Goal: Task Accomplishment & Management: Complete application form

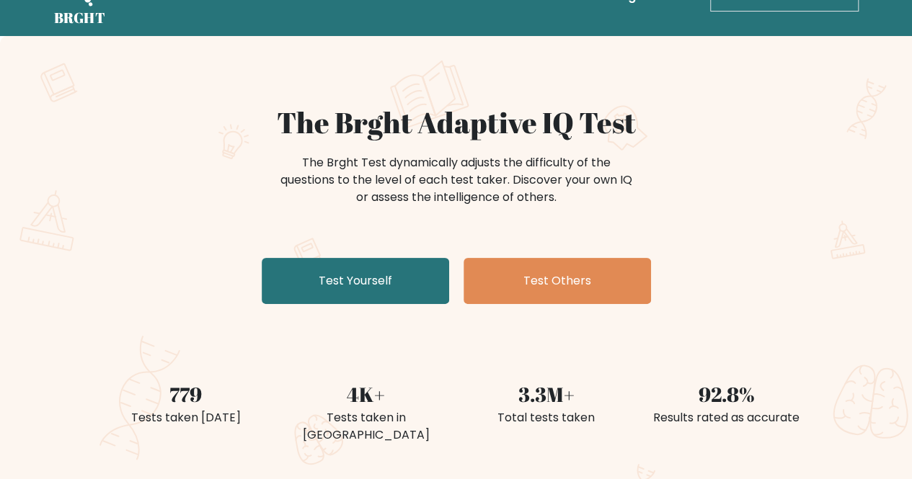
scroll to position [49, 0]
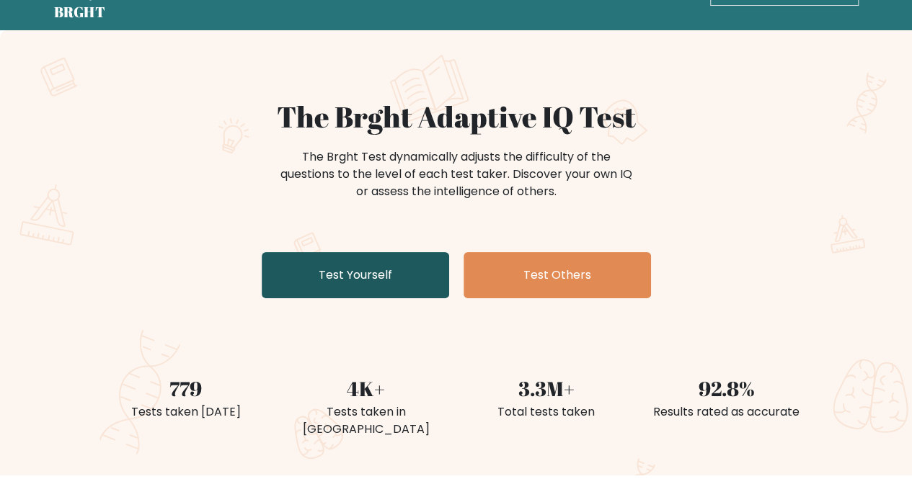
click at [375, 259] on link "Test Yourself" at bounding box center [355, 275] width 187 height 46
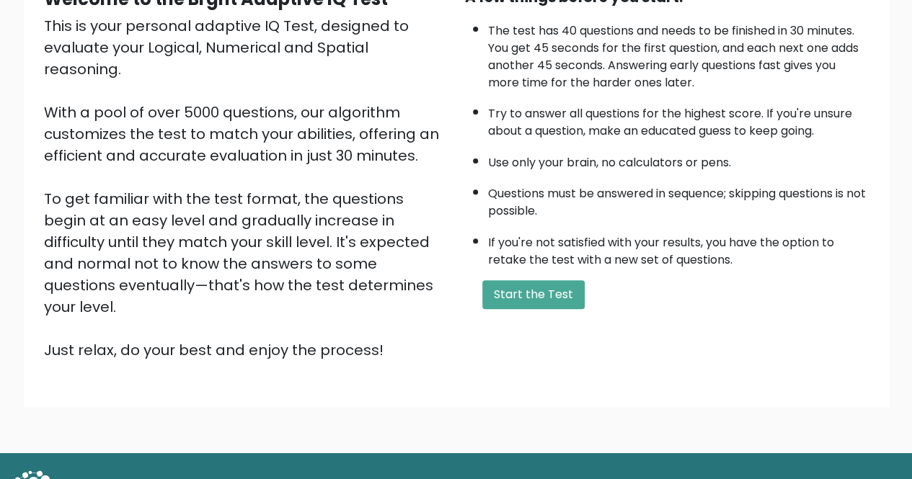
scroll to position [173, 0]
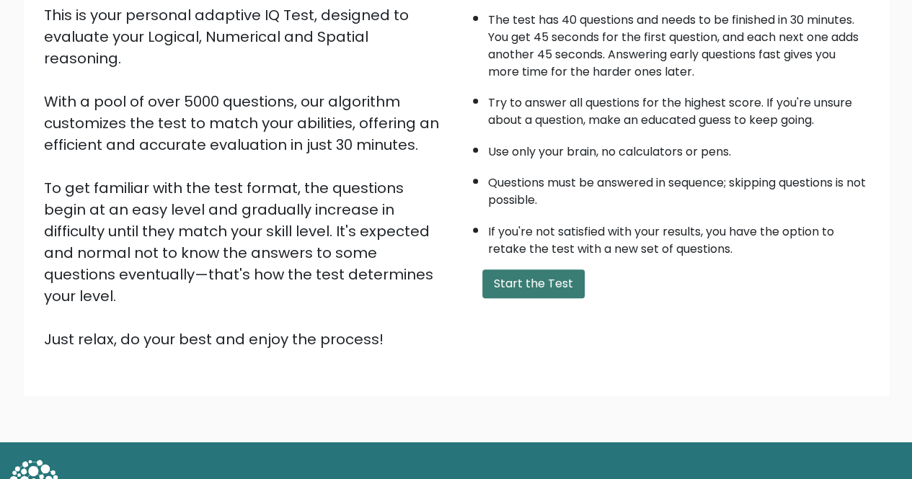
click at [511, 282] on button "Start the Test" at bounding box center [533, 284] width 102 height 29
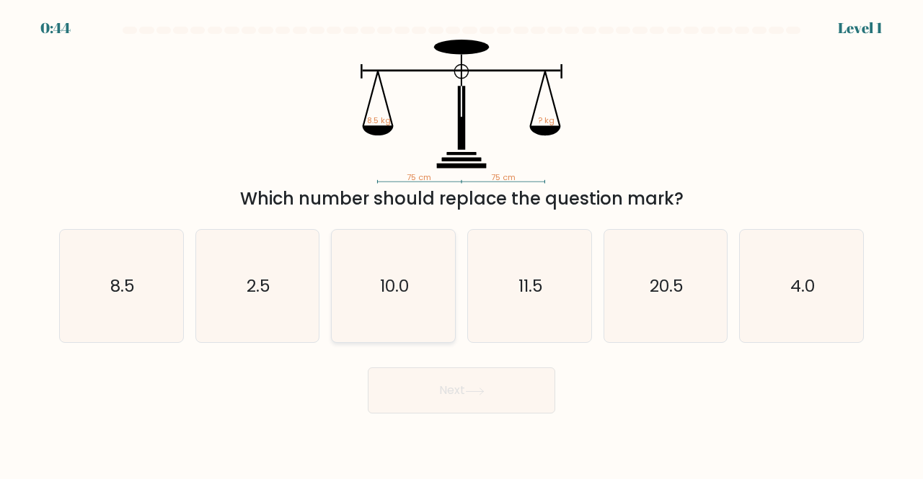
click at [408, 285] on text "10.0" at bounding box center [394, 286] width 29 height 24
click at [461, 244] on input "c. 10.0" at bounding box center [461, 242] width 1 height 4
radio input "true"
click at [408, 285] on text "10.0" at bounding box center [394, 286] width 29 height 23
click at [461, 244] on input "c. 10.0" at bounding box center [461, 242] width 1 height 4
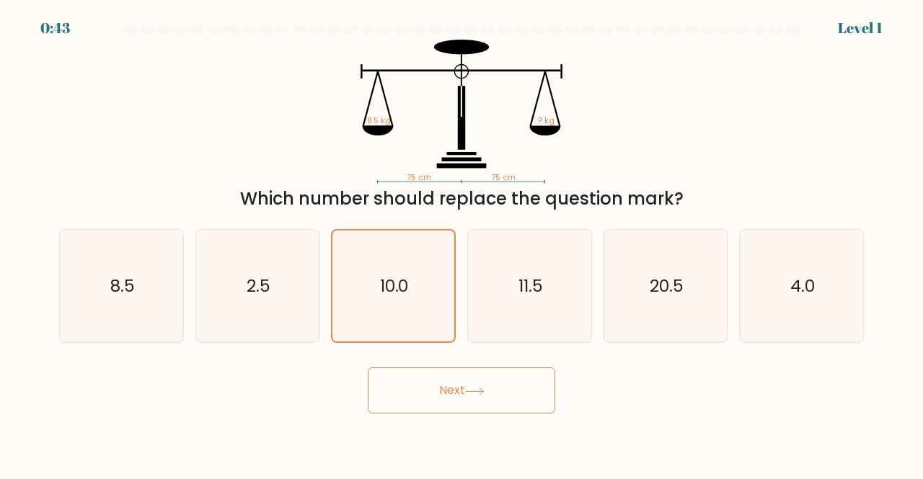
click at [479, 381] on button "Next" at bounding box center [461, 391] width 187 height 46
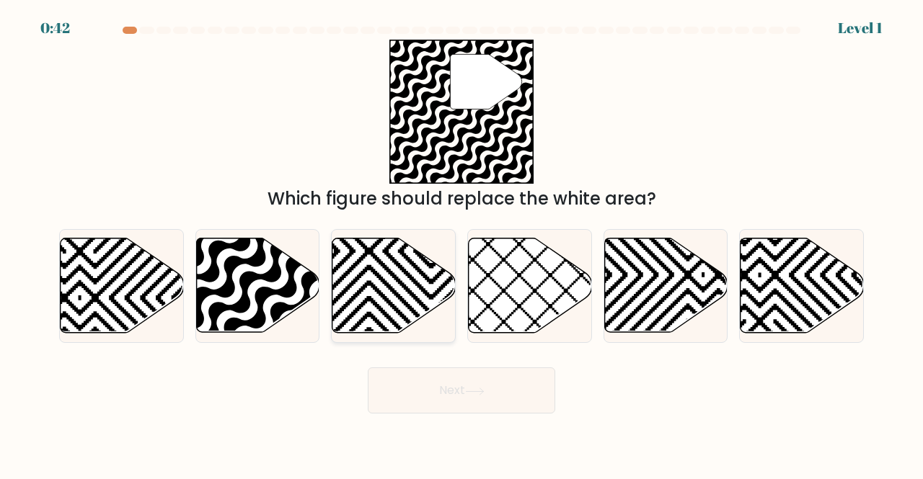
click at [444, 303] on icon at bounding box center [431, 236] width 248 height 248
click at [461, 244] on input "c." at bounding box center [461, 242] width 1 height 4
radio input "true"
click at [452, 399] on button "Next" at bounding box center [461, 391] width 187 height 46
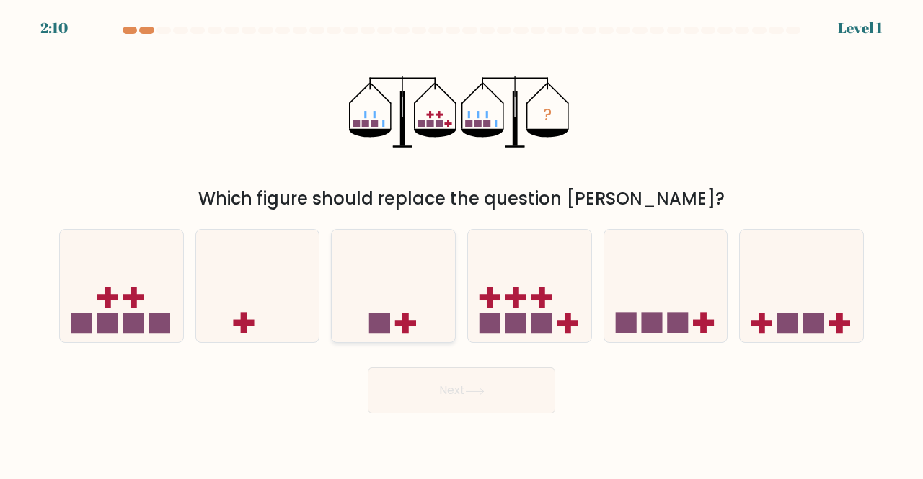
click at [411, 311] on icon at bounding box center [393, 286] width 123 height 102
click at [461, 244] on input "c." at bounding box center [461, 242] width 1 height 4
radio input "true"
click at [461, 390] on button "Next" at bounding box center [461, 391] width 187 height 46
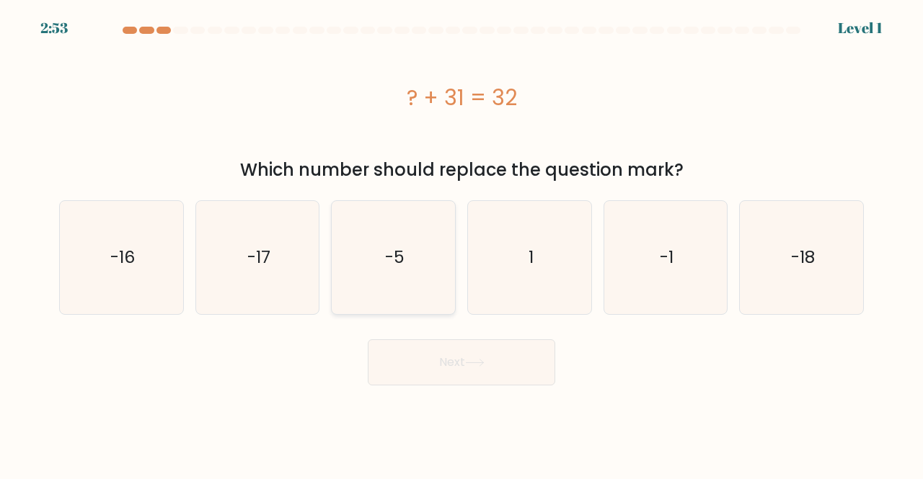
click at [417, 309] on icon "-5" at bounding box center [393, 257] width 113 height 113
click at [461, 244] on input "c. -5" at bounding box center [461, 242] width 1 height 4
radio input "true"
click at [448, 357] on button "Next" at bounding box center [461, 363] width 187 height 46
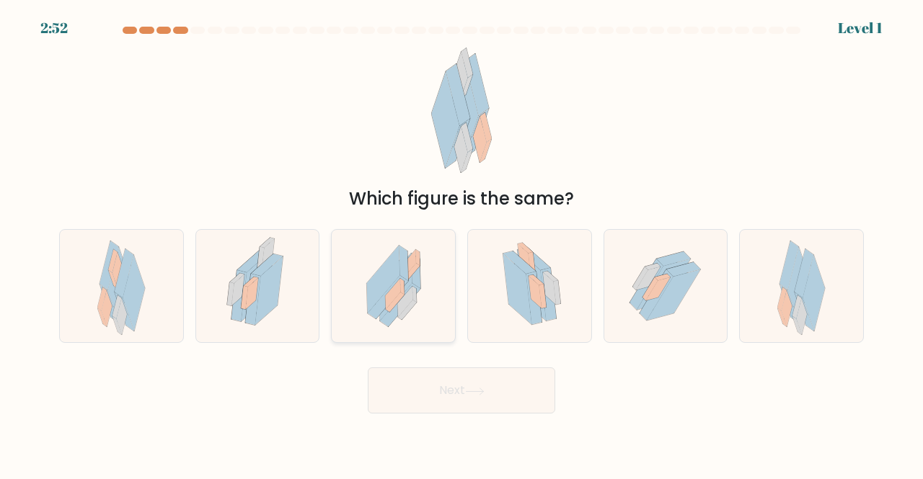
click at [404, 283] on icon at bounding box center [388, 297] width 40 height 43
click at [461, 244] on input "c." at bounding box center [461, 242] width 1 height 4
radio input "true"
click at [450, 360] on div "Next" at bounding box center [461, 386] width 822 height 53
click at [452, 377] on button "Next" at bounding box center [461, 391] width 187 height 46
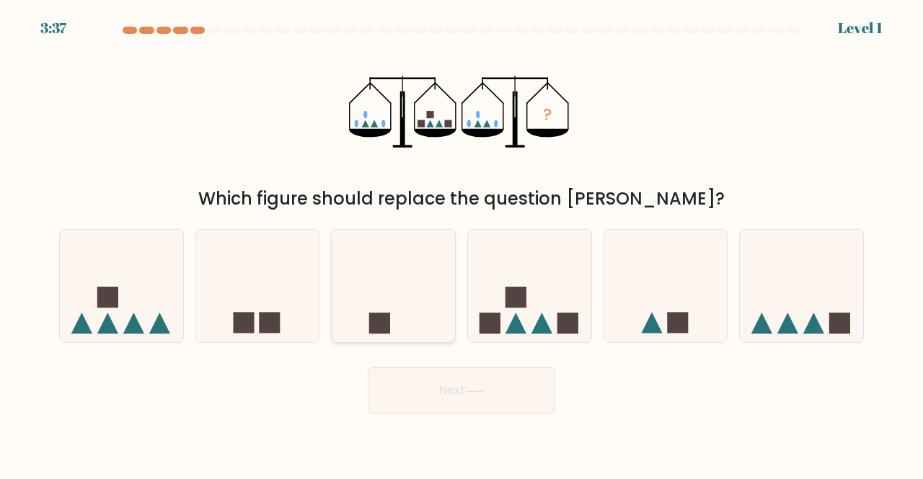
click at [416, 291] on icon at bounding box center [393, 286] width 123 height 102
click at [461, 244] on input "c." at bounding box center [461, 242] width 1 height 4
radio input "true"
click at [456, 383] on button "Next" at bounding box center [461, 391] width 187 height 46
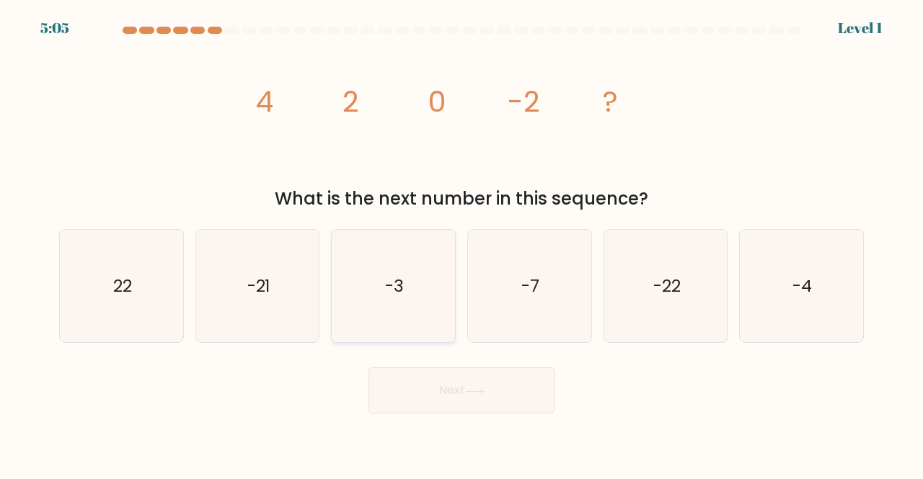
click at [436, 329] on icon "-3" at bounding box center [393, 286] width 113 height 113
click at [461, 244] on input "c. -3" at bounding box center [461, 242] width 1 height 4
radio input "true"
click at [456, 386] on button "Next" at bounding box center [461, 391] width 187 height 46
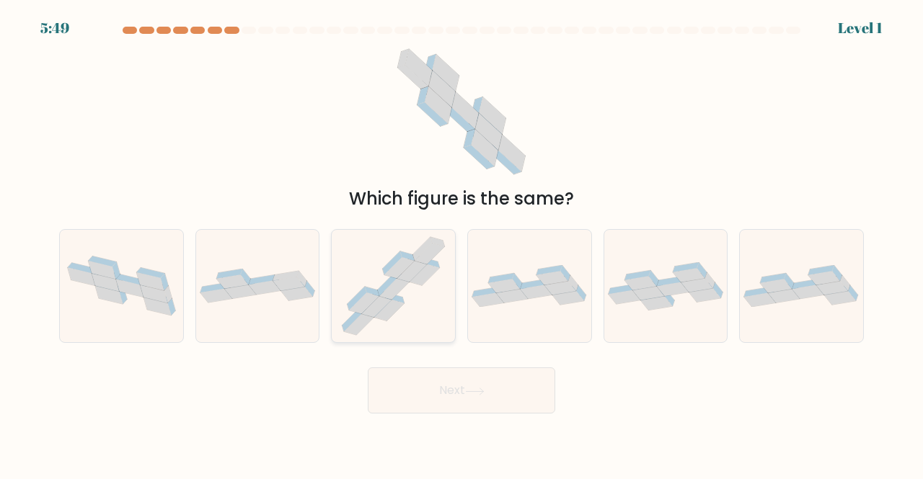
click at [438, 297] on icon at bounding box center [393, 286] width 118 height 113
click at [461, 244] on input "c." at bounding box center [461, 242] width 1 height 4
radio input "true"
click at [457, 376] on button "Next" at bounding box center [461, 391] width 187 height 46
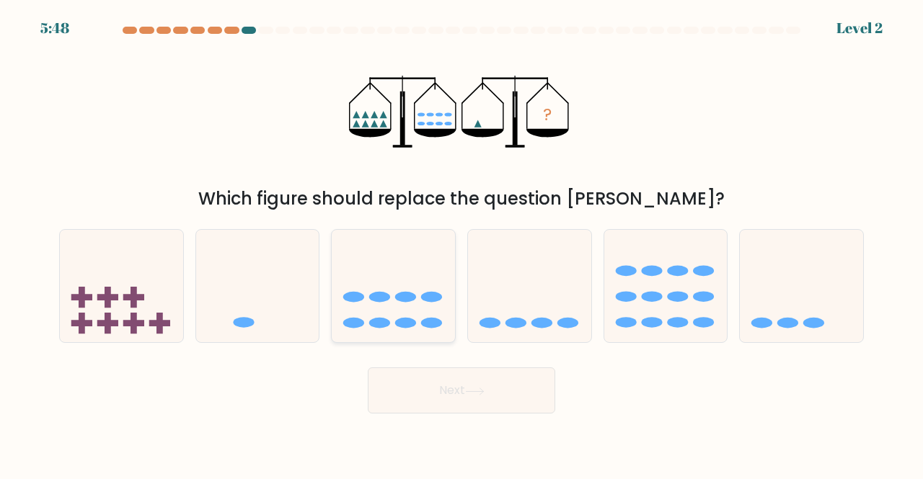
click at [424, 316] on icon at bounding box center [393, 286] width 123 height 102
click at [461, 244] on input "c." at bounding box center [461, 242] width 1 height 4
radio input "true"
click at [453, 387] on button "Next" at bounding box center [461, 391] width 187 height 46
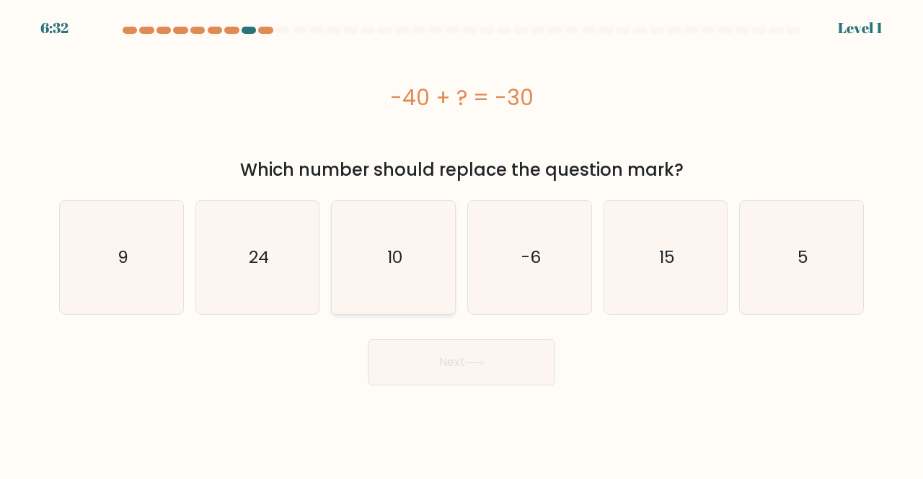
click at [396, 283] on icon "10" at bounding box center [393, 257] width 113 height 113
click at [461, 244] on input "c. 10" at bounding box center [461, 242] width 1 height 4
radio input "true"
click at [396, 283] on icon "10" at bounding box center [393, 258] width 112 height 112
click at [461, 244] on input "c. 10" at bounding box center [461, 242] width 1 height 4
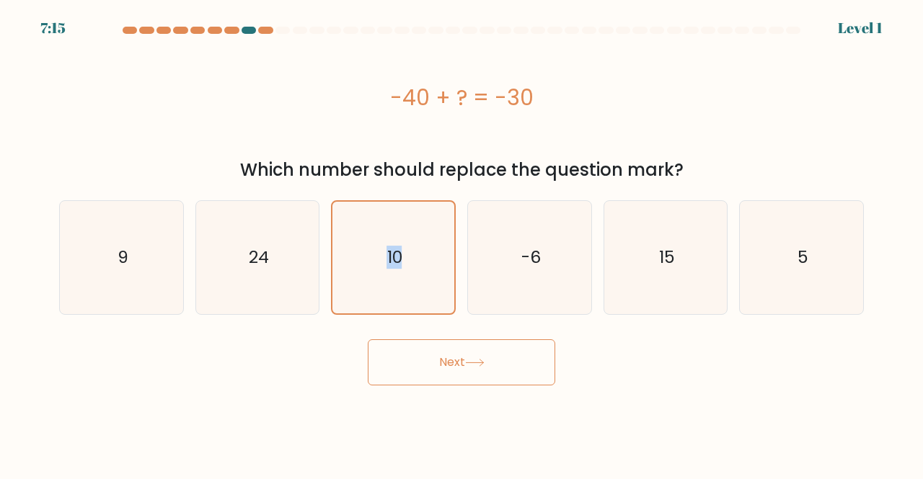
click at [436, 348] on button "Next" at bounding box center [461, 363] width 187 height 46
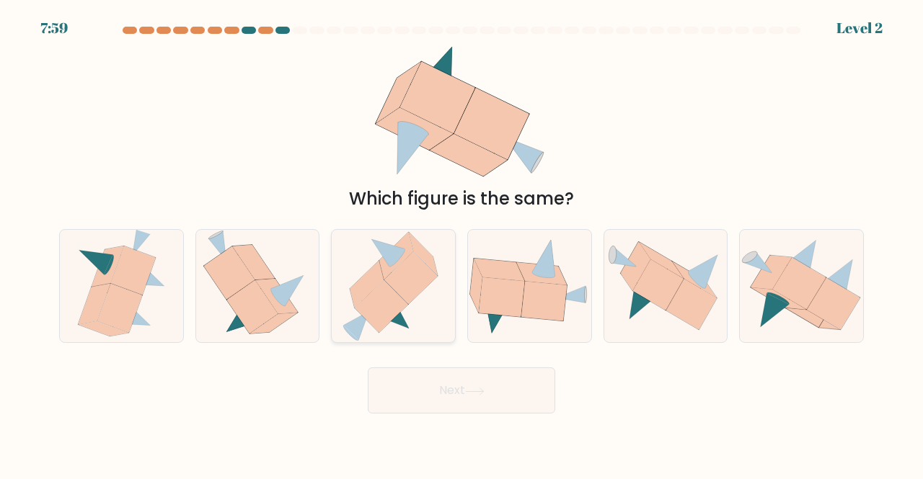
click at [402, 293] on icon at bounding box center [410, 278] width 53 height 53
click at [461, 244] on input "c." at bounding box center [461, 242] width 1 height 4
radio input "true"
click at [402, 293] on icon at bounding box center [410, 278] width 53 height 52
click at [461, 244] on input "c." at bounding box center [461, 242] width 1 height 4
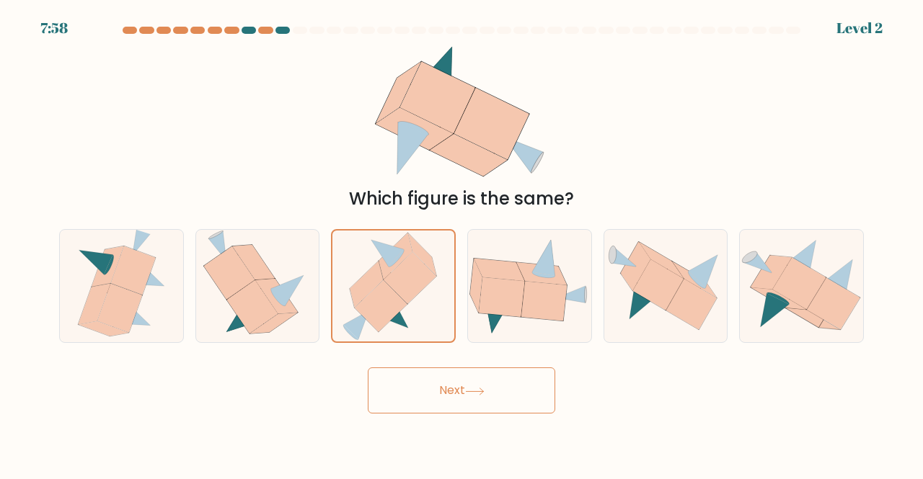
click at [447, 391] on button "Next" at bounding box center [461, 391] width 187 height 46
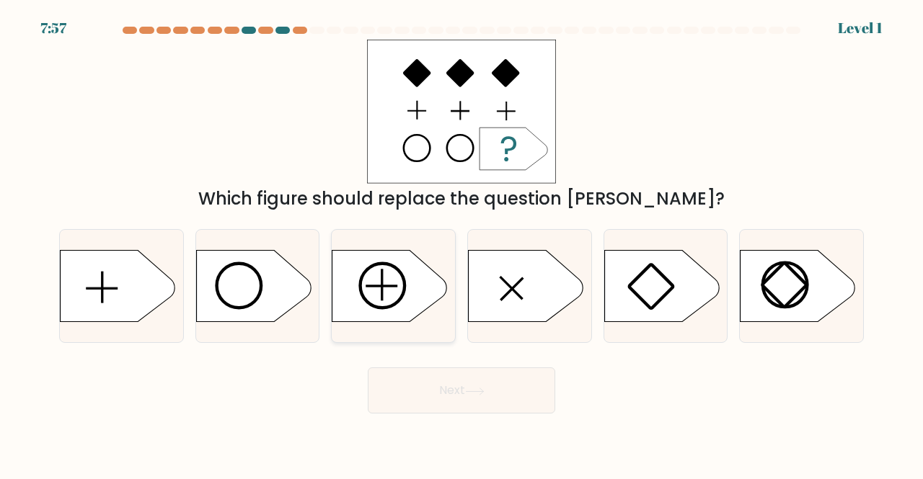
click at [417, 325] on div at bounding box center [393, 286] width 125 height 115
click at [461, 244] on input "c." at bounding box center [461, 242] width 1 height 4
radio input "true"
click at [453, 378] on button "Next" at bounding box center [461, 391] width 187 height 46
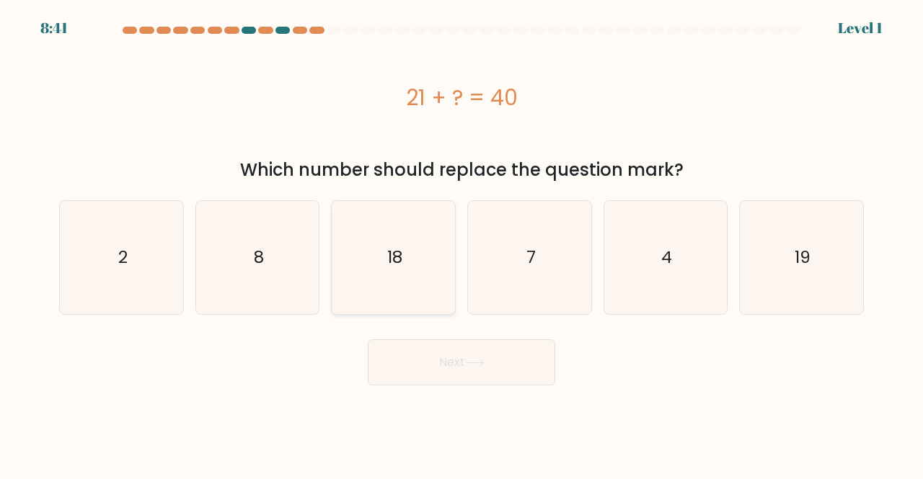
click at [405, 296] on icon "18" at bounding box center [393, 257] width 113 height 113
click at [461, 244] on input "c. 18" at bounding box center [461, 242] width 1 height 4
radio input "true"
click at [448, 367] on button "Next" at bounding box center [461, 363] width 187 height 46
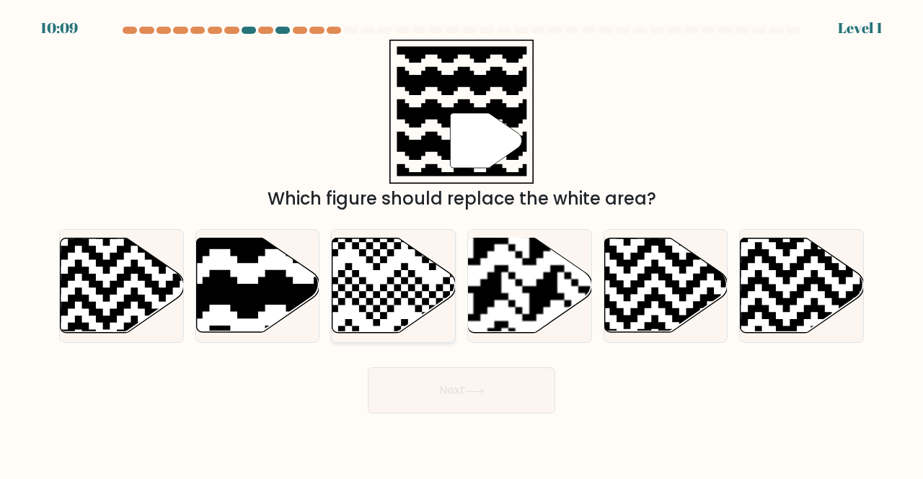
click at [408, 262] on icon at bounding box center [393, 286] width 123 height 94
click at [461, 244] on input "c." at bounding box center [461, 242] width 1 height 4
radio input "true"
click at [461, 378] on button "Next" at bounding box center [461, 391] width 187 height 46
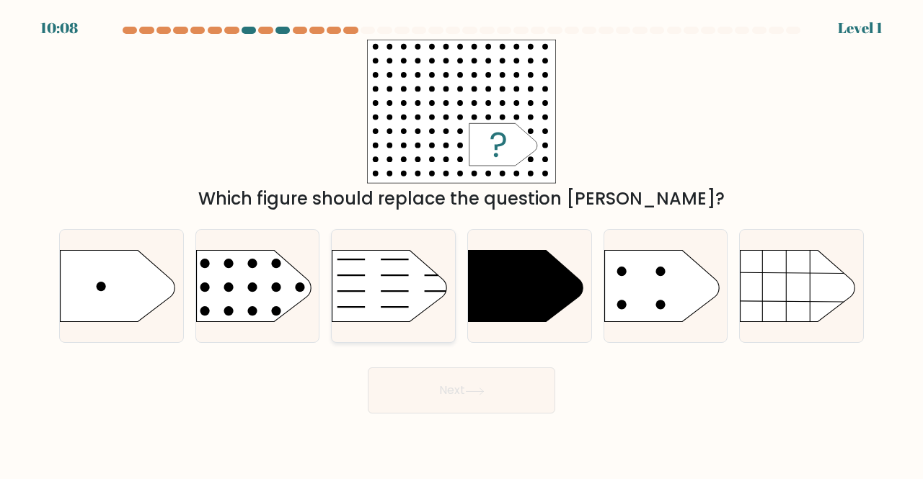
click at [415, 290] on icon at bounding box center [389, 286] width 115 height 72
click at [461, 244] on input "c." at bounding box center [461, 242] width 1 height 4
radio input "true"
click at [463, 383] on button "Next" at bounding box center [461, 391] width 187 height 46
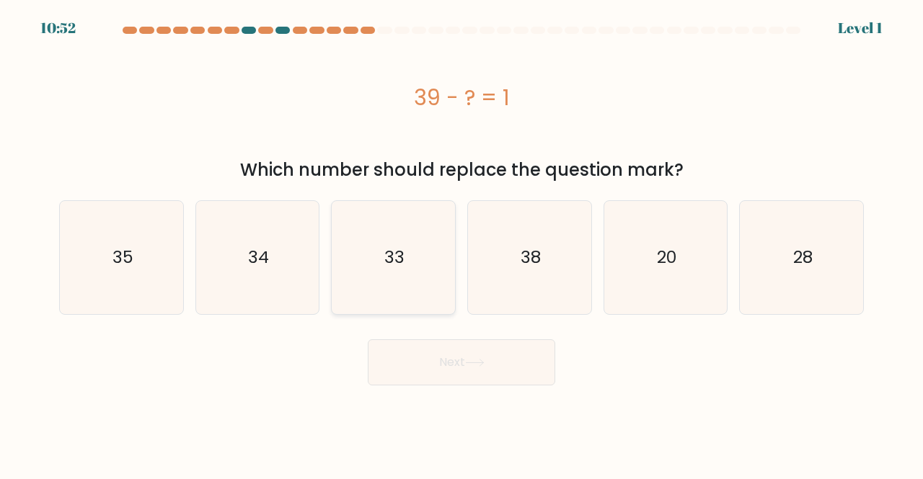
click at [403, 277] on icon "33" at bounding box center [393, 257] width 113 height 113
click at [461, 244] on input "c. 33" at bounding box center [461, 242] width 1 height 4
radio input "true"
click at [452, 370] on button "Next" at bounding box center [461, 363] width 187 height 46
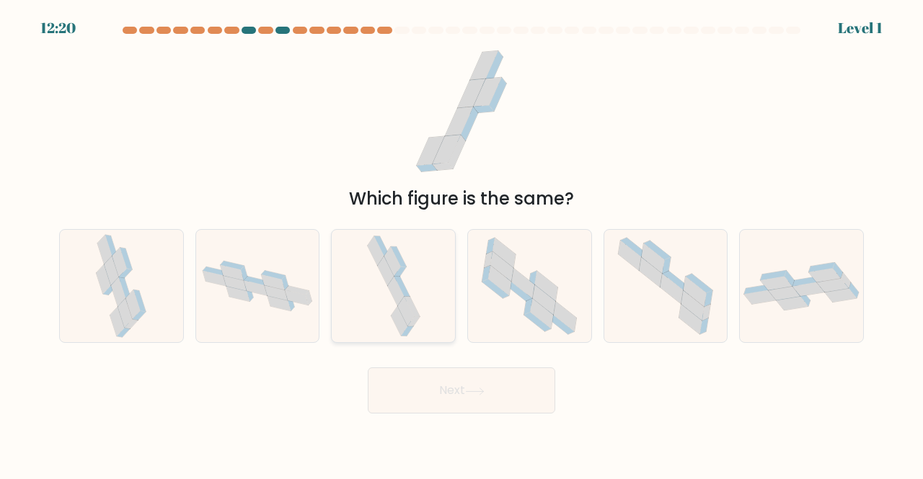
click at [405, 269] on icon at bounding box center [393, 286] width 59 height 113
click at [461, 244] on input "c." at bounding box center [461, 242] width 1 height 4
radio input "true"
click at [451, 384] on button "Next" at bounding box center [461, 391] width 187 height 46
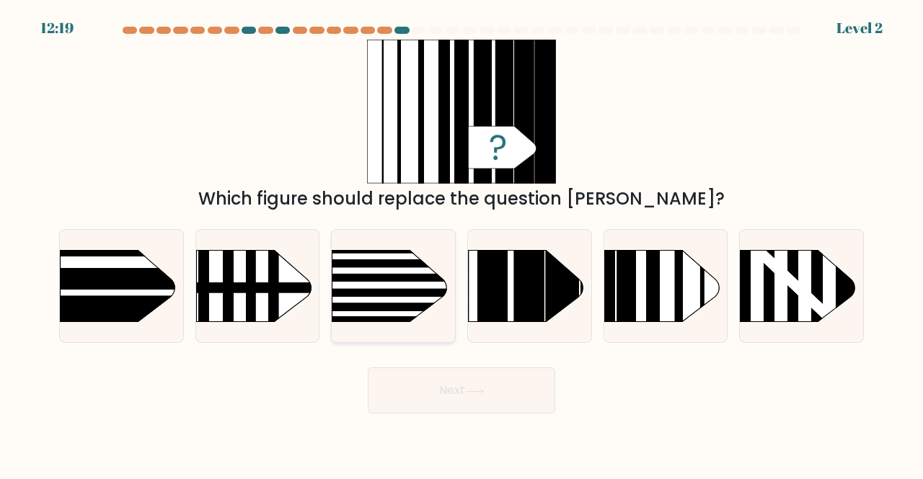
click at [410, 292] on rect at bounding box center [314, 293] width 321 height 8
click at [461, 244] on input "c." at bounding box center [461, 242] width 1 height 4
radio input "true"
click at [447, 363] on div "Next" at bounding box center [461, 386] width 822 height 53
click at [469, 393] on icon at bounding box center [474, 392] width 19 height 8
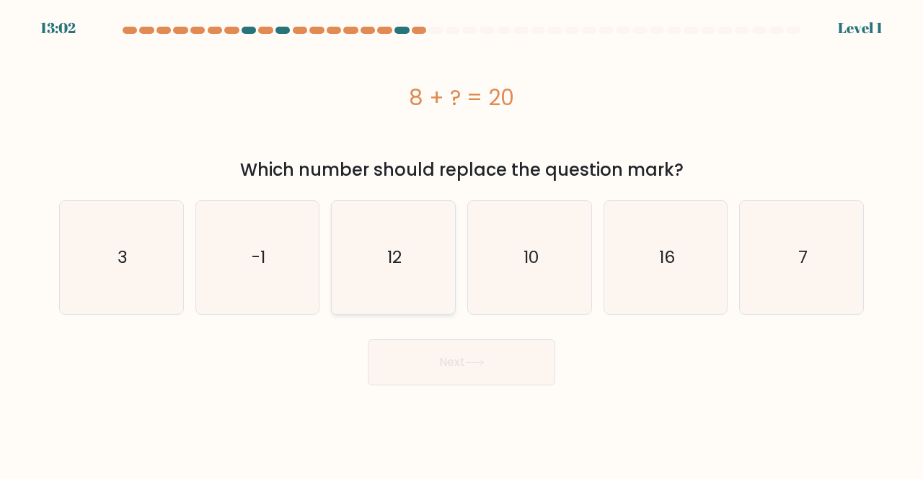
click at [407, 301] on icon "12" at bounding box center [393, 257] width 113 height 113
click at [461, 244] on input "c. 12" at bounding box center [461, 242] width 1 height 4
radio input "true"
click at [421, 358] on button "Next" at bounding box center [461, 363] width 187 height 46
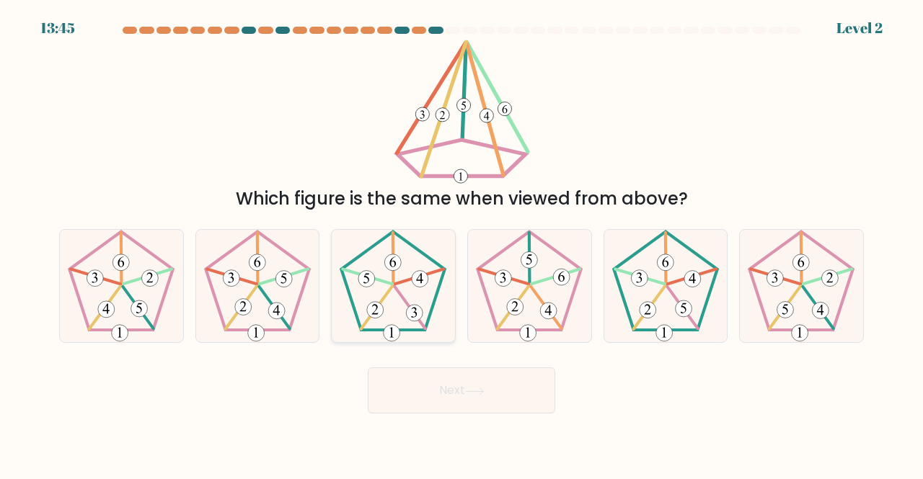
click at [405, 317] on icon at bounding box center [393, 286] width 113 height 113
click at [461, 244] on input "c." at bounding box center [461, 242] width 1 height 4
radio input "true"
click at [445, 389] on button "Next" at bounding box center [461, 391] width 187 height 46
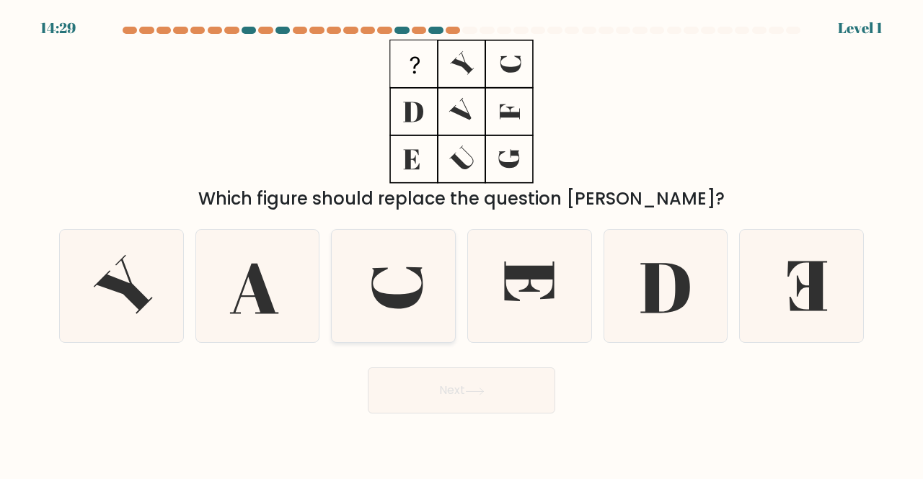
click at [407, 309] on icon at bounding box center [393, 286] width 113 height 113
click at [461, 244] on input "c." at bounding box center [461, 242] width 1 height 4
radio input "true"
click at [448, 391] on button "Next" at bounding box center [461, 391] width 187 height 46
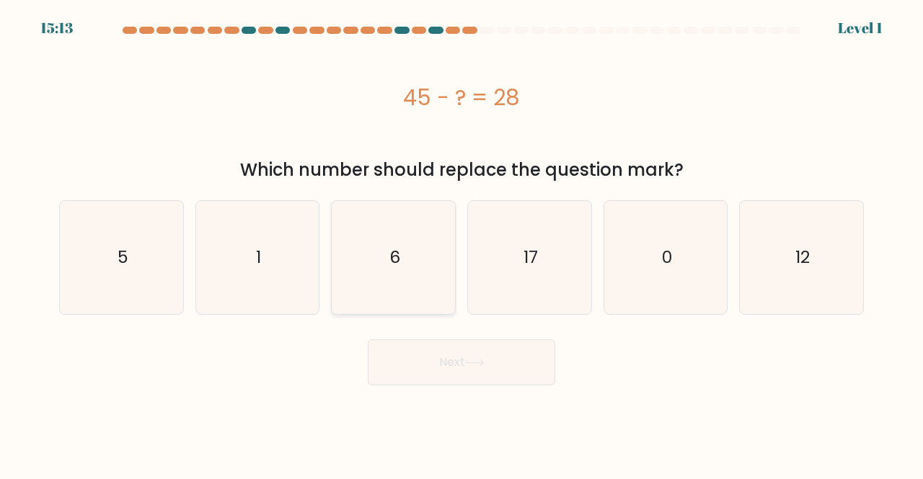
click at [407, 302] on icon "6" at bounding box center [393, 257] width 113 height 113
click at [461, 244] on input "c. 6" at bounding box center [461, 242] width 1 height 4
radio input "true"
click at [443, 375] on button "Next" at bounding box center [461, 363] width 187 height 46
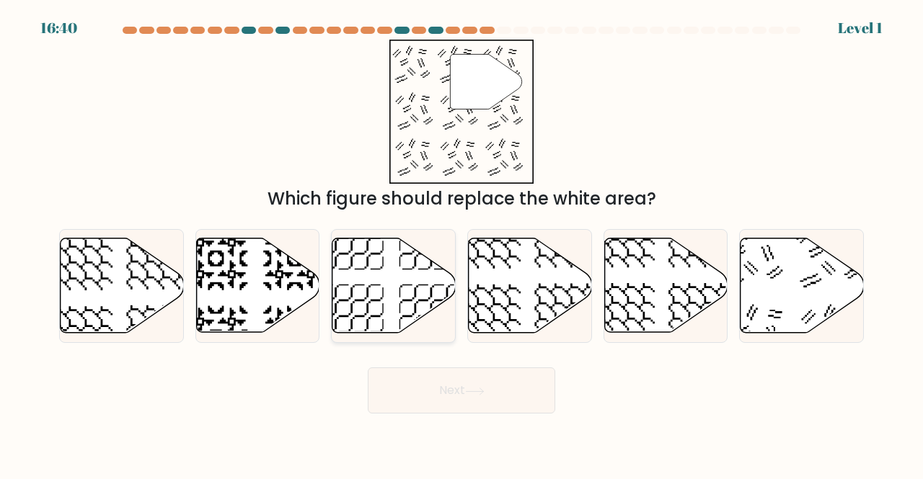
click at [408, 294] on icon at bounding box center [393, 286] width 123 height 94
click at [461, 244] on input "c." at bounding box center [461, 242] width 1 height 4
radio input "true"
click at [819, 288] on icon at bounding box center [801, 286] width 123 height 94
click at [462, 244] on input "f." at bounding box center [461, 242] width 1 height 4
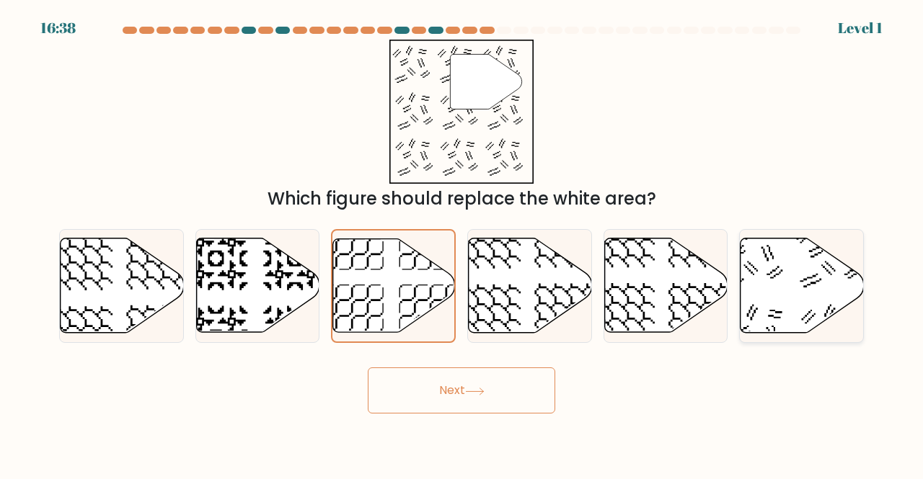
radio input "true"
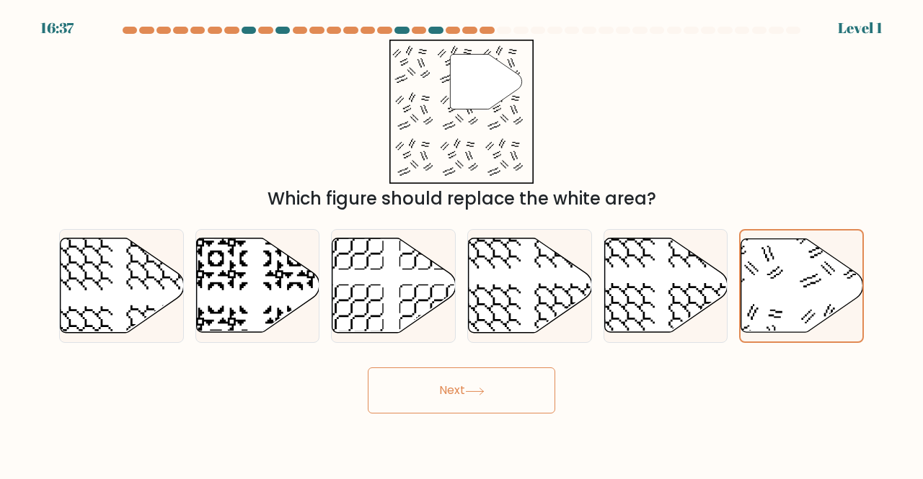
click at [506, 391] on button "Next" at bounding box center [461, 391] width 187 height 46
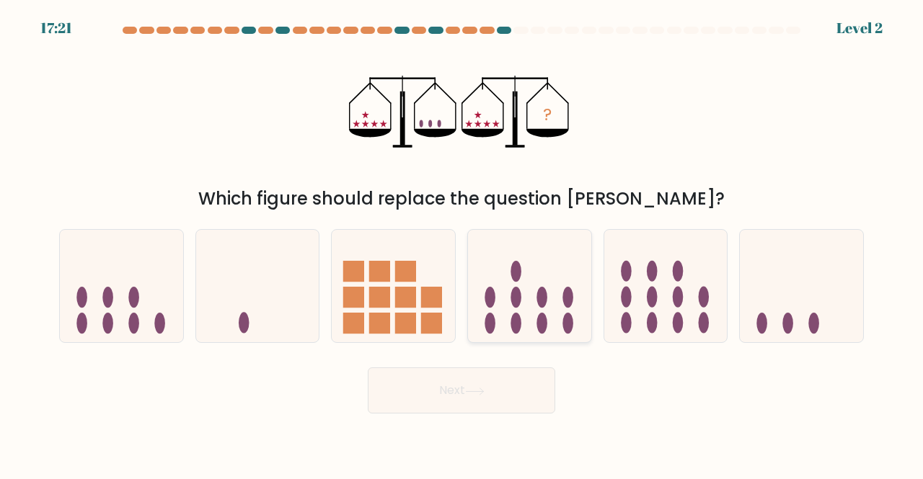
click at [517, 301] on ellipse at bounding box center [515, 297] width 11 height 21
click at [462, 244] on input "d." at bounding box center [461, 242] width 1 height 4
radio input "true"
click at [445, 379] on button "Next" at bounding box center [461, 391] width 187 height 46
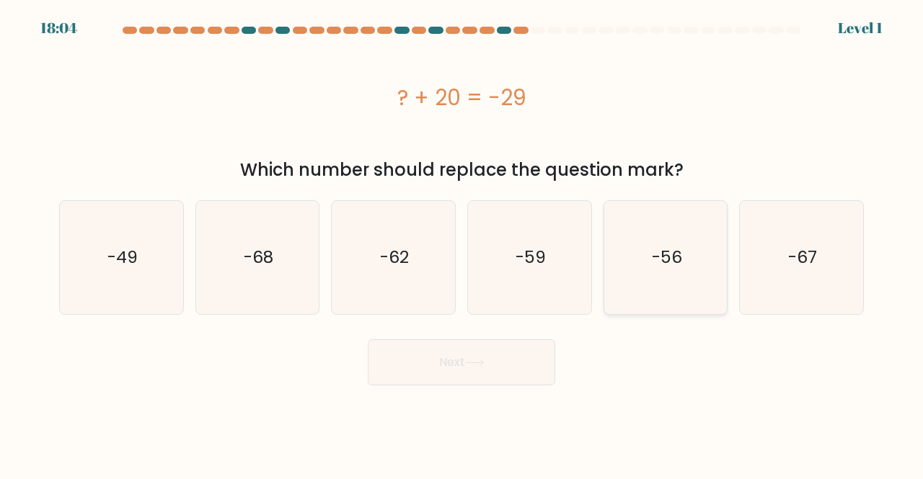
click at [605, 291] on div "-56" at bounding box center [665, 257] width 125 height 115
click at [462, 244] on input "e. -56" at bounding box center [461, 242] width 1 height 4
radio input "true"
click at [467, 368] on button "Next" at bounding box center [461, 363] width 187 height 46
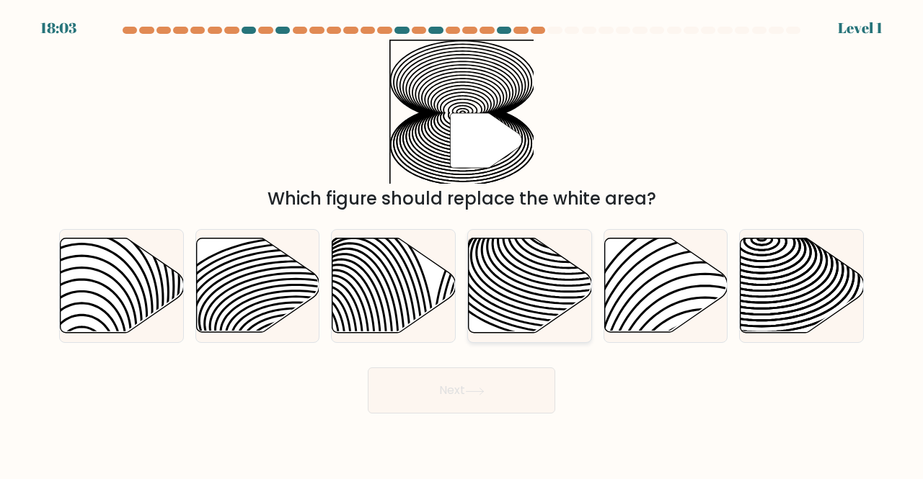
click at [520, 289] on icon at bounding box center [568, 278] width 248 height 124
click at [462, 244] on input "d." at bounding box center [461, 242] width 1 height 4
radio input "true"
click at [776, 298] on icon at bounding box center [801, 286] width 123 height 94
click at [462, 244] on input "f." at bounding box center [461, 242] width 1 height 4
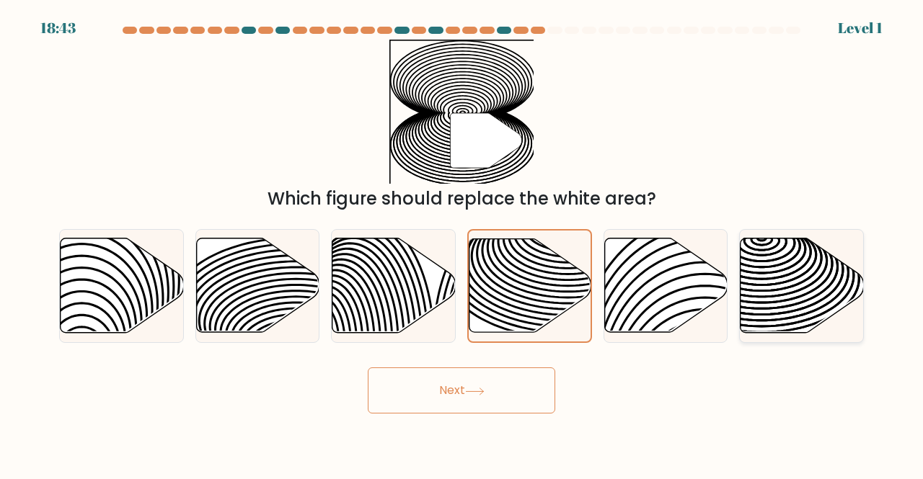
radio input "true"
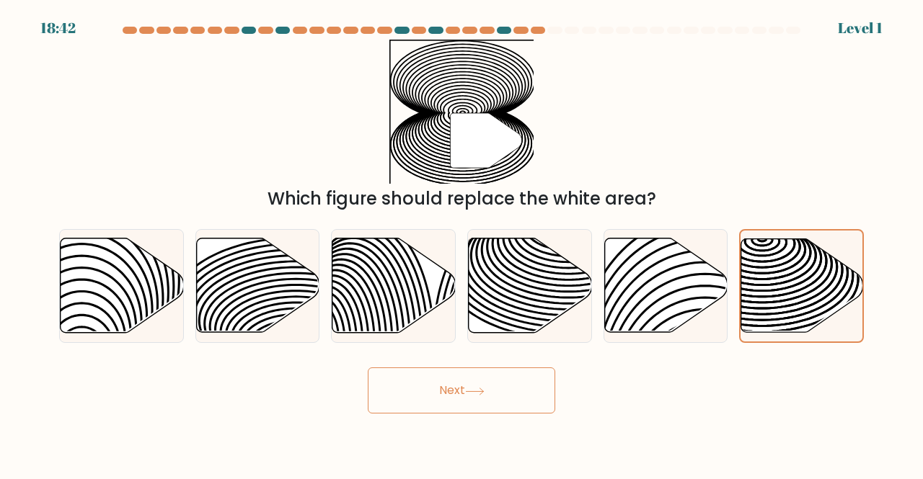
click at [460, 414] on body "18:42 Level 1" at bounding box center [461, 239] width 923 height 479
click at [470, 389] on icon at bounding box center [474, 392] width 19 height 8
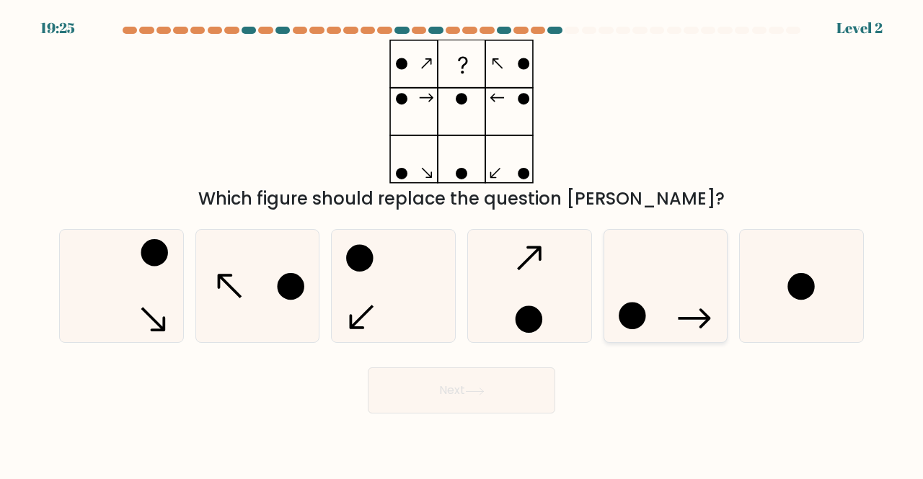
click at [654, 303] on icon at bounding box center [665, 286] width 113 height 113
click at [462, 244] on input "e." at bounding box center [461, 242] width 1 height 4
radio input "true"
click at [497, 387] on button "Next" at bounding box center [461, 391] width 187 height 46
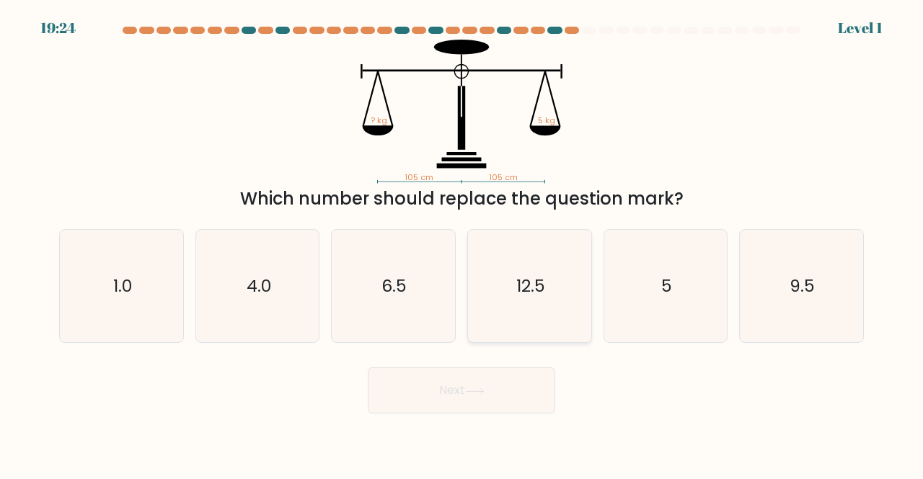
click at [487, 303] on icon "12.5" at bounding box center [529, 286] width 113 height 113
click at [462, 244] on input "d. 12.5" at bounding box center [461, 242] width 1 height 4
radio input "true"
click at [491, 376] on button "Next" at bounding box center [461, 391] width 187 height 46
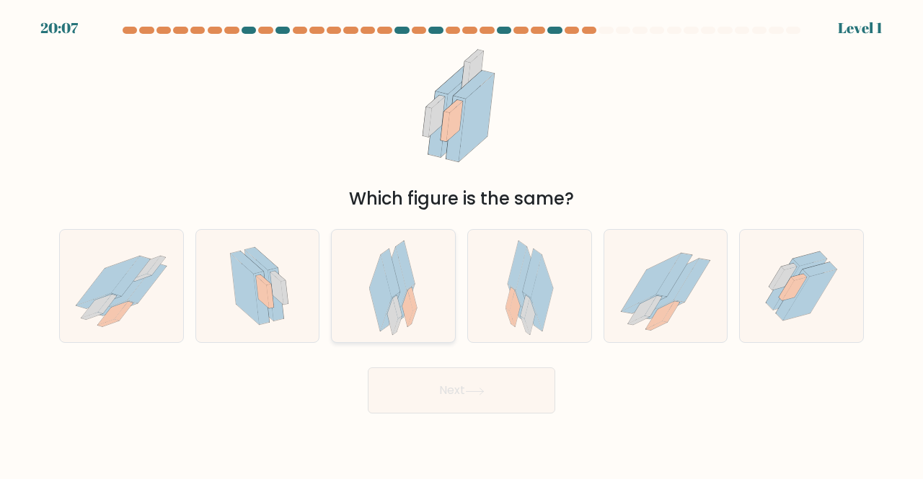
click at [440, 275] on div at bounding box center [393, 286] width 125 height 115
click at [461, 244] on input "c." at bounding box center [461, 242] width 1 height 4
radio input "true"
click at [482, 388] on icon at bounding box center [474, 392] width 19 height 8
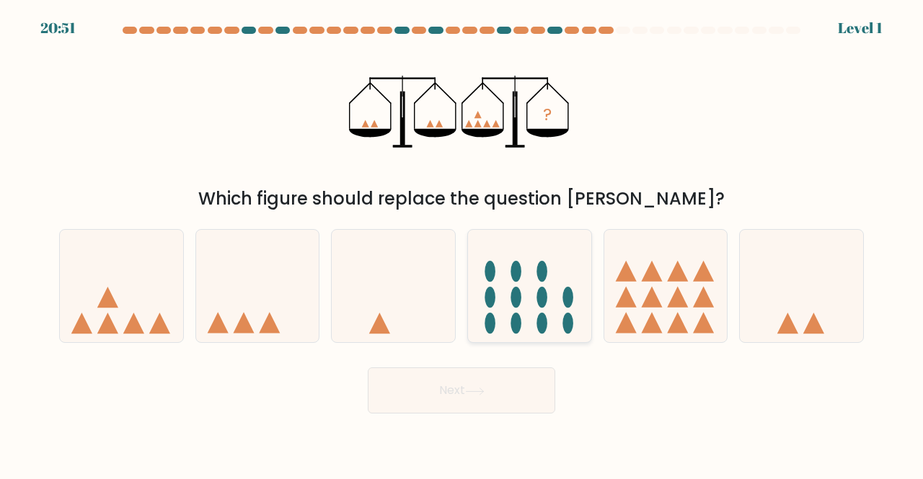
click at [545, 309] on icon at bounding box center [529, 286] width 123 height 102
click at [462, 244] on input "d." at bounding box center [461, 242] width 1 height 4
radio input "true"
click at [634, 306] on icon at bounding box center [625, 297] width 21 height 21
click at [462, 244] on input "e." at bounding box center [461, 242] width 1 height 4
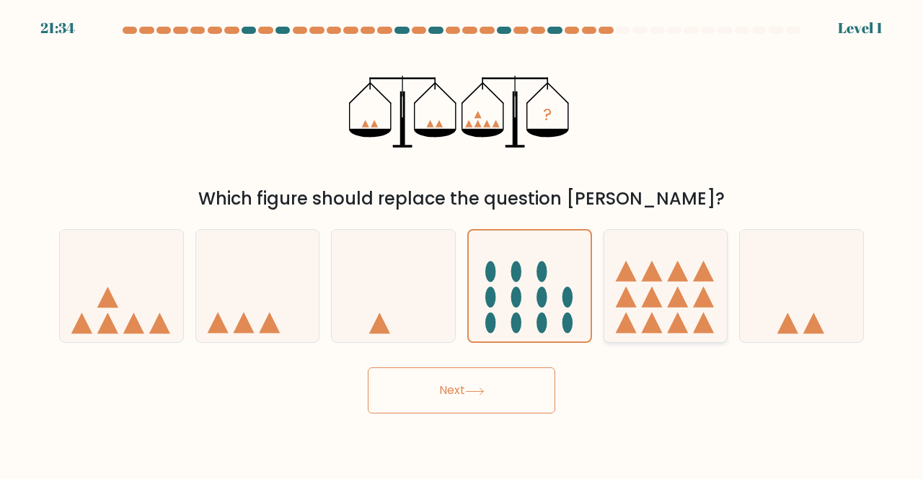
radio input "true"
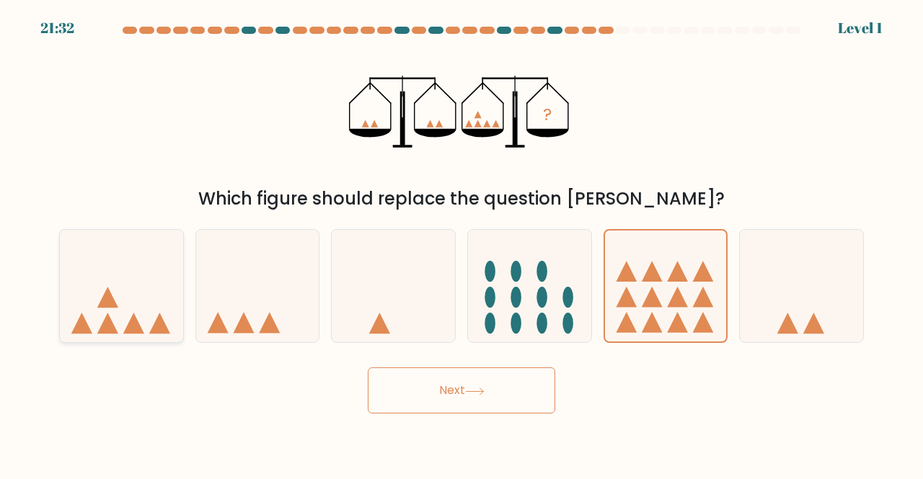
click at [125, 320] on icon at bounding box center [121, 286] width 123 height 102
click at [461, 244] on input "a." at bounding box center [461, 242] width 1 height 4
radio input "true"
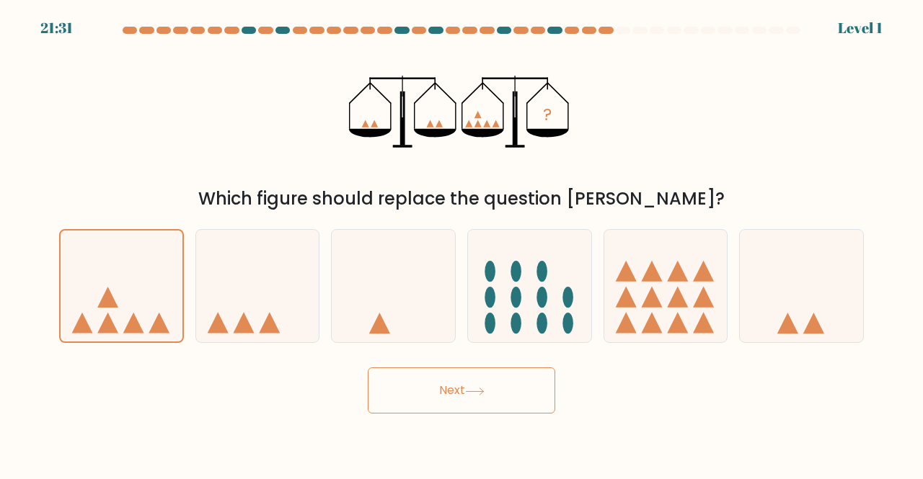
click at [423, 399] on button "Next" at bounding box center [461, 391] width 187 height 46
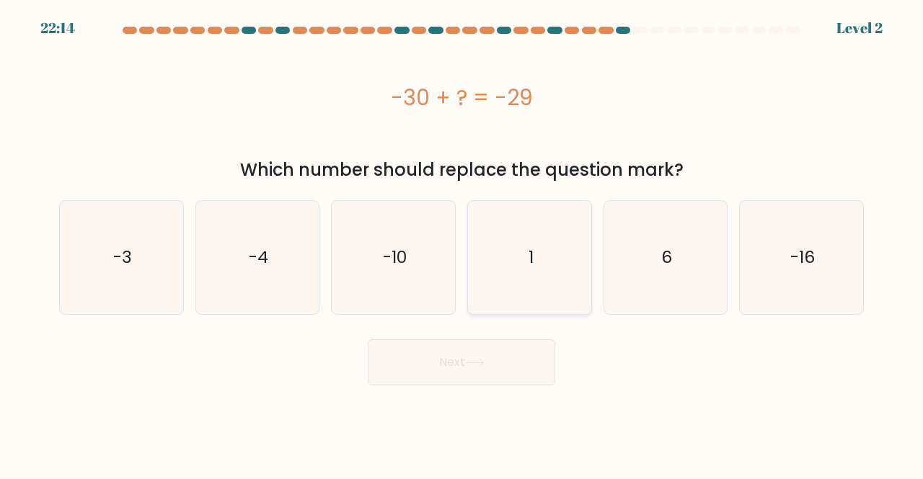
click at [523, 280] on icon "1" at bounding box center [529, 257] width 113 height 113
click at [462, 244] on input "d. 1" at bounding box center [461, 242] width 1 height 4
radio input "true"
click at [474, 380] on button "Next" at bounding box center [461, 363] width 187 height 46
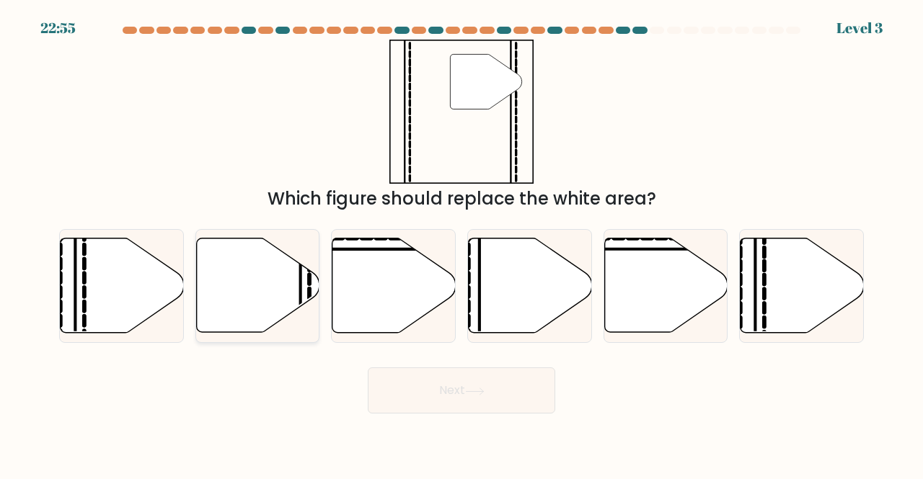
click at [283, 280] on icon at bounding box center [257, 286] width 123 height 94
click at [461, 244] on input "b." at bounding box center [461, 242] width 1 height 4
radio input "true"
click at [475, 388] on icon at bounding box center [474, 392] width 19 height 8
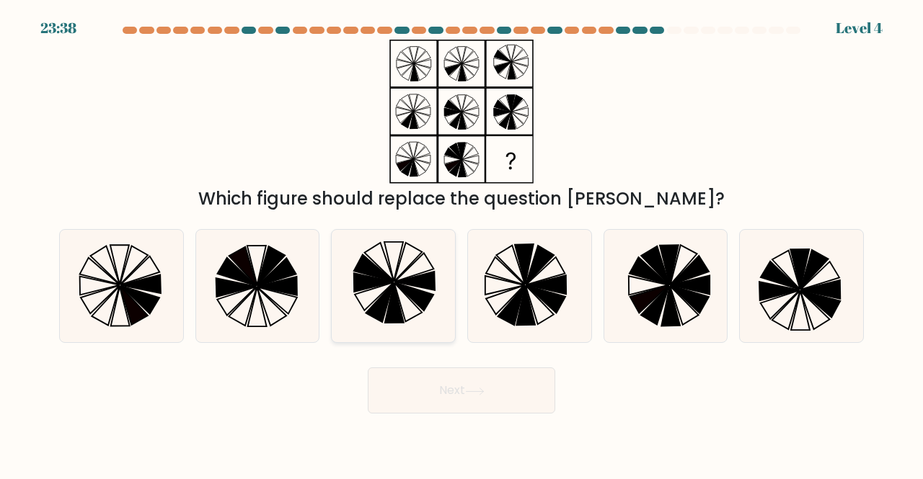
click at [430, 302] on icon at bounding box center [414, 297] width 39 height 28
click at [461, 244] on input "c." at bounding box center [461, 242] width 1 height 4
radio input "true"
click at [466, 393] on button "Next" at bounding box center [461, 391] width 187 height 46
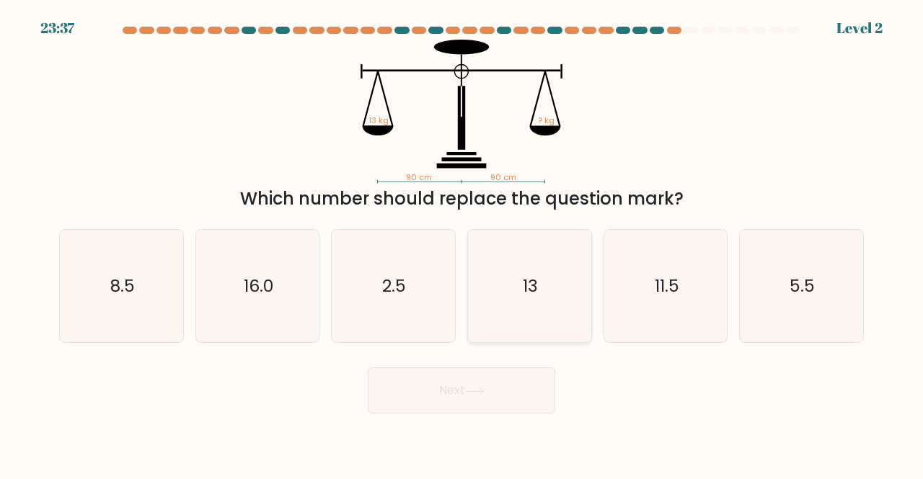
click at [538, 311] on icon "13" at bounding box center [529, 286] width 113 height 113
click at [462, 244] on input "d. 13" at bounding box center [461, 242] width 1 height 4
radio input "true"
click at [470, 400] on button "Next" at bounding box center [461, 391] width 187 height 46
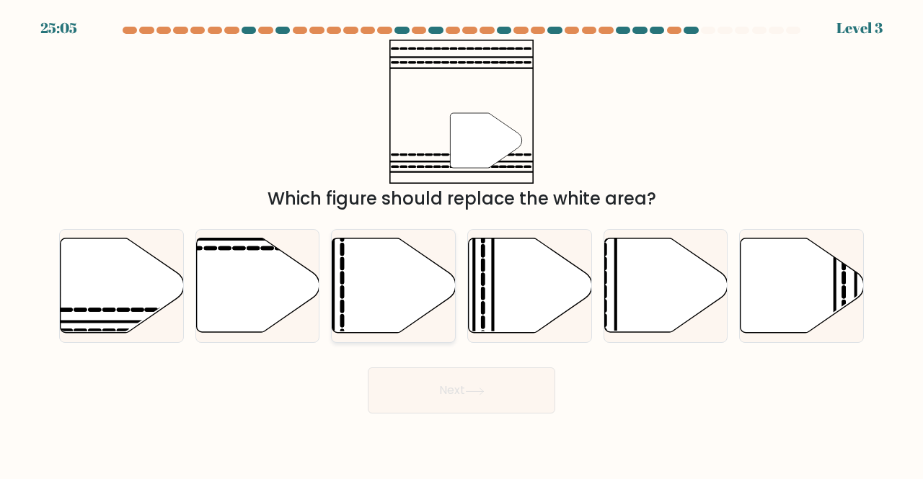
click at [421, 297] on icon at bounding box center [393, 286] width 123 height 94
click at [461, 244] on input "c." at bounding box center [461, 242] width 1 height 4
radio input "true"
click at [465, 388] on button "Next" at bounding box center [461, 391] width 187 height 46
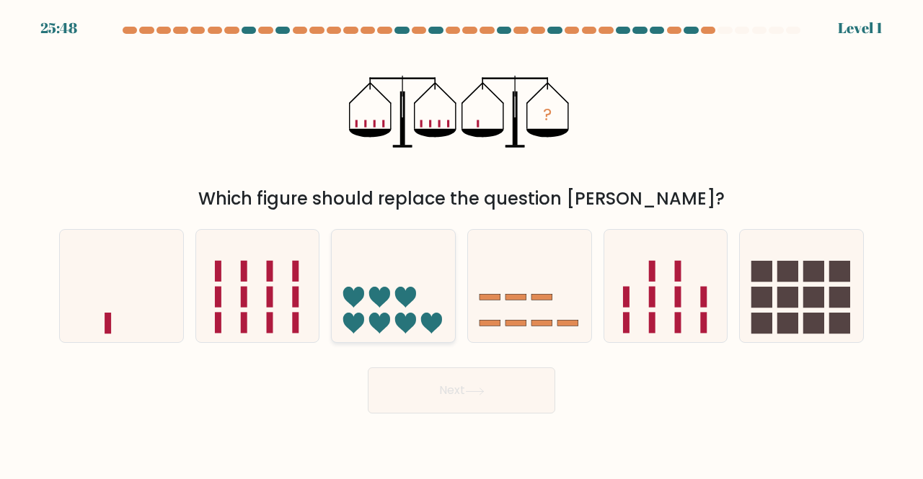
click at [401, 279] on icon at bounding box center [393, 286] width 123 height 102
click at [461, 244] on input "c." at bounding box center [461, 242] width 1 height 4
radio input "true"
click at [466, 387] on button "Next" at bounding box center [461, 391] width 187 height 46
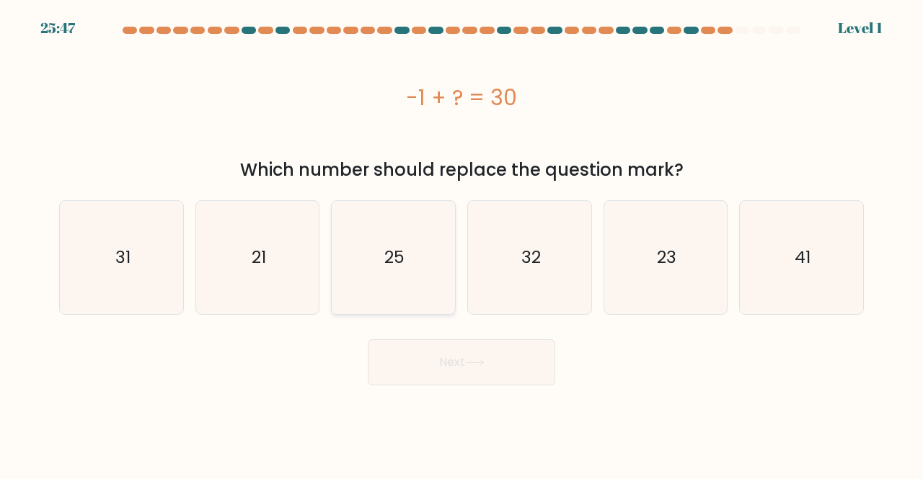
click at [438, 314] on div "25" at bounding box center [393, 257] width 125 height 115
click at [461, 244] on input "c. 25" at bounding box center [461, 242] width 1 height 4
radio input "true"
click at [458, 351] on button "Next" at bounding box center [461, 363] width 187 height 46
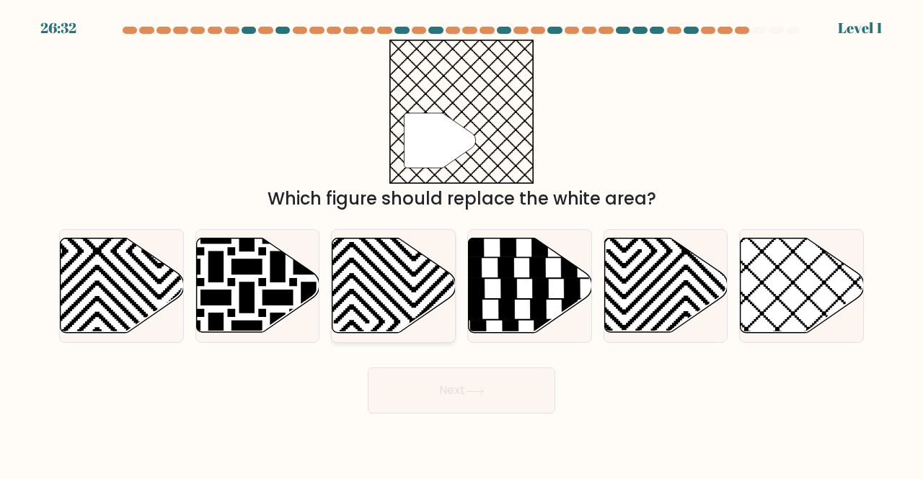
click at [424, 270] on icon at bounding box center [393, 286] width 123 height 94
click at [461, 244] on input "c." at bounding box center [461, 242] width 1 height 4
radio input "true"
click at [799, 310] on icon at bounding box center [801, 286] width 123 height 94
click at [462, 244] on input "f." at bounding box center [461, 242] width 1 height 4
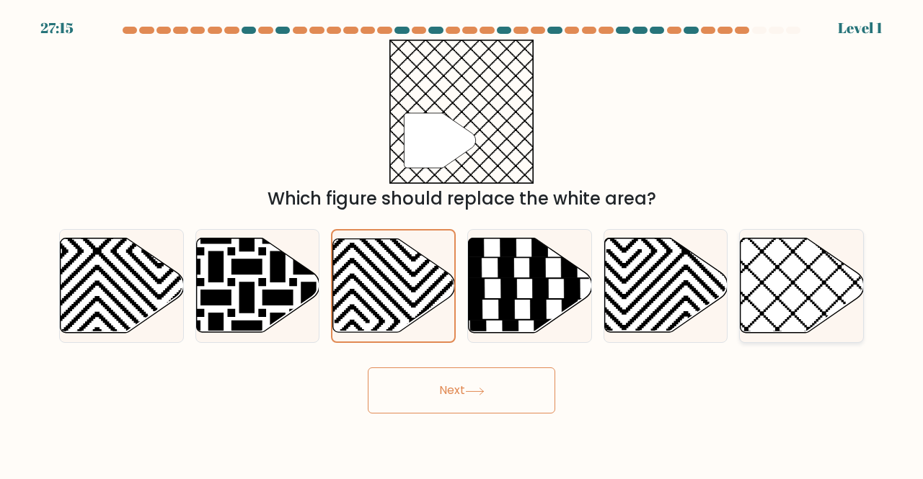
radio input "true"
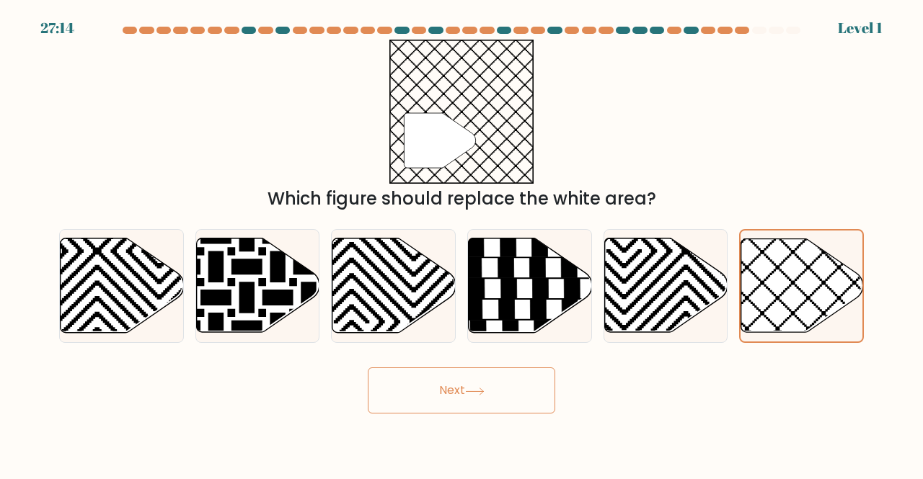
click at [509, 385] on button "Next" at bounding box center [461, 391] width 187 height 46
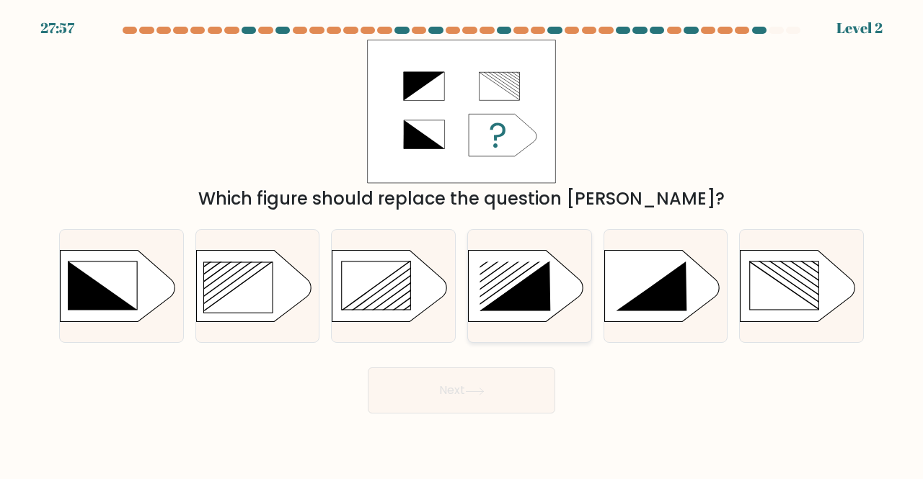
click at [532, 285] on icon at bounding box center [515, 287] width 71 height 50
click at [462, 244] on input "d." at bounding box center [461, 242] width 1 height 4
radio input "true"
click at [497, 395] on button "Next" at bounding box center [461, 391] width 187 height 46
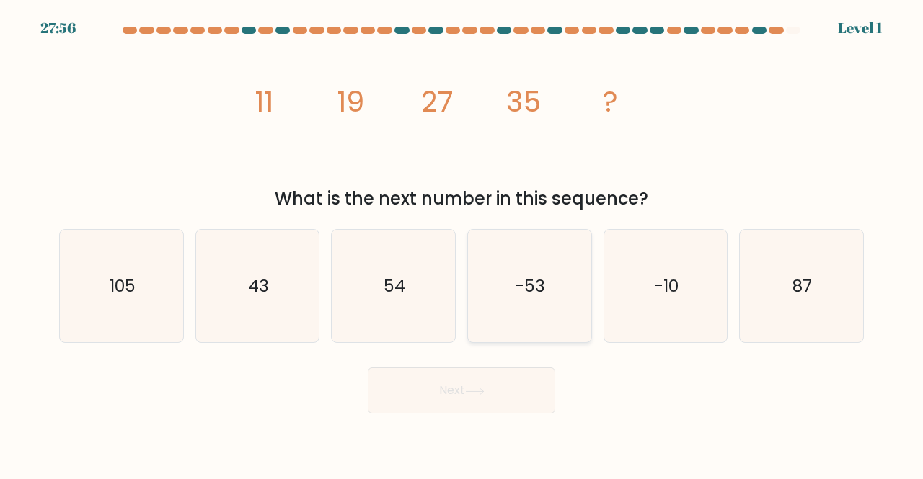
click at [539, 282] on text "-53" at bounding box center [530, 286] width 30 height 24
click at [462, 244] on input "d. -53" at bounding box center [461, 242] width 1 height 4
radio input "true"
click at [499, 396] on button "Next" at bounding box center [461, 391] width 187 height 46
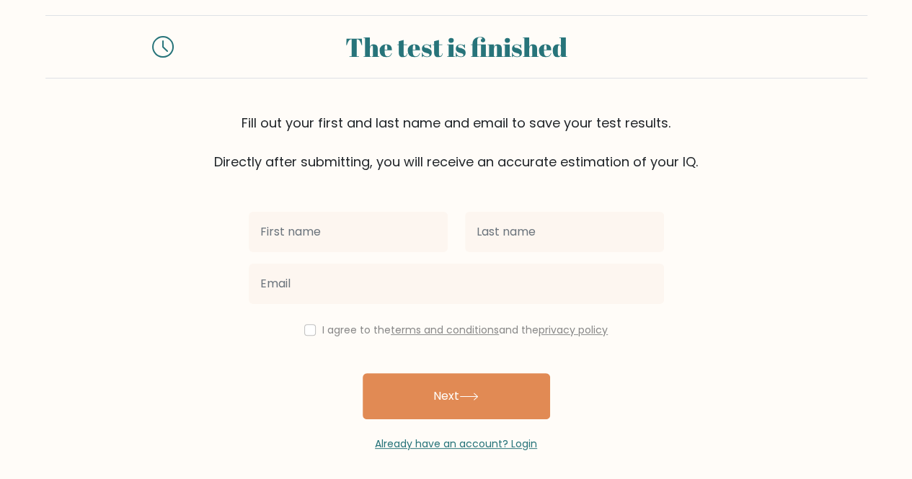
scroll to position [25, 0]
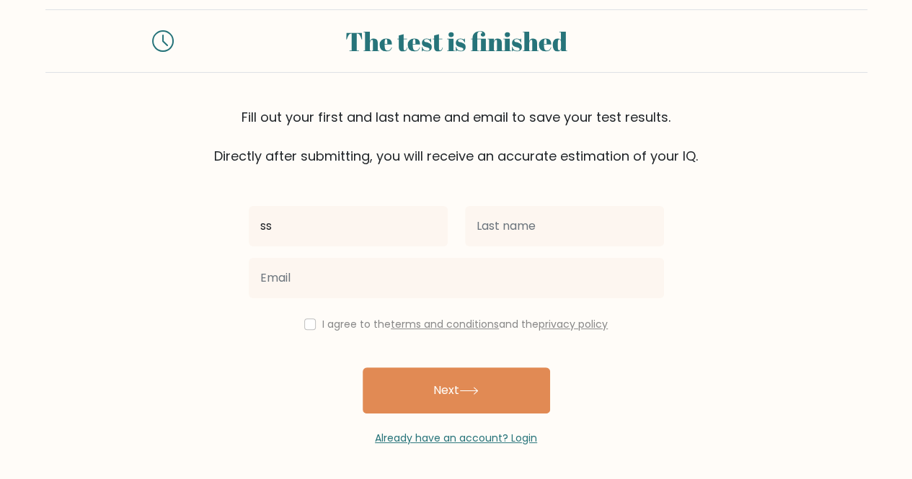
type input "ss"
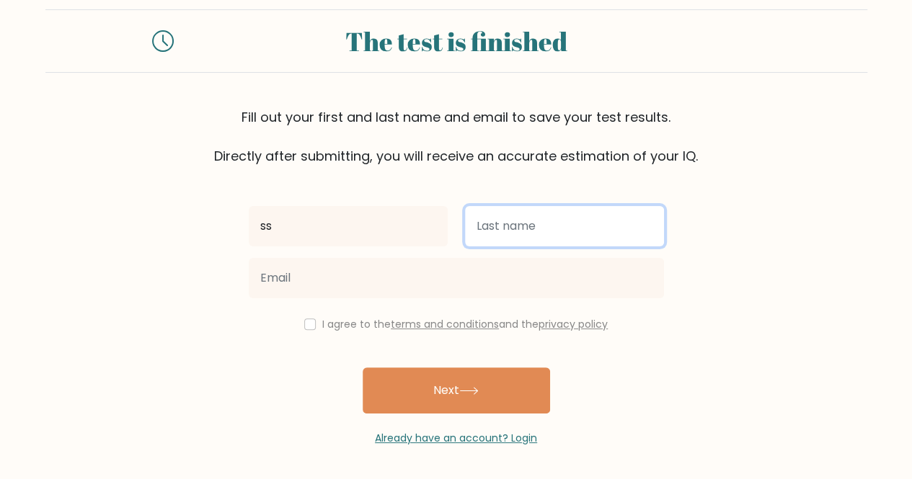
click at [497, 215] on input "text" at bounding box center [564, 226] width 199 height 40
type input "ss"
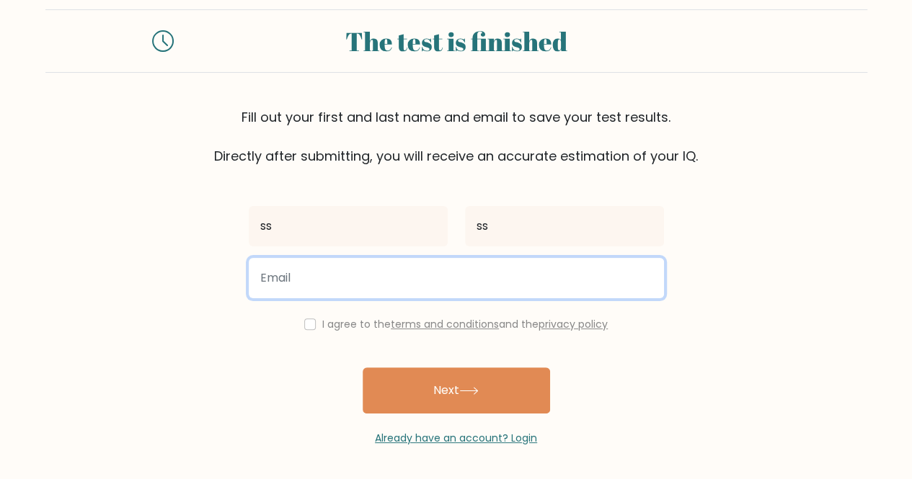
click at [334, 275] on input "email" at bounding box center [456, 278] width 415 height 40
type input "[EMAIL_ADDRESS][DOMAIN_NAME]"
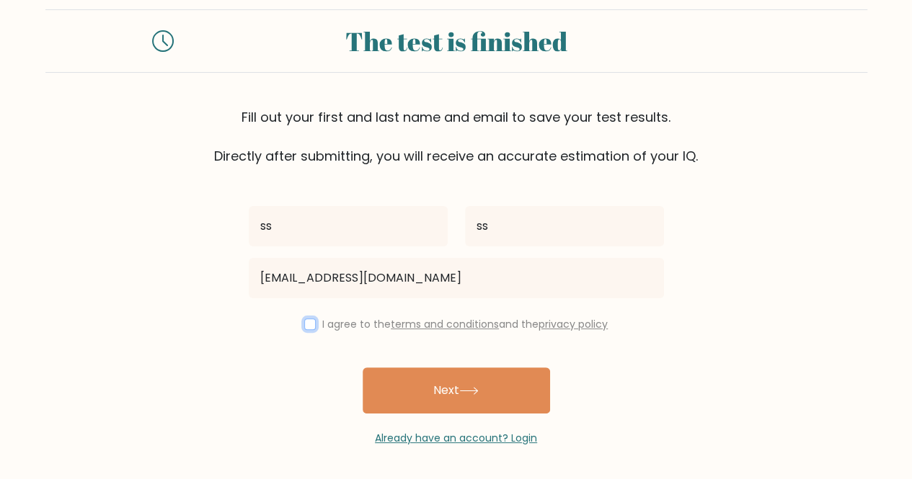
click at [311, 325] on input "checkbox" at bounding box center [310, 325] width 12 height 12
checkbox input "true"
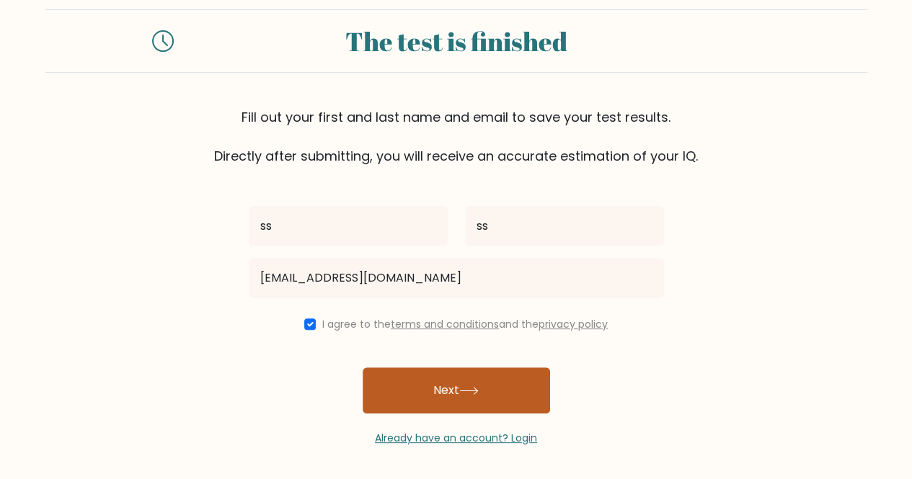
click at [437, 389] on button "Next" at bounding box center [456, 391] width 187 height 46
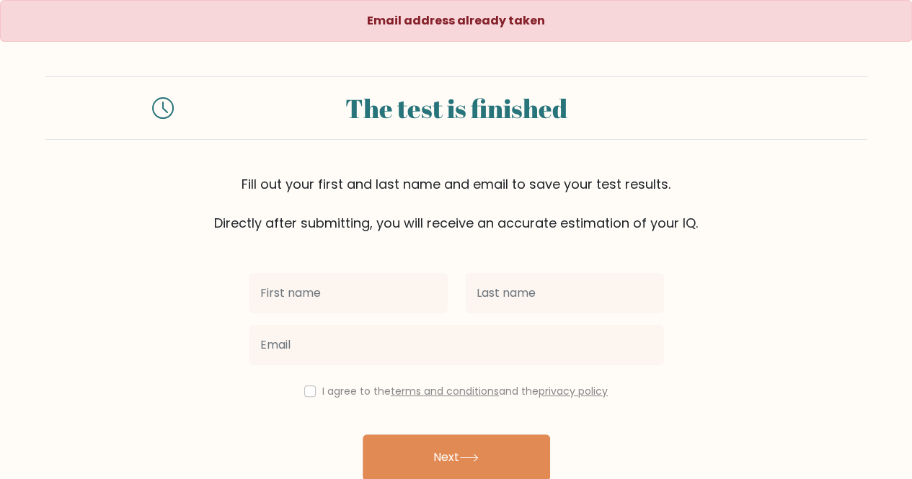
scroll to position [46, 0]
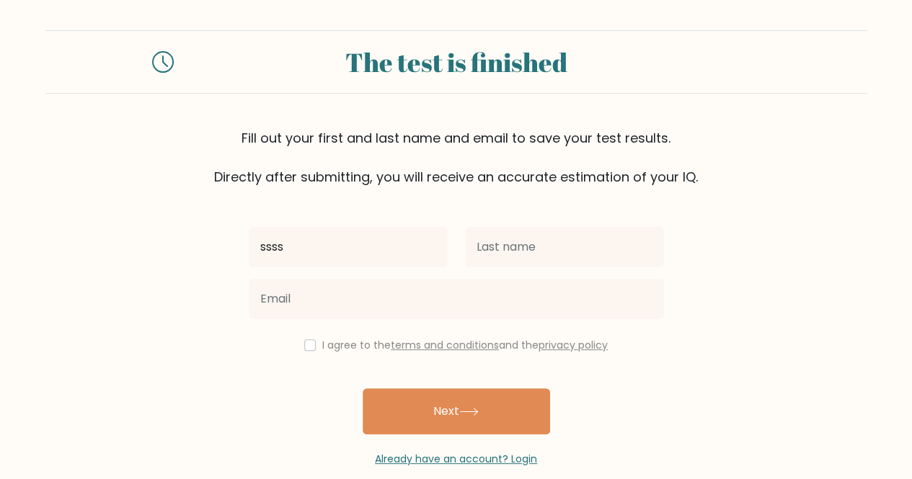
type input "ssss"
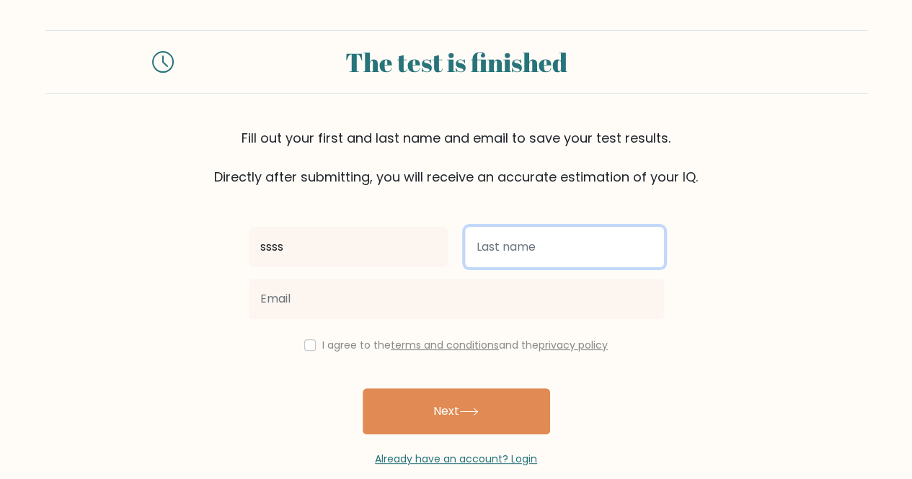
click at [509, 253] on input "text" at bounding box center [564, 247] width 199 height 40
type input "ssssss"
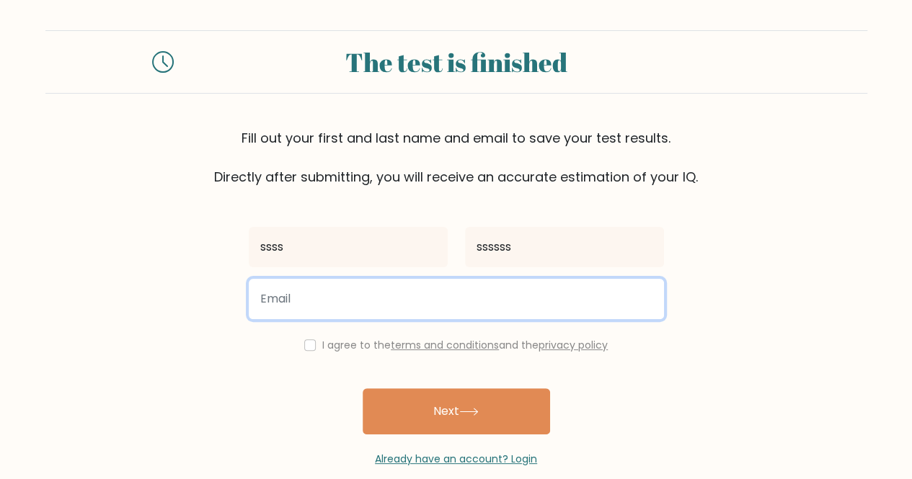
click at [471, 288] on input "email" at bounding box center [456, 299] width 415 height 40
type input "[EMAIL_ADDRESS][DOMAIN_NAME]"
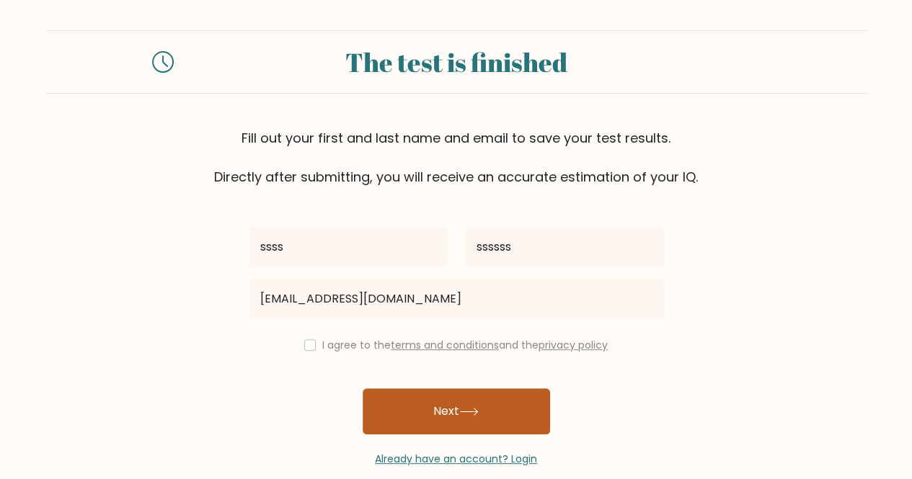
click at [424, 422] on button "Next" at bounding box center [456, 412] width 187 height 46
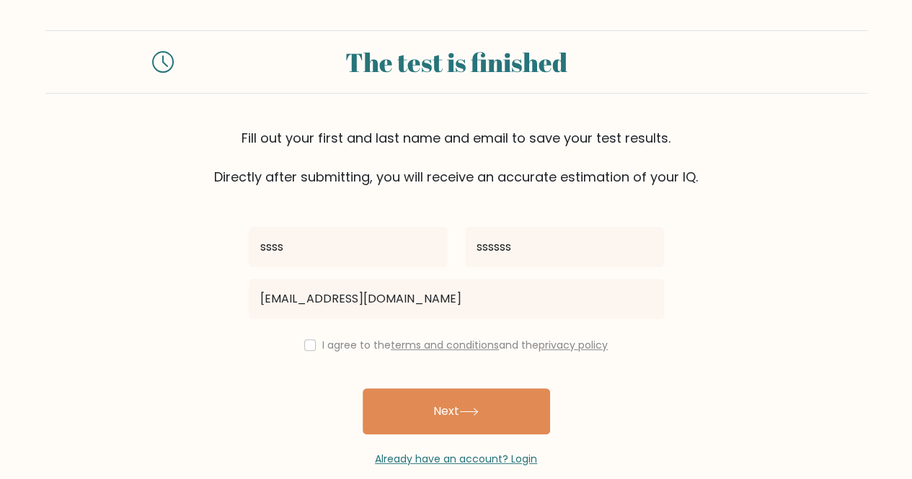
click at [313, 341] on div "I agree to the terms and conditions and the privacy policy" at bounding box center [456, 345] width 432 height 17
click at [309, 342] on input "checkbox" at bounding box center [310, 346] width 12 height 12
checkbox input "true"
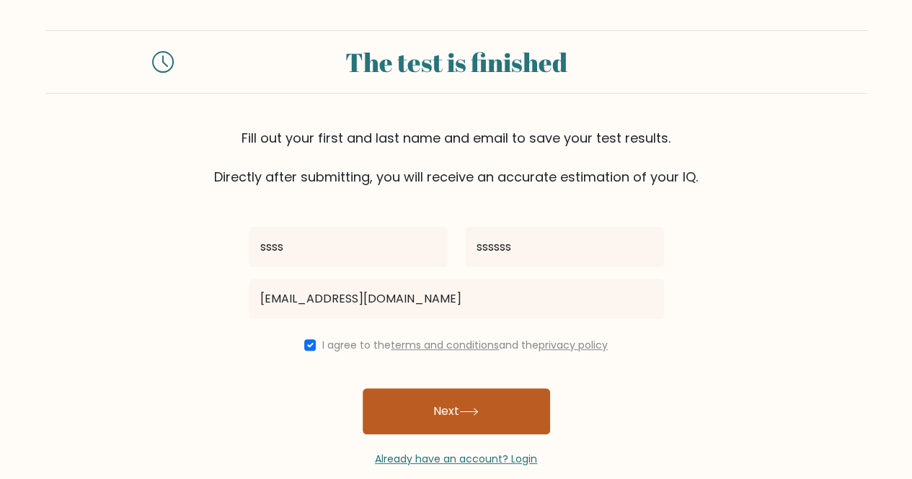
click at [420, 404] on button "Next" at bounding box center [456, 412] width 187 height 46
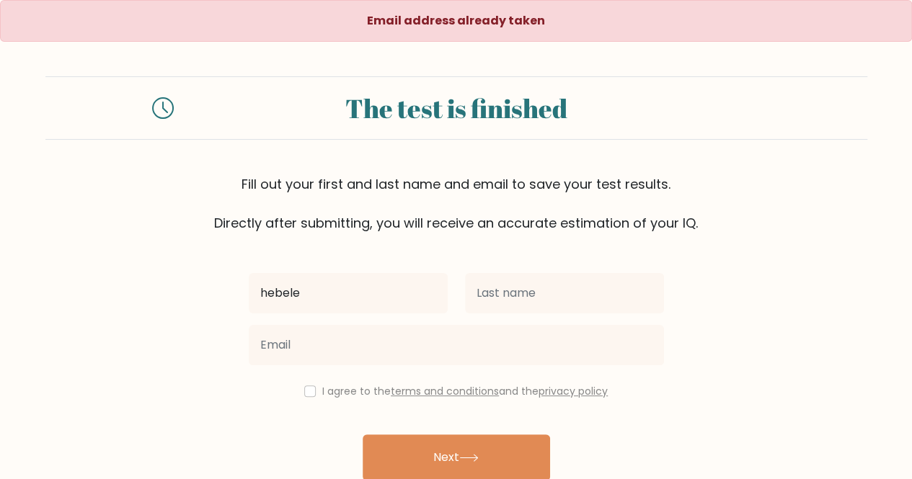
type input "hebele"
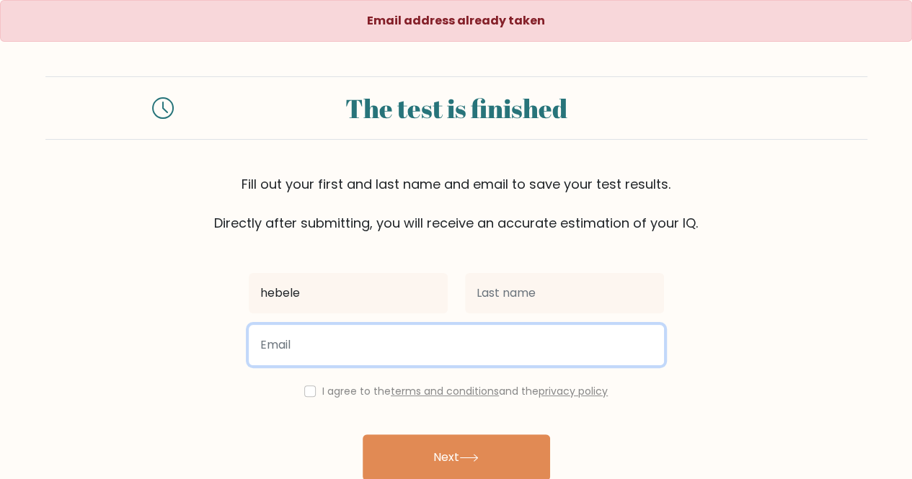
click at [326, 342] on input "email" at bounding box center [456, 345] width 415 height 40
click at [294, 347] on input "kakka@gmail.com" at bounding box center [456, 345] width 415 height 40
type input "kakka2@gmail.com"
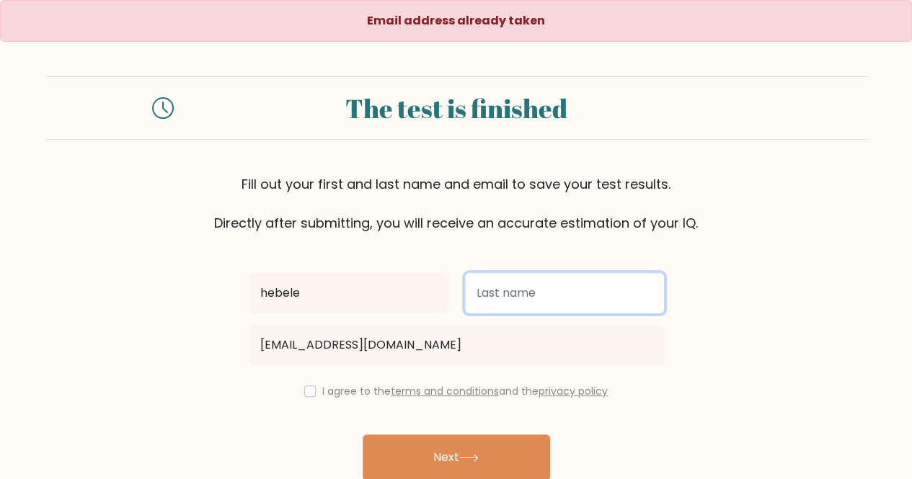
click at [506, 303] on input "text" at bounding box center [564, 293] width 199 height 40
type input "ssss"
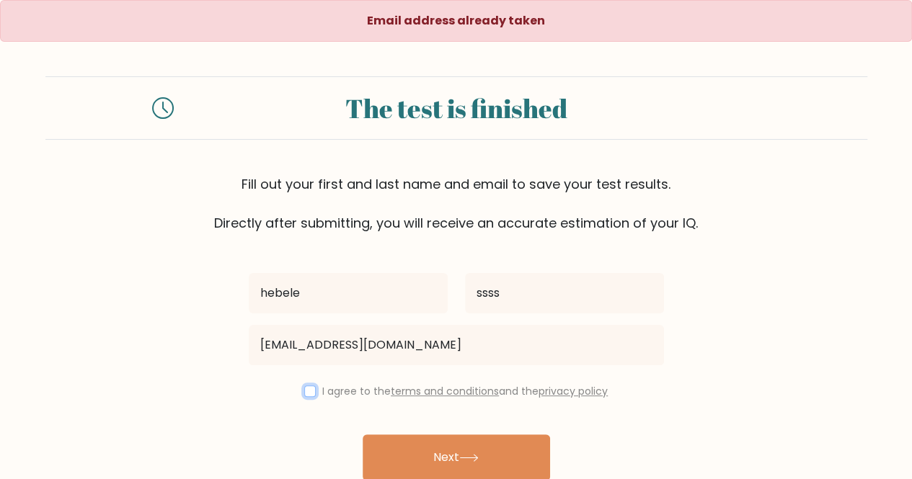
click at [309, 390] on input "checkbox" at bounding box center [310, 392] width 12 height 12
checkbox input "true"
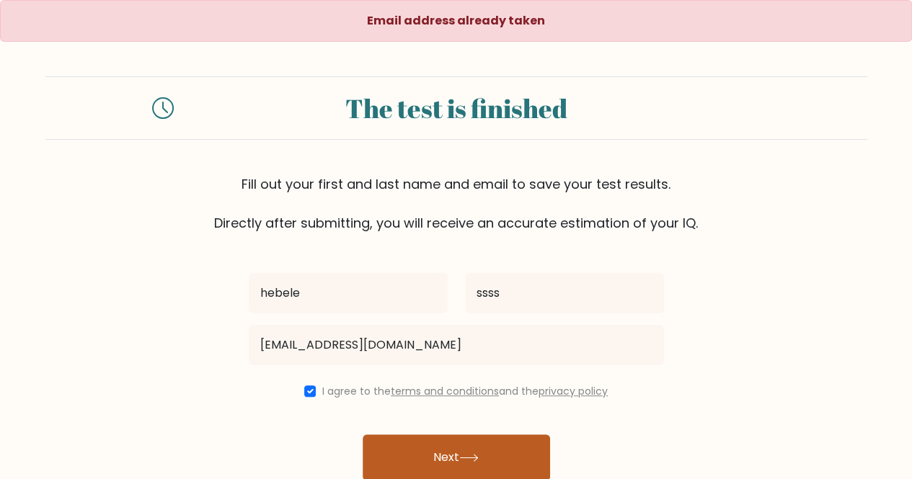
click at [494, 457] on button "Next" at bounding box center [456, 458] width 187 height 46
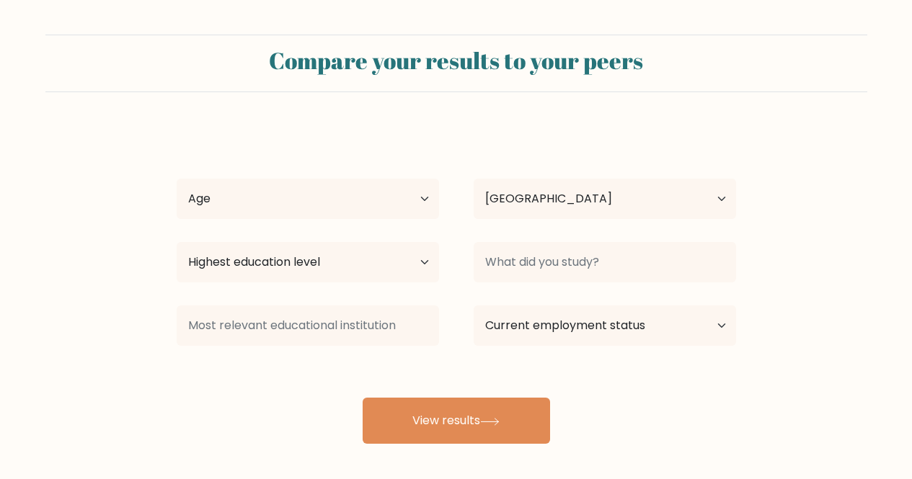
select select "FI"
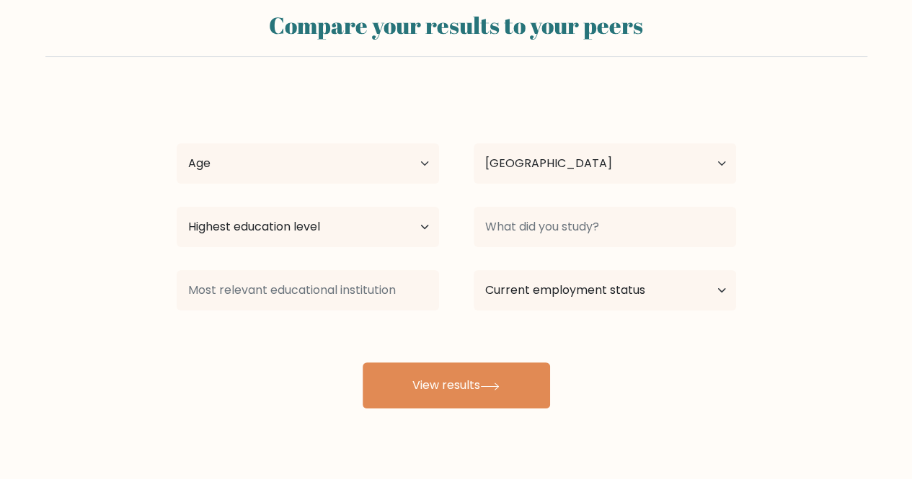
scroll to position [36, 0]
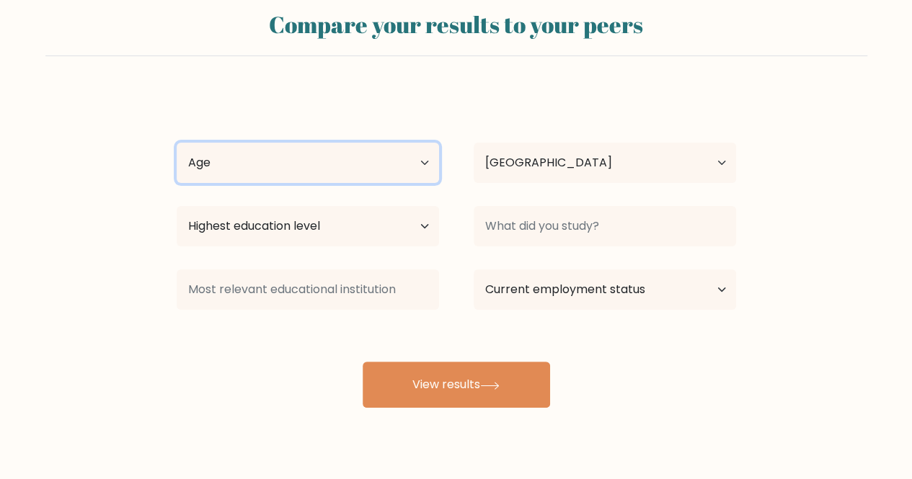
click at [357, 158] on select "Age Under [DEMOGRAPHIC_DATA] [DEMOGRAPHIC_DATA] [DEMOGRAPHIC_DATA] [DEMOGRAPHIC…" at bounding box center [308, 163] width 262 height 40
select select "min_18"
click at [177, 143] on select "Age Under [DEMOGRAPHIC_DATA] [DEMOGRAPHIC_DATA] [DEMOGRAPHIC_DATA] [DEMOGRAPHIC…" at bounding box center [308, 163] width 262 height 40
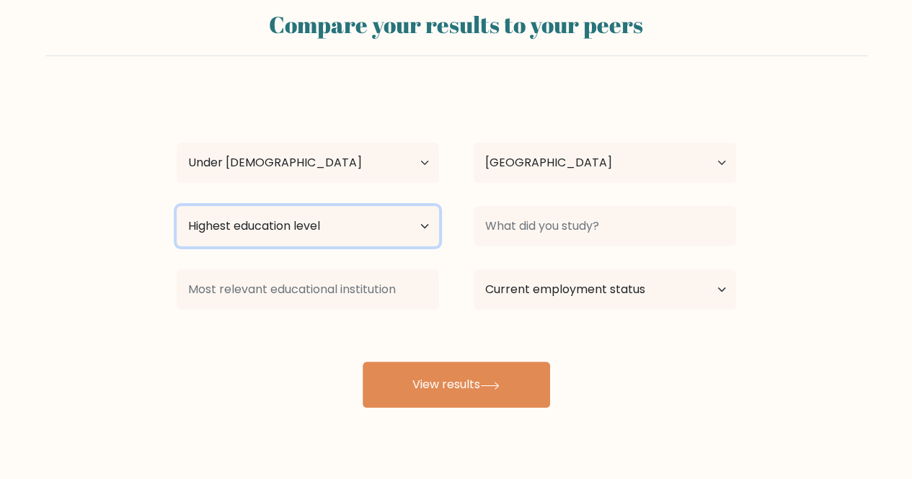
click at [356, 223] on select "Highest education level No schooling Primary Lower Secondary Upper Secondary Oc…" at bounding box center [308, 226] width 262 height 40
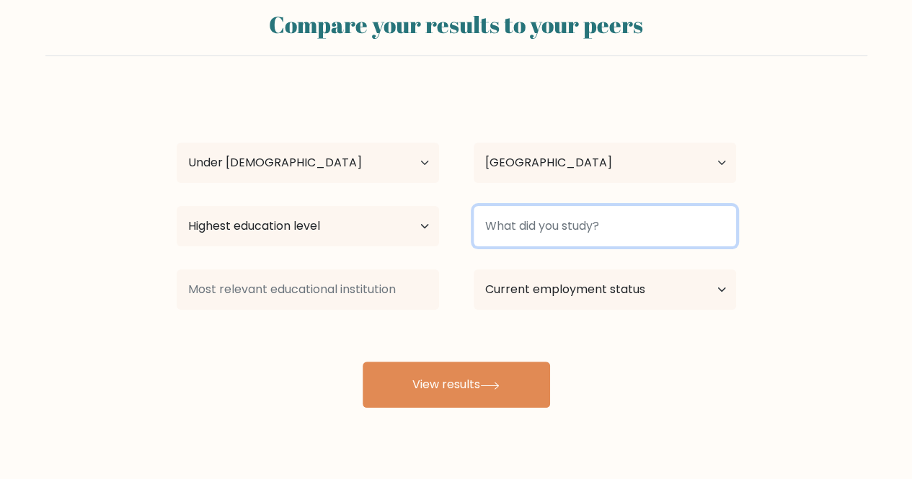
click at [522, 244] on input at bounding box center [605, 226] width 262 height 40
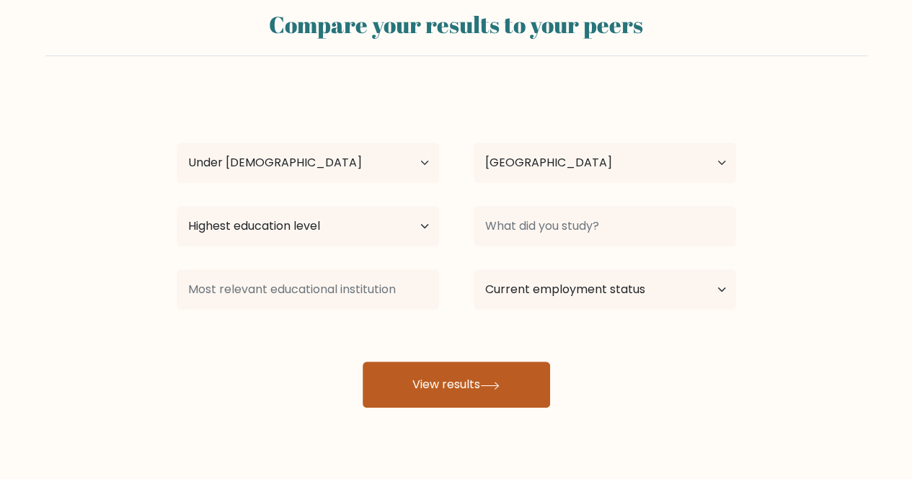
click at [457, 377] on button "View results" at bounding box center [456, 385] width 187 height 46
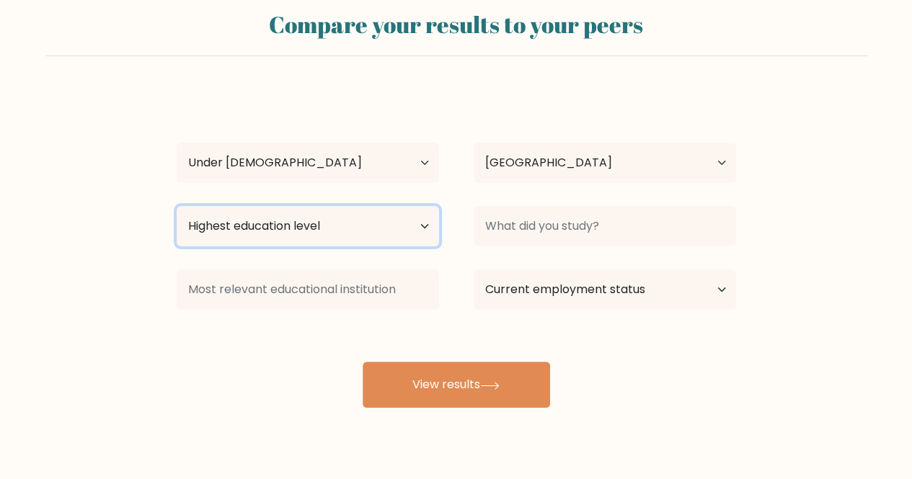
click at [310, 228] on select "Highest education level No schooling Primary Lower Secondary Upper Secondary Oc…" at bounding box center [308, 226] width 262 height 40
select select "no_schooling"
click at [177, 206] on select "Highest education level No schooling Primary Lower Secondary Upper Secondary Oc…" at bounding box center [308, 226] width 262 height 40
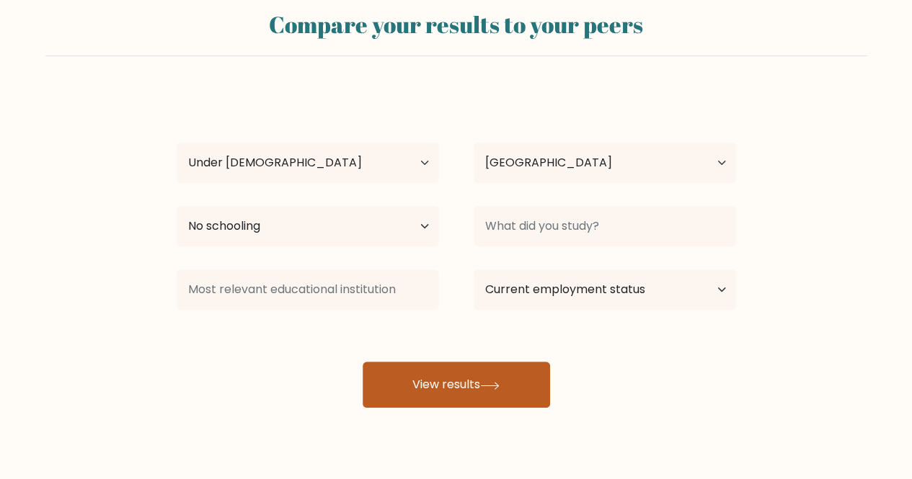
click at [470, 386] on button "View results" at bounding box center [456, 385] width 187 height 46
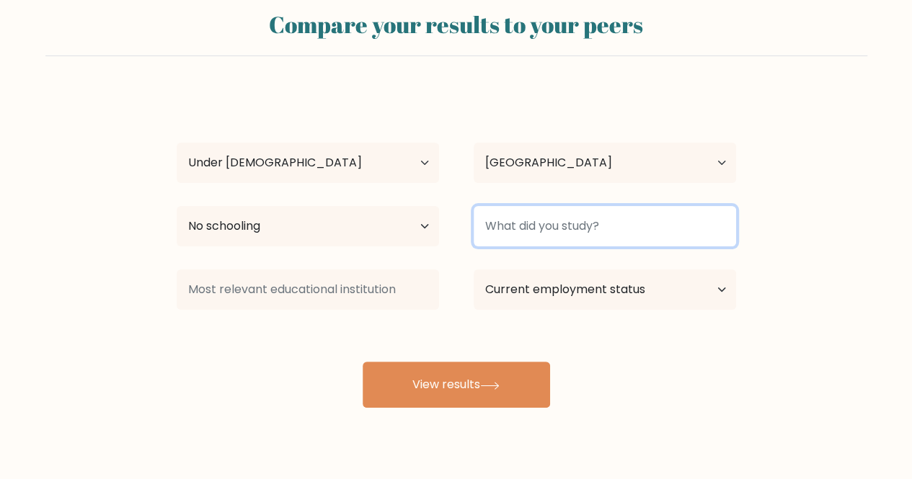
click at [492, 230] on input at bounding box center [605, 226] width 262 height 40
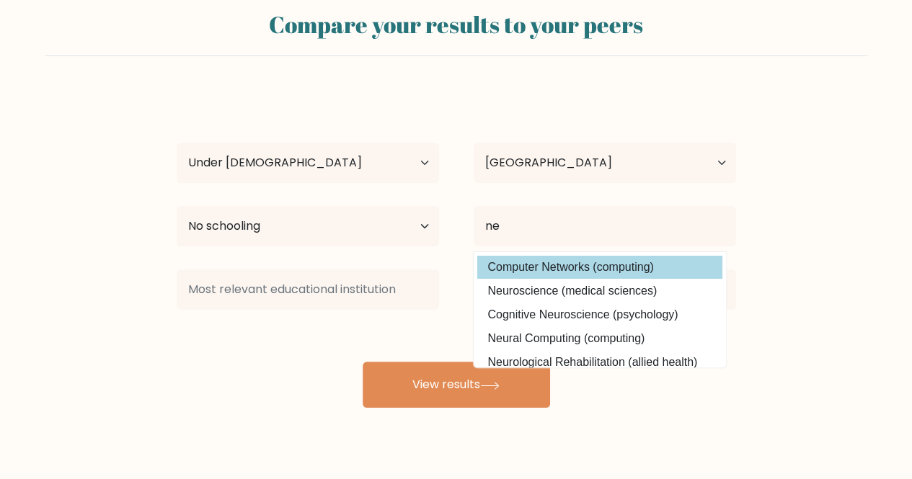
click at [503, 266] on option "Computer Networks (computing)" at bounding box center [599, 267] width 245 height 23
type input "Computer Networks"
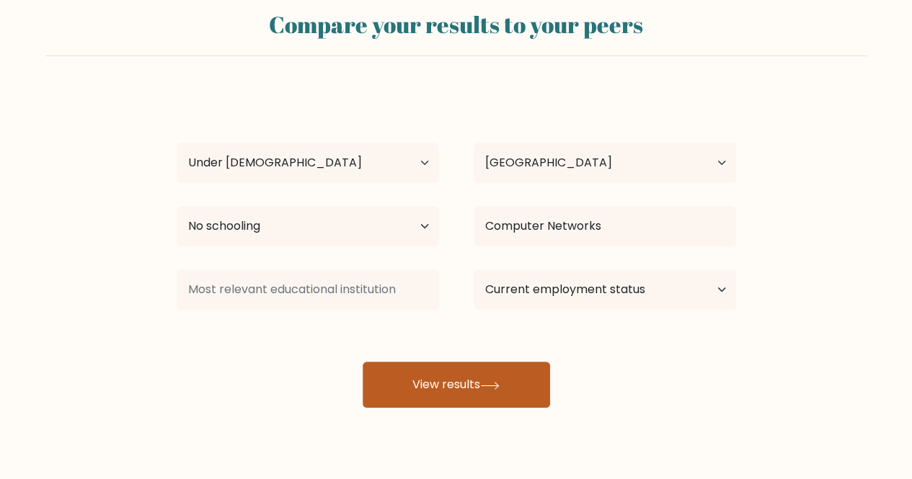
click at [401, 383] on button "View results" at bounding box center [456, 385] width 187 height 46
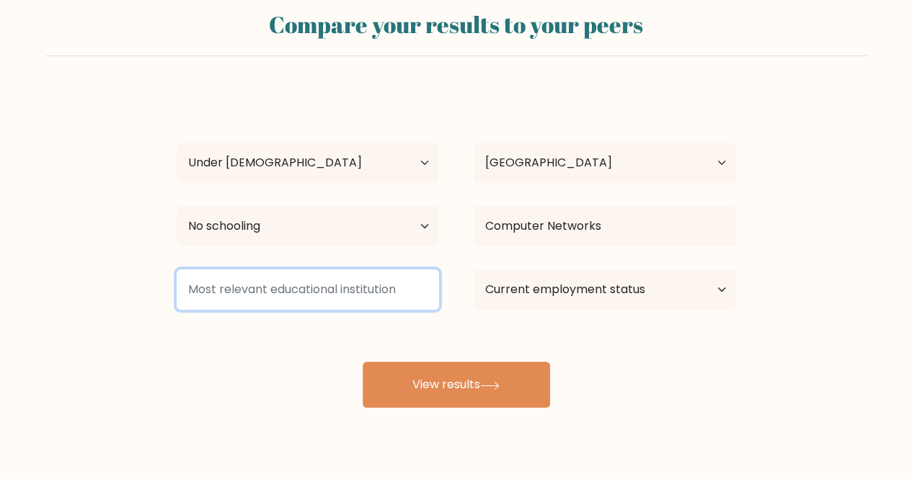
click at [301, 283] on input at bounding box center [308, 290] width 262 height 40
click at [312, 284] on input at bounding box center [308, 290] width 262 height 40
click at [319, 290] on input at bounding box center [308, 290] width 262 height 40
type input "s"
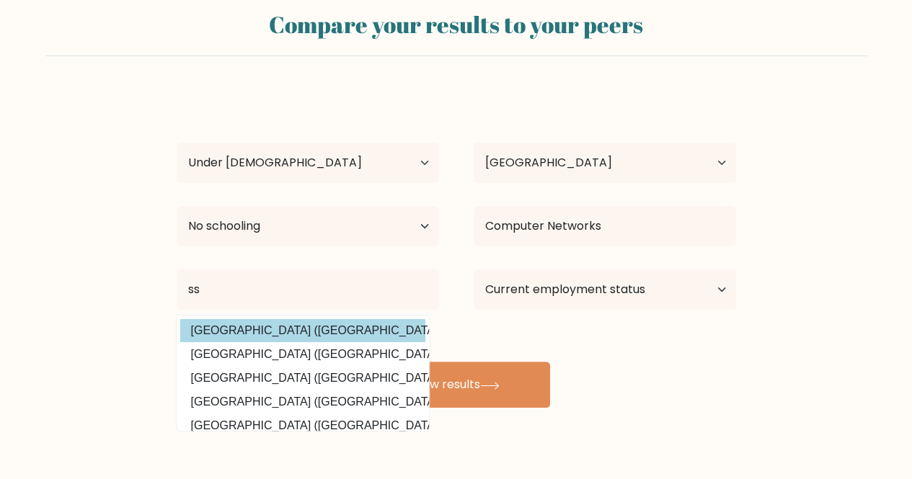
click at [314, 336] on option "Handelshögskolan i Stockholm (Sweden)" at bounding box center [302, 330] width 245 height 23
type input "[GEOGRAPHIC_DATA]"
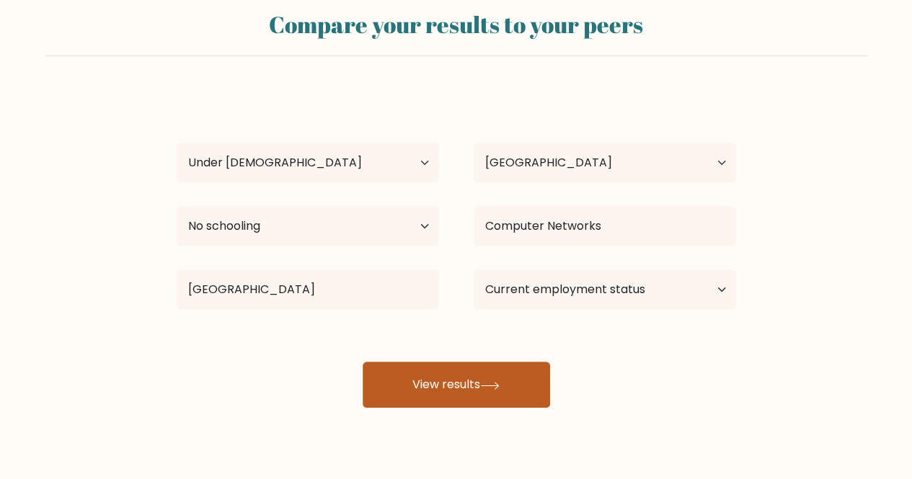
click at [430, 389] on button "View results" at bounding box center [456, 385] width 187 height 46
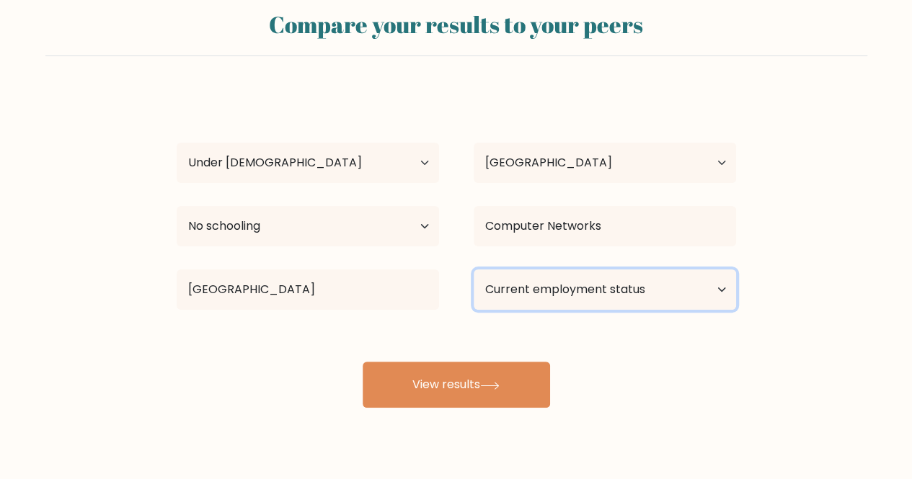
click at [529, 292] on select "Current employment status Employed Student Retired Other / prefer not to answer" at bounding box center [605, 290] width 262 height 40
select select "student"
click at [474, 270] on select "Current employment status Employed Student Retired Other / prefer not to answer" at bounding box center [605, 290] width 262 height 40
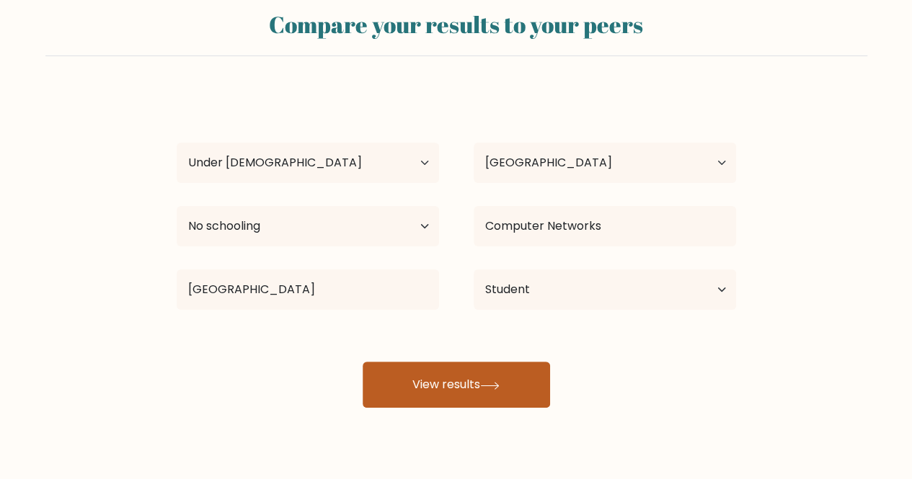
click at [477, 371] on button "View results" at bounding box center [456, 385] width 187 height 46
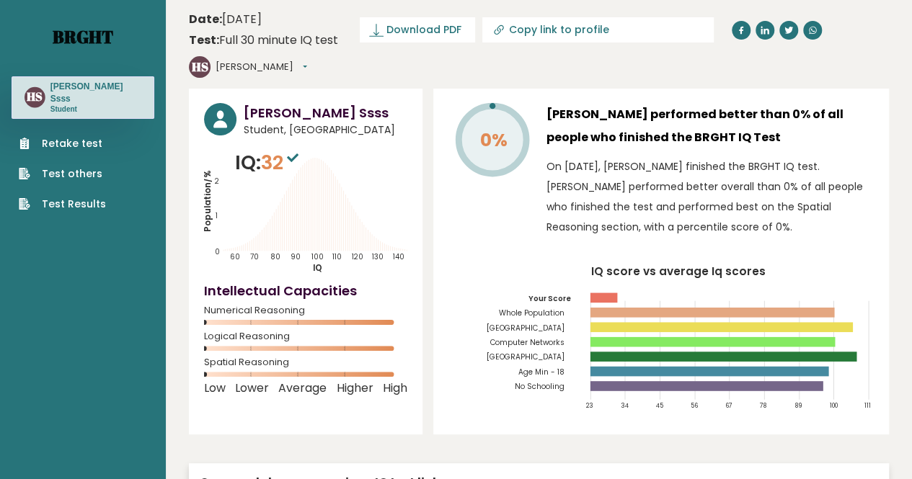
click at [86, 32] on link "Brght" at bounding box center [83, 36] width 61 height 23
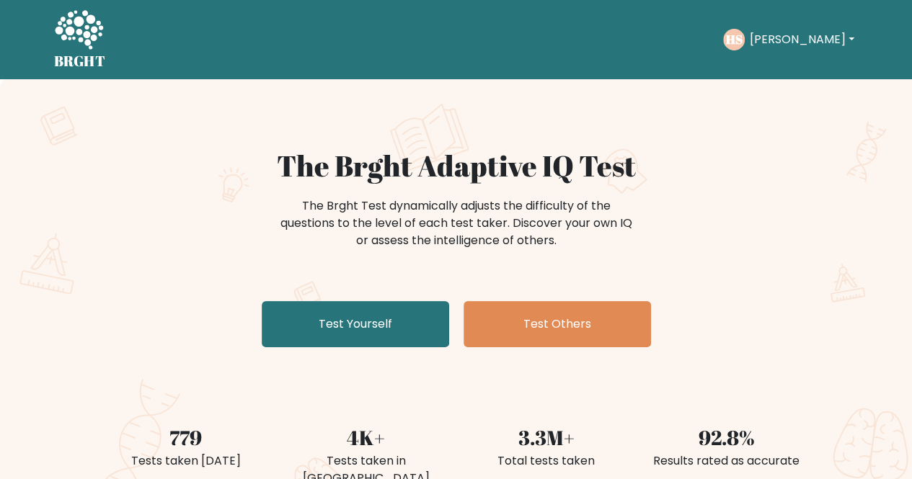
click at [339, 363] on div "The Brght Adaptive IQ Test The Brght Test dynamically adjusts the difficulty of…" at bounding box center [456, 301] width 912 height 445
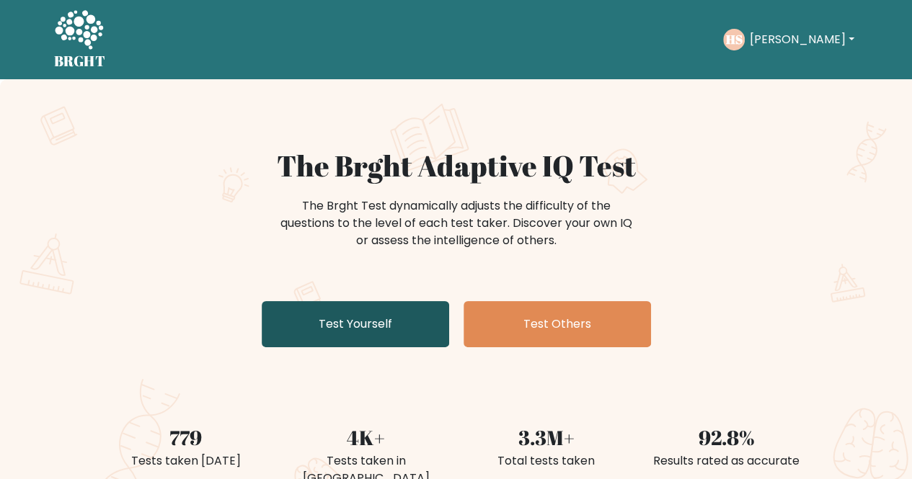
click at [321, 333] on link "Test Yourself" at bounding box center [355, 324] width 187 height 46
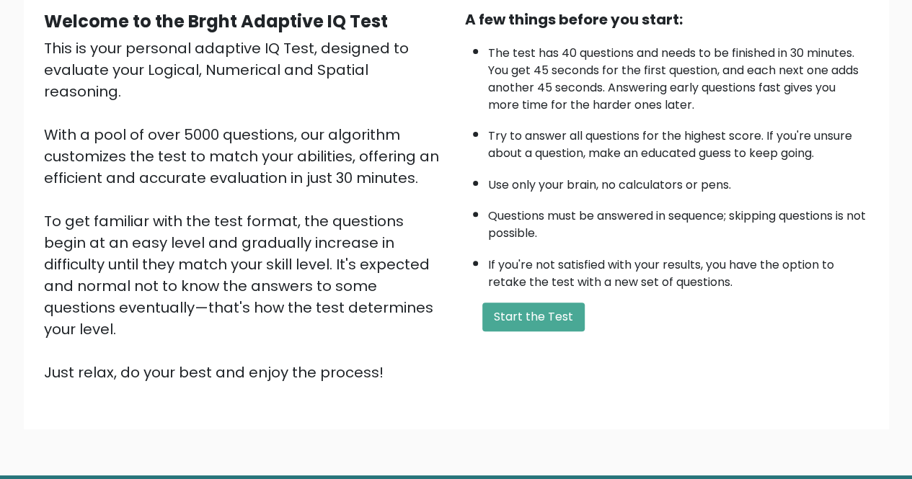
scroll to position [146, 0]
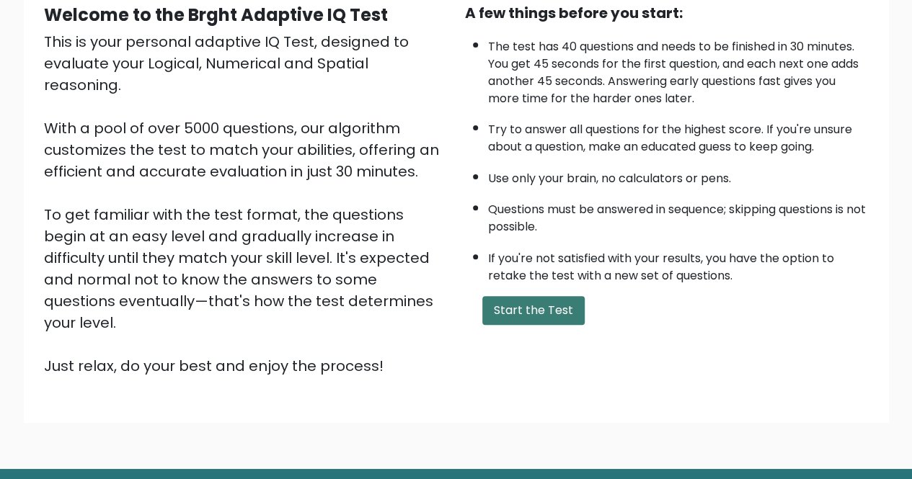
click at [515, 314] on button "Start the Test" at bounding box center [533, 310] width 102 height 29
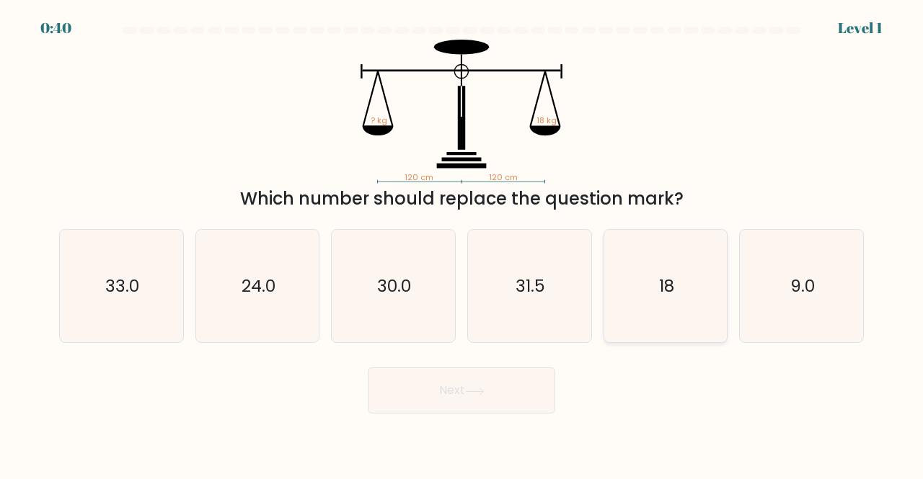
click at [653, 315] on icon "18" at bounding box center [665, 286] width 113 height 113
click at [462, 244] on input "e. 18" at bounding box center [461, 242] width 1 height 4
radio input "true"
click at [484, 389] on icon at bounding box center [474, 392] width 19 height 8
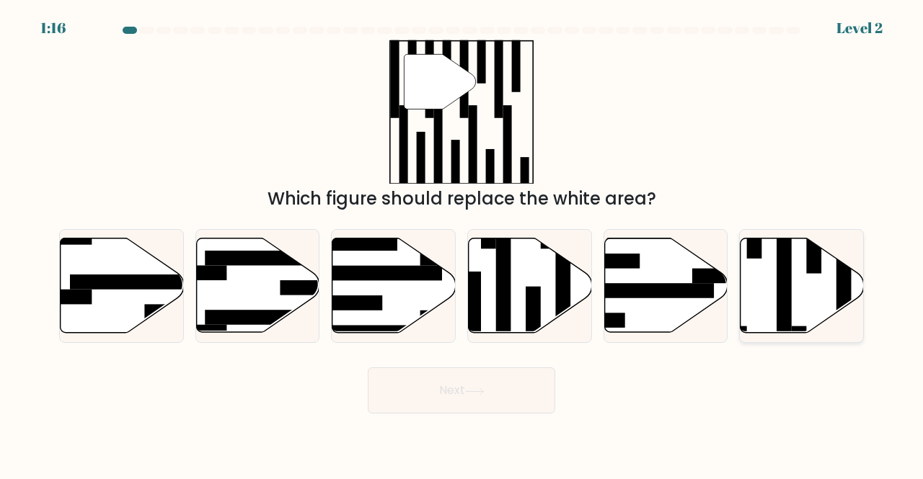
click at [773, 301] on icon at bounding box center [801, 286] width 123 height 94
click at [462, 244] on input "f." at bounding box center [461, 242] width 1 height 4
radio input "true"
click at [499, 394] on button "Next" at bounding box center [461, 391] width 187 height 46
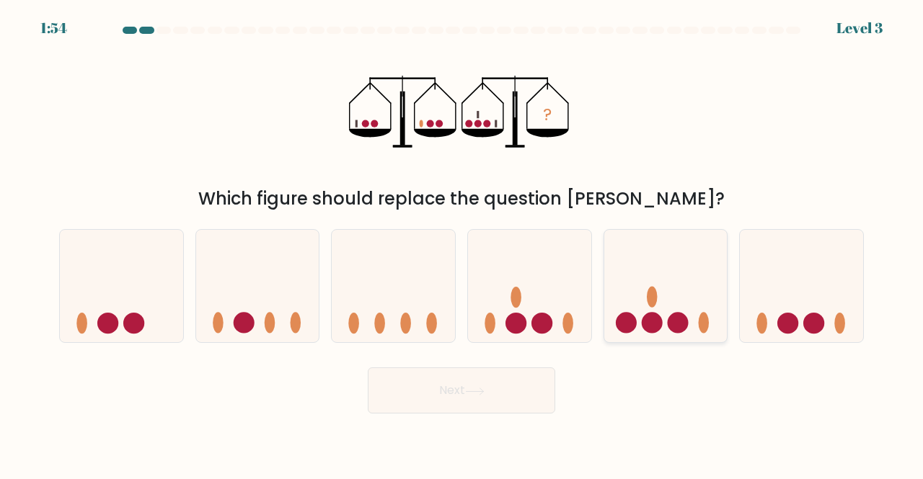
click at [667, 316] on icon at bounding box center [665, 286] width 123 height 102
click at [462, 244] on input "e." at bounding box center [461, 242] width 1 height 4
radio input "true"
click at [505, 407] on button "Next" at bounding box center [461, 391] width 187 height 46
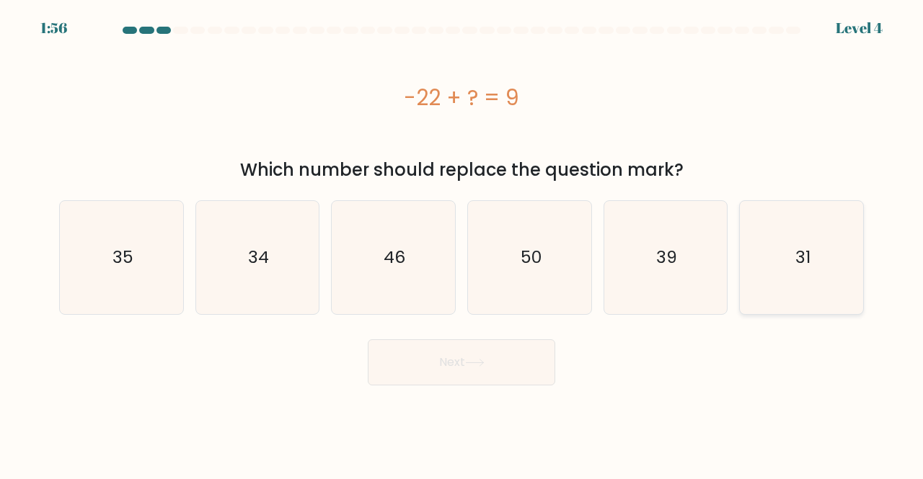
click at [780, 253] on icon "31" at bounding box center [801, 257] width 113 height 113
click at [462, 244] on input "f. 31" at bounding box center [461, 242] width 1 height 4
radio input "true"
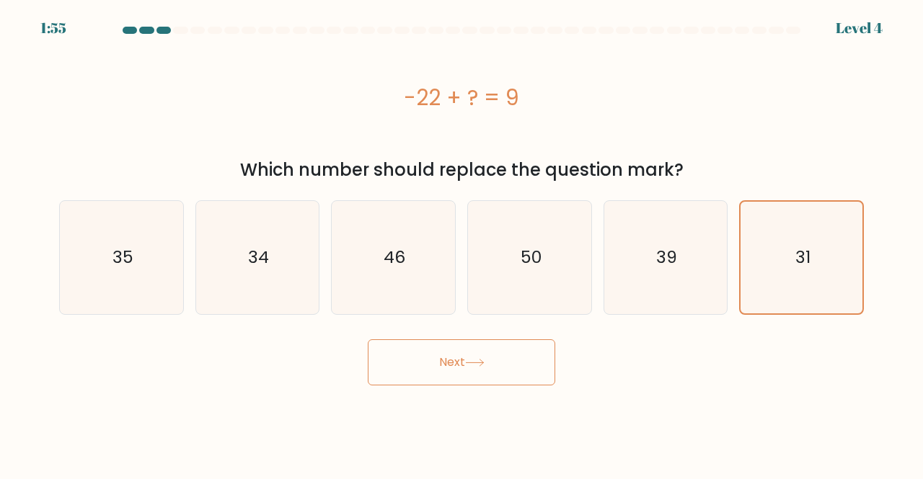
click at [491, 368] on button "Next" at bounding box center [461, 363] width 187 height 46
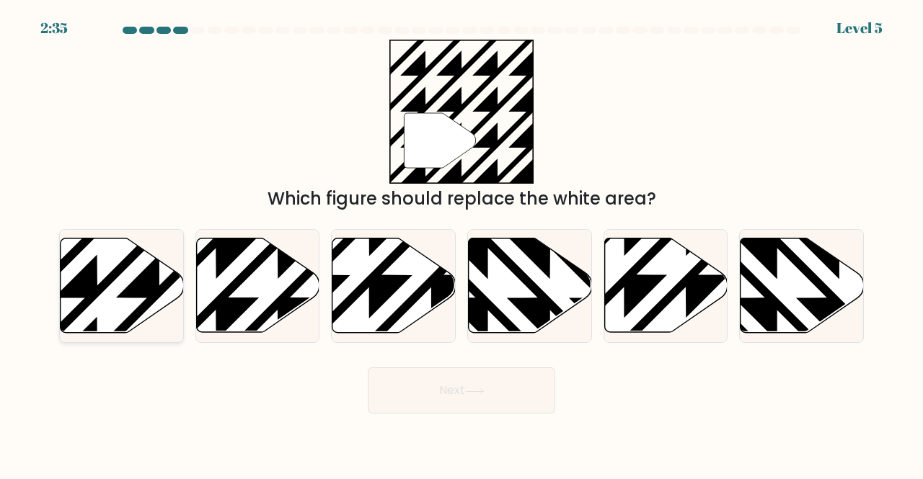
click at [74, 273] on icon at bounding box center [122, 286] width 123 height 94
click at [461, 244] on input "a." at bounding box center [461, 242] width 1 height 4
radio input "true"
click at [470, 381] on button "Next" at bounding box center [461, 391] width 187 height 46
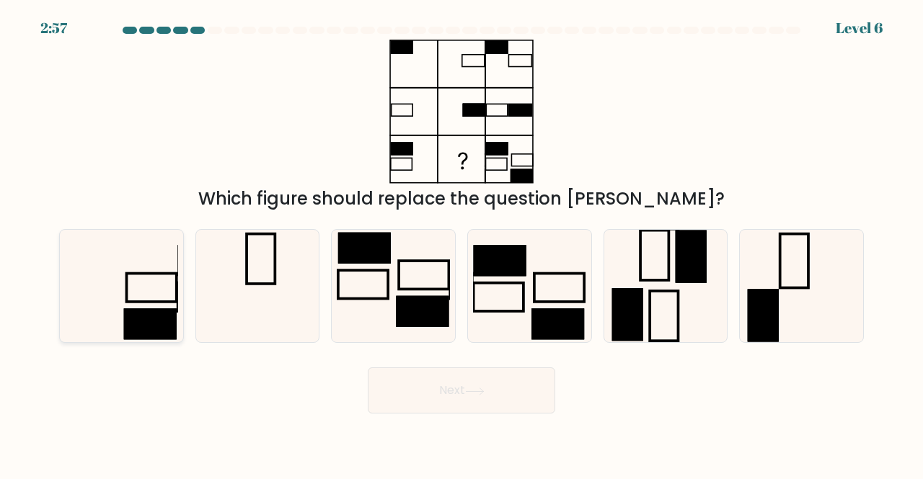
click at [136, 315] on rect at bounding box center [150, 324] width 53 height 31
click at [461, 244] on input "a." at bounding box center [461, 242] width 1 height 4
radio input "true"
click at [410, 389] on button "Next" at bounding box center [461, 391] width 187 height 46
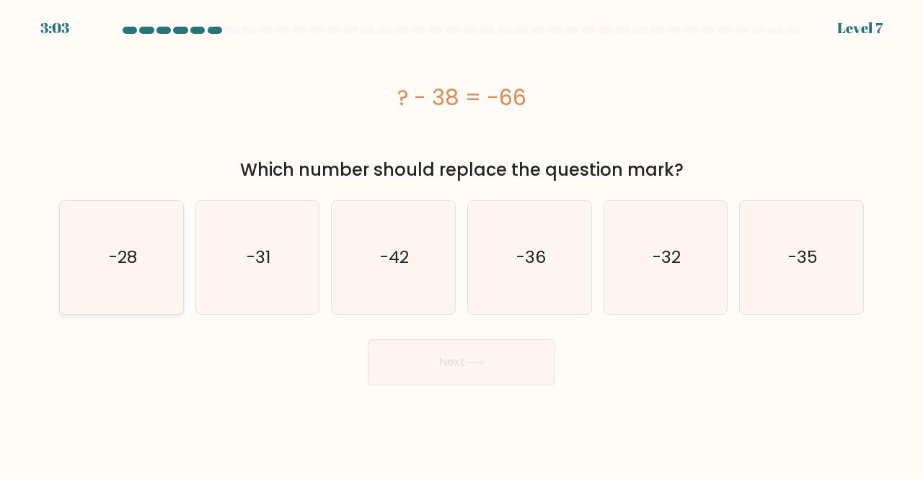
click at [145, 223] on icon "-28" at bounding box center [121, 257] width 113 height 113
click at [461, 240] on input "a. -28" at bounding box center [461, 242] width 1 height 4
radio input "true"
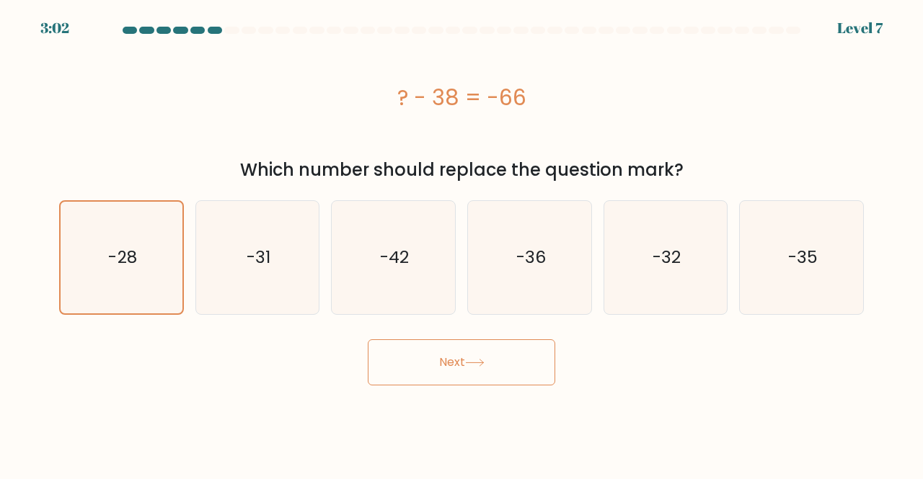
click at [450, 365] on button "Next" at bounding box center [461, 363] width 187 height 46
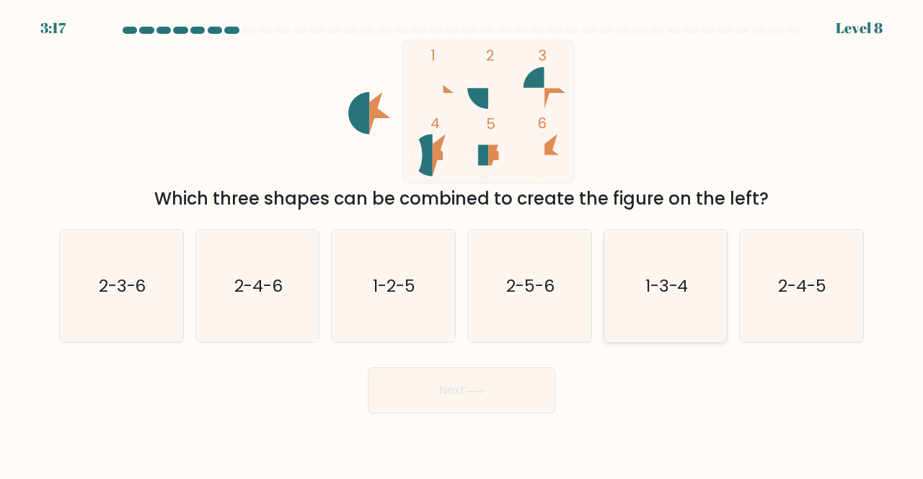
click at [642, 309] on icon "1-3-4" at bounding box center [665, 286] width 113 height 113
click at [462, 244] on input "e. 1-3-4" at bounding box center [461, 242] width 1 height 4
radio input "true"
click at [474, 381] on button "Next" at bounding box center [461, 391] width 187 height 46
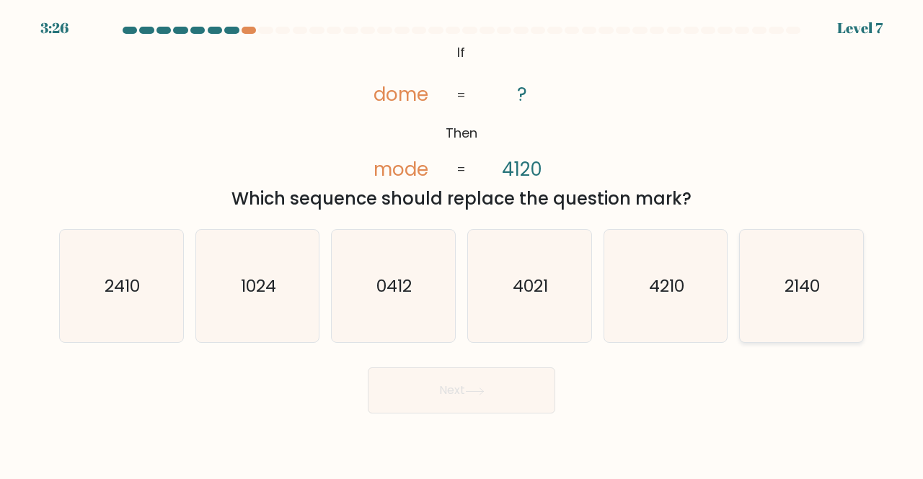
click at [825, 293] on icon "2140" at bounding box center [801, 286] width 113 height 113
click at [462, 244] on input "f. 2140" at bounding box center [461, 242] width 1 height 4
radio input "true"
click at [466, 404] on button "Next" at bounding box center [461, 391] width 187 height 46
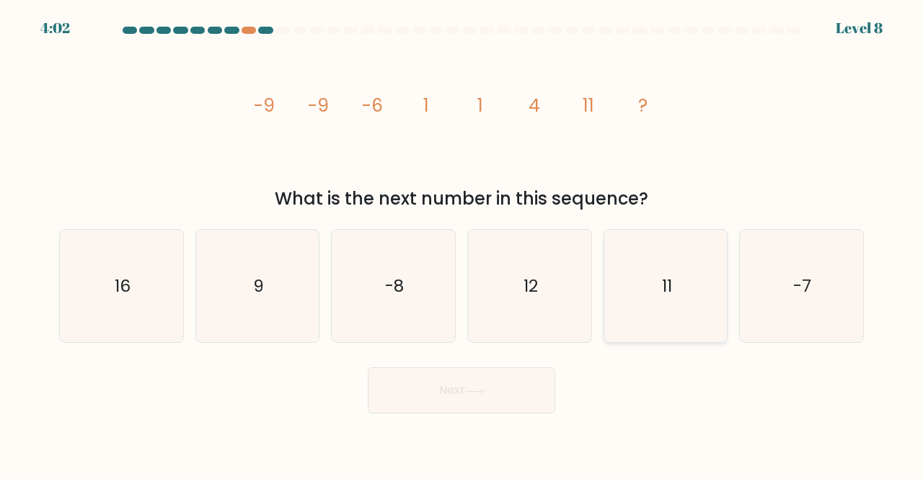
click at [631, 295] on icon "11" at bounding box center [665, 286] width 113 height 113
click at [462, 244] on input "e. 11" at bounding box center [461, 242] width 1 height 4
radio input "true"
click at [495, 386] on button "Next" at bounding box center [461, 391] width 187 height 46
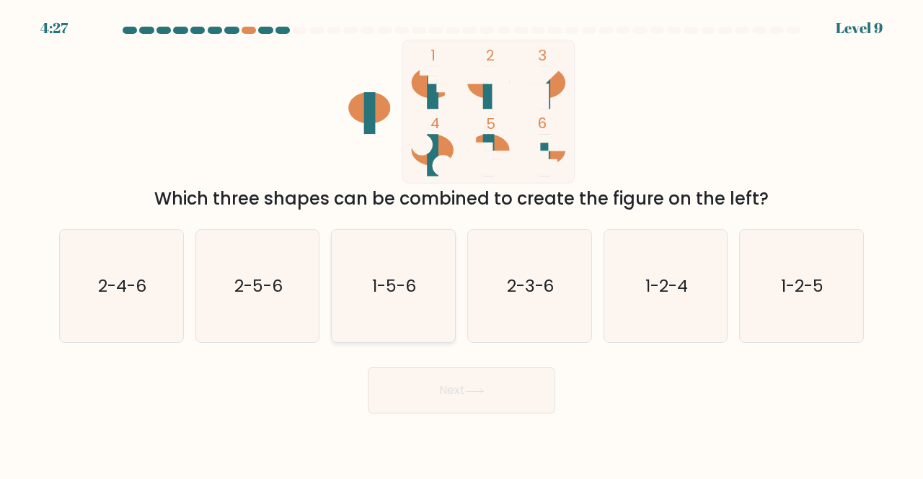
click at [403, 305] on icon "1-5-6" at bounding box center [393, 286] width 113 height 113
click at [461, 244] on input "c. 1-5-6" at bounding box center [461, 242] width 1 height 4
radio input "true"
click at [440, 387] on button "Next" at bounding box center [461, 391] width 187 height 46
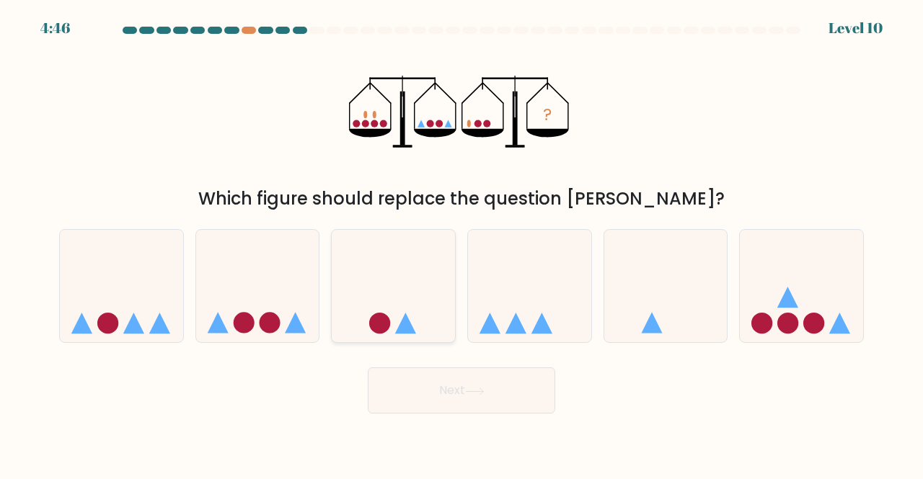
click at [390, 318] on icon at bounding box center [393, 286] width 123 height 102
click at [461, 244] on input "c." at bounding box center [461, 242] width 1 height 4
radio input "true"
click at [435, 381] on button "Next" at bounding box center [461, 391] width 187 height 46
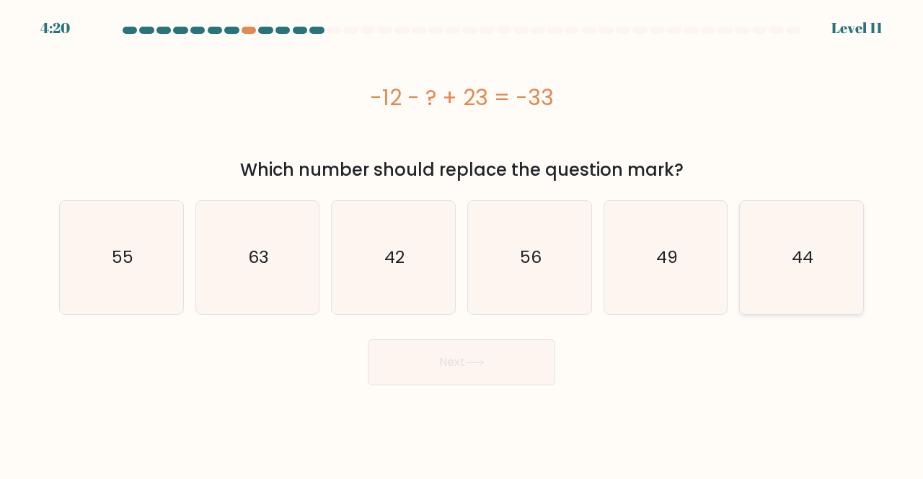
click at [805, 269] on text "44" at bounding box center [802, 258] width 22 height 24
click at [462, 244] on input "f. 44" at bounding box center [461, 242] width 1 height 4
radio input "true"
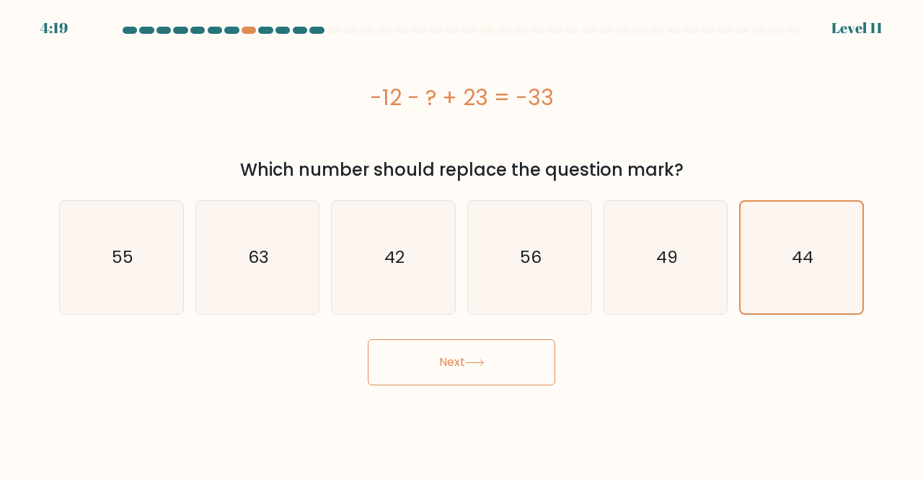
click at [494, 367] on button "Next" at bounding box center [461, 363] width 187 height 46
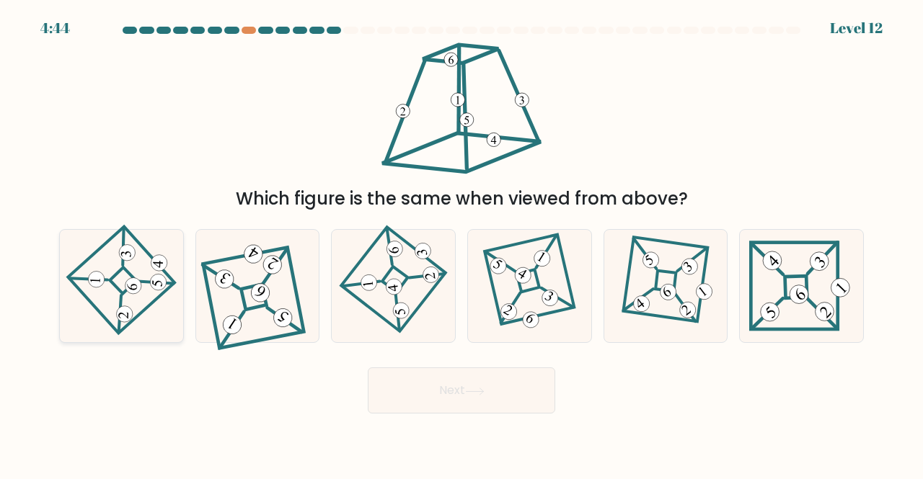
click at [107, 311] on icon at bounding box center [121, 286] width 79 height 90
click at [461, 244] on input "a." at bounding box center [461, 242] width 1 height 4
radio input "true"
click at [389, 389] on button "Next" at bounding box center [461, 391] width 187 height 46
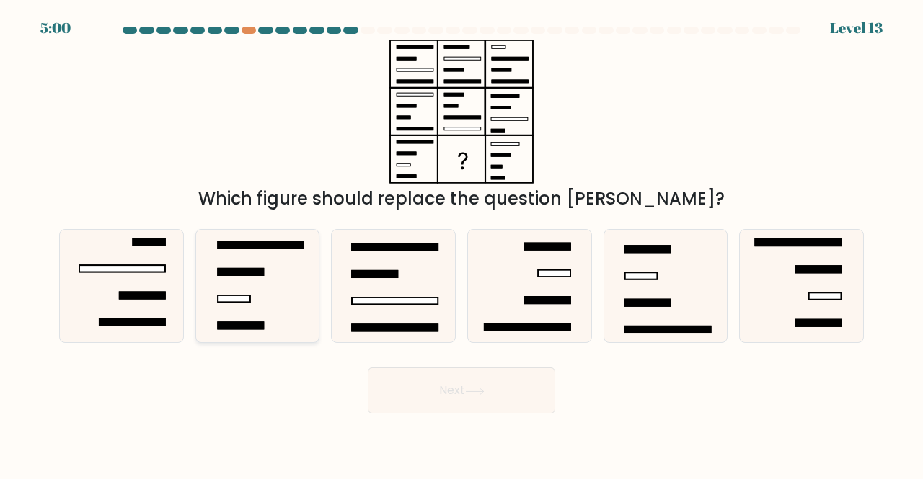
click at [253, 318] on icon at bounding box center [257, 286] width 113 height 113
click at [461, 244] on input "b." at bounding box center [461, 242] width 1 height 4
radio input "true"
click at [396, 385] on button "Next" at bounding box center [461, 391] width 187 height 46
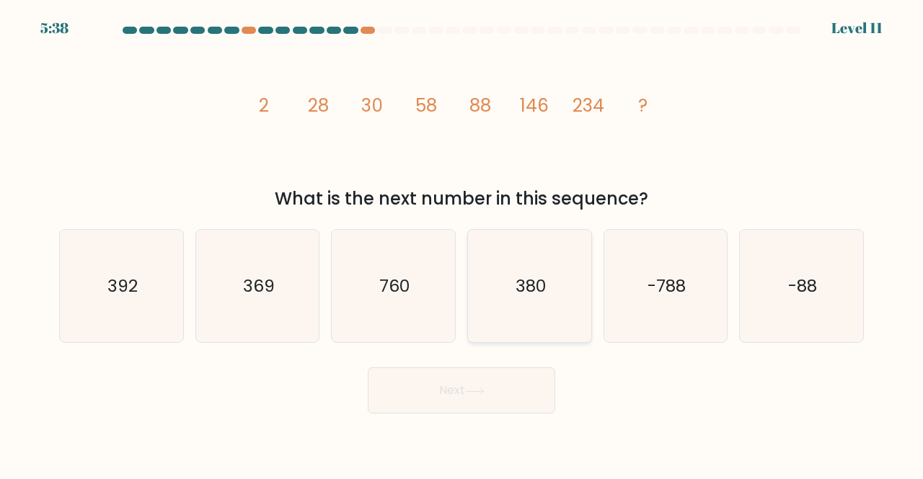
click at [524, 328] on icon "380" at bounding box center [529, 286] width 113 height 113
click at [462, 244] on input "d. 380" at bounding box center [461, 242] width 1 height 4
radio input "true"
click at [471, 397] on button "Next" at bounding box center [461, 391] width 187 height 46
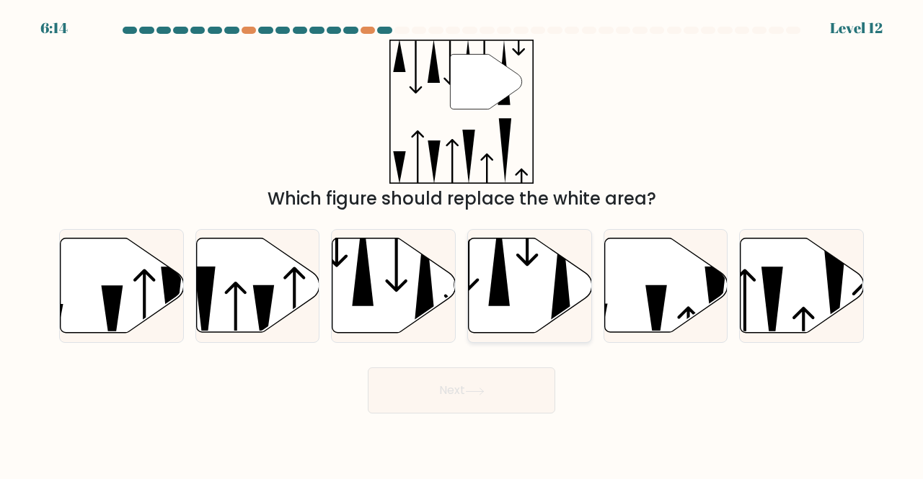
click at [524, 325] on icon at bounding box center [530, 286] width 123 height 94
click at [462, 244] on input "d." at bounding box center [461, 242] width 1 height 4
radio input "true"
click at [506, 394] on button "Next" at bounding box center [461, 391] width 187 height 46
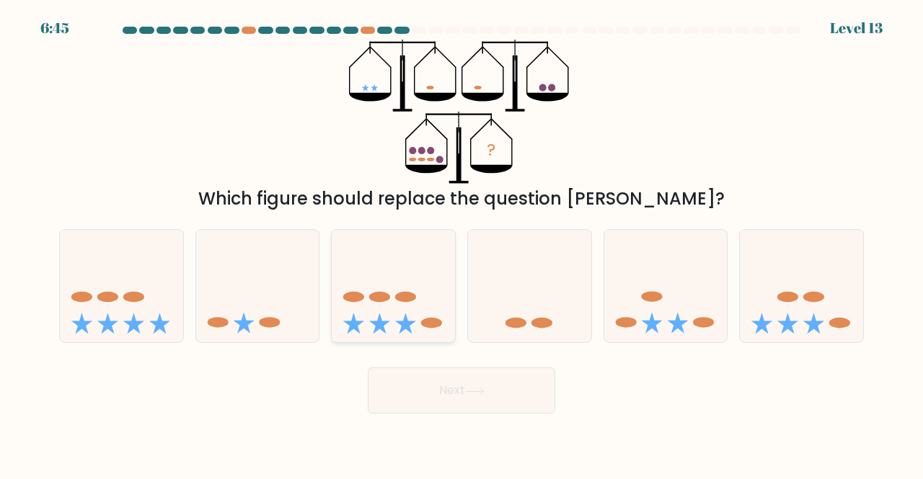
click at [425, 327] on ellipse at bounding box center [431, 323] width 21 height 11
click at [461, 244] on input "c." at bounding box center [461, 242] width 1 height 4
radio input "true"
click at [673, 320] on icon at bounding box center [665, 286] width 123 height 102
click at [462, 244] on input "e." at bounding box center [461, 242] width 1 height 4
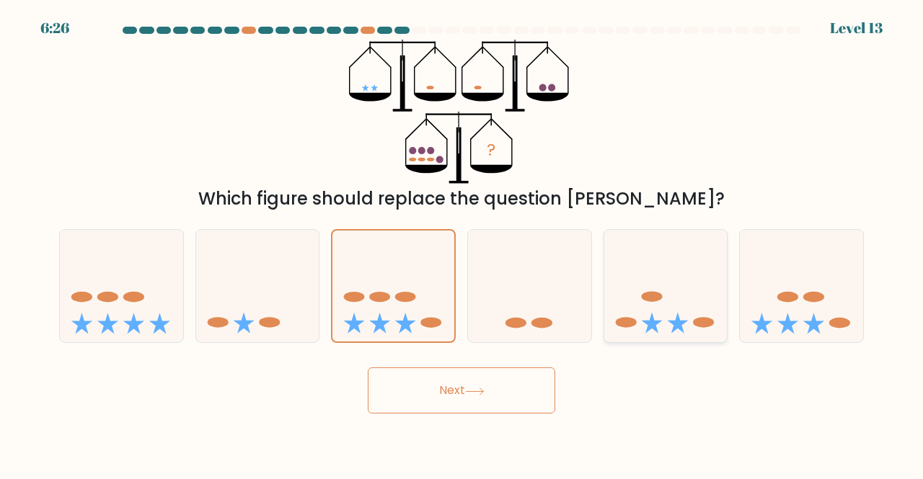
radio input "true"
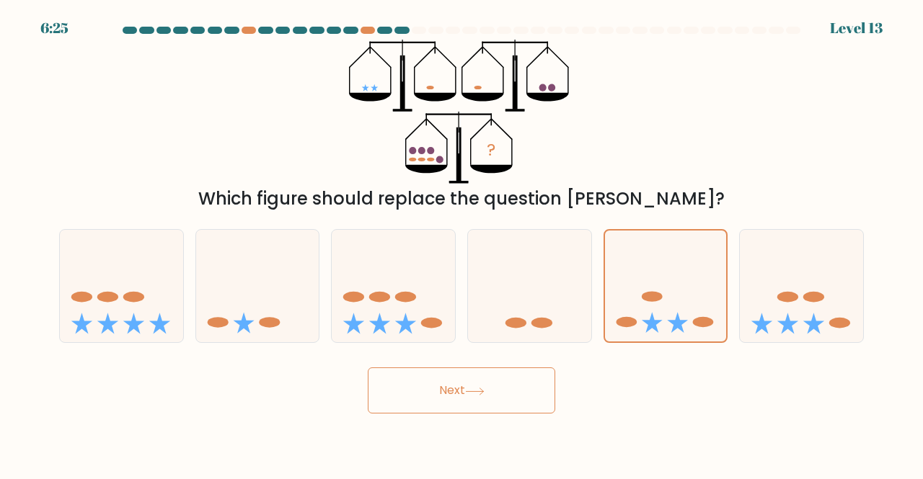
click at [501, 397] on button "Next" at bounding box center [461, 391] width 187 height 46
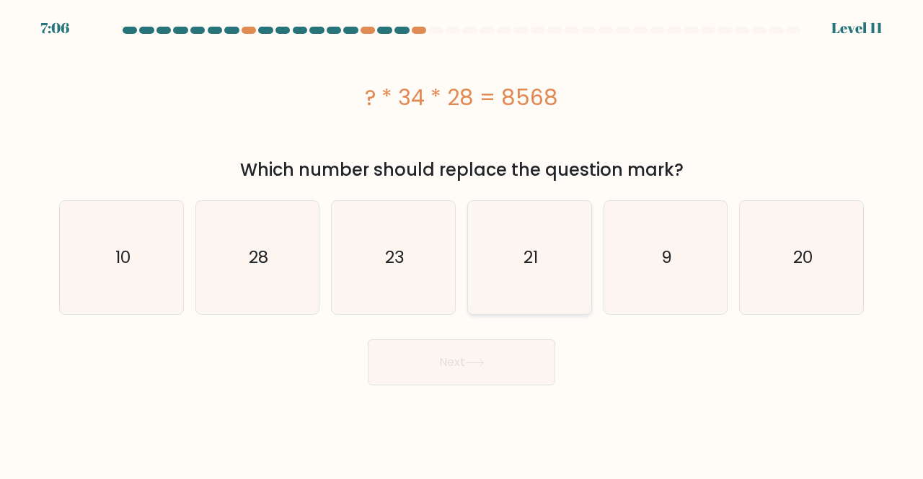
click at [528, 293] on icon "21" at bounding box center [529, 257] width 113 height 113
click at [462, 244] on input "d. 21" at bounding box center [461, 242] width 1 height 4
radio input "true"
click at [480, 370] on button "Next" at bounding box center [461, 363] width 187 height 46
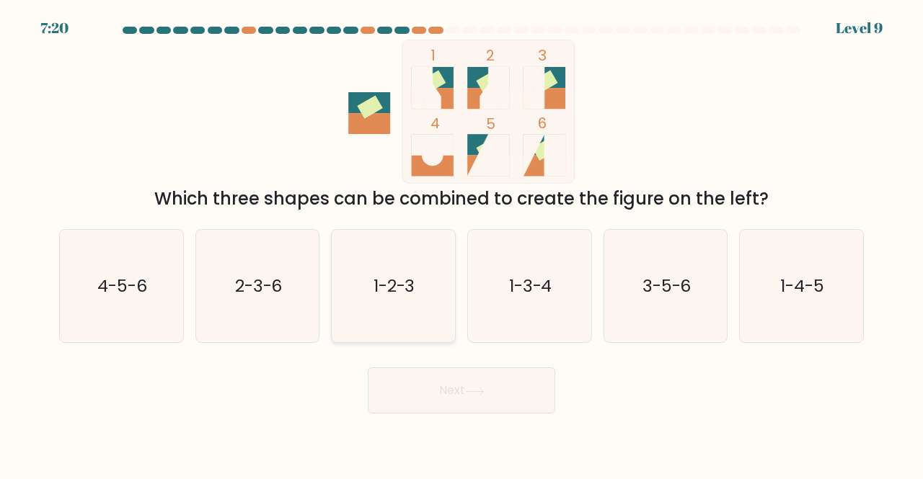
click at [376, 332] on icon "1-2-3" at bounding box center [393, 286] width 113 height 113
click at [461, 244] on input "c. 1-2-3" at bounding box center [461, 242] width 1 height 4
radio input "true"
click at [420, 399] on button "Next" at bounding box center [461, 391] width 187 height 46
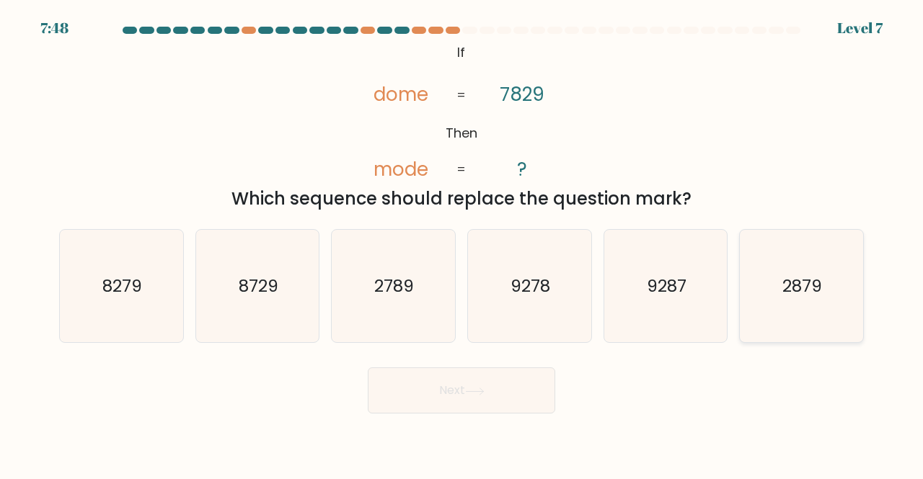
click at [812, 285] on text "2879" at bounding box center [803, 286] width 40 height 24
click at [462, 244] on input "f. 2879" at bounding box center [461, 242] width 1 height 4
radio input "true"
click at [434, 400] on button "Next" at bounding box center [461, 391] width 187 height 46
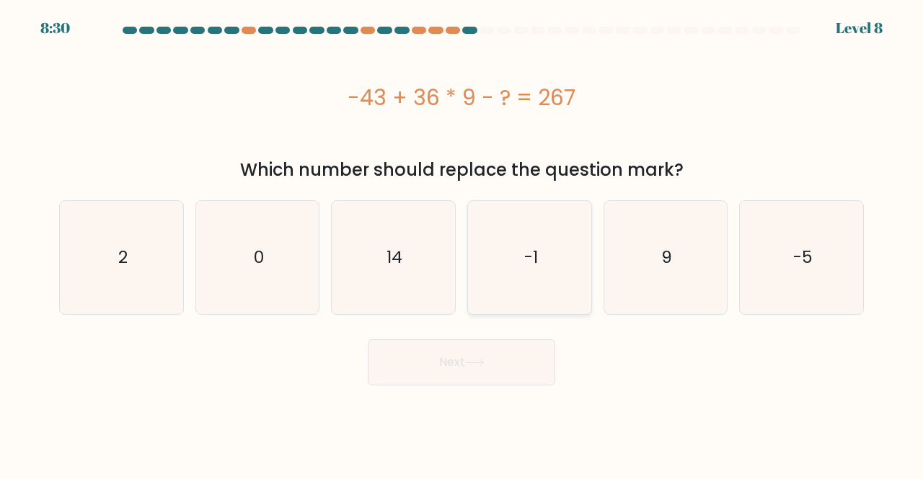
click at [531, 298] on icon "-1" at bounding box center [529, 257] width 113 height 113
click at [462, 244] on input "d. -1" at bounding box center [461, 242] width 1 height 4
radio input "true"
click at [481, 368] on button "Next" at bounding box center [461, 363] width 187 height 46
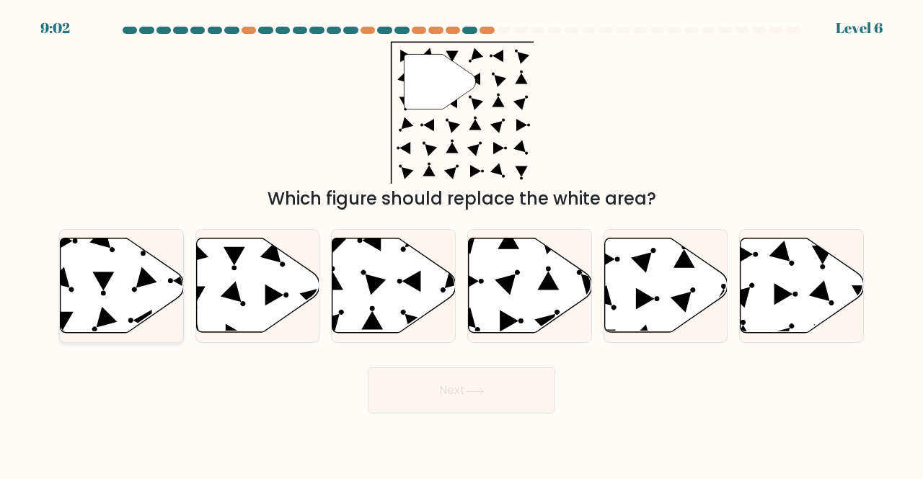
click at [117, 301] on icon at bounding box center [122, 286] width 123 height 94
click at [461, 244] on input "a." at bounding box center [461, 242] width 1 height 4
radio input "true"
click at [414, 407] on button "Next" at bounding box center [461, 391] width 187 height 46
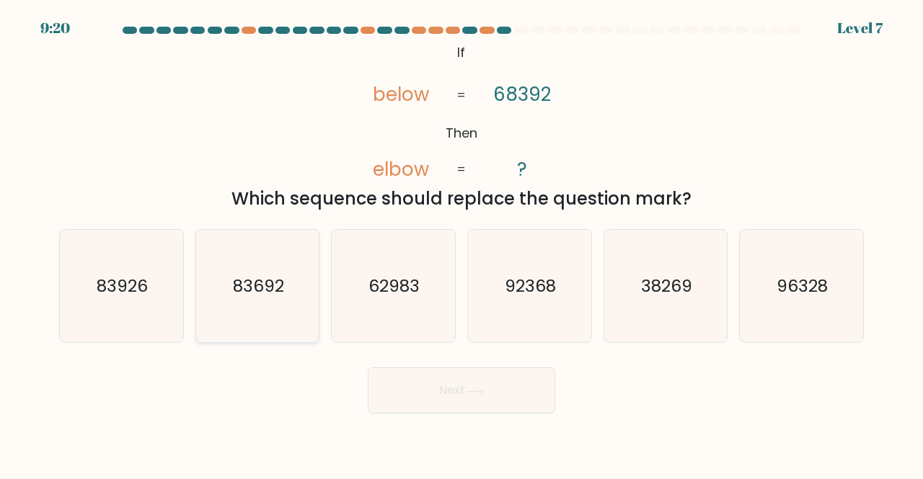
click at [283, 309] on icon "83692" at bounding box center [257, 286] width 113 height 113
click at [461, 244] on input "b. 83692" at bounding box center [461, 242] width 1 height 4
radio input "true"
click at [426, 384] on button "Next" at bounding box center [461, 391] width 187 height 46
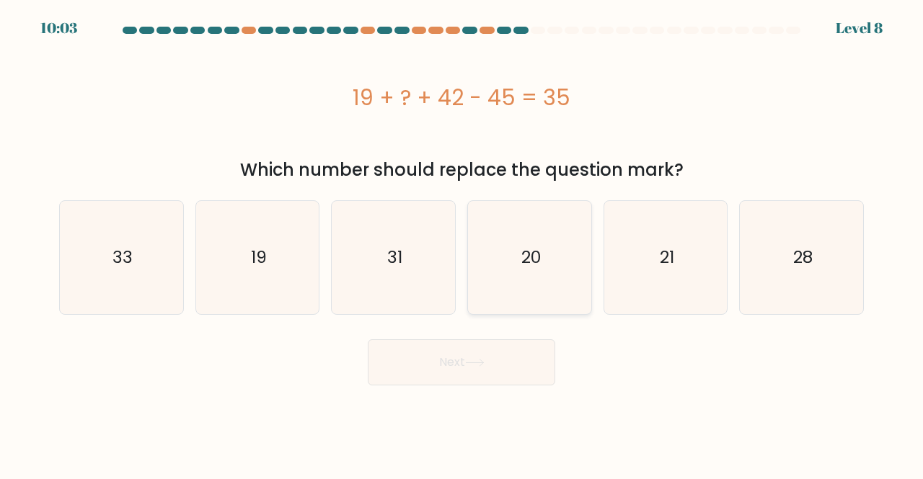
click at [518, 293] on icon "20" at bounding box center [529, 257] width 113 height 113
click at [462, 244] on input "d. 20" at bounding box center [461, 242] width 1 height 4
radio input "true"
click at [472, 358] on button "Next" at bounding box center [461, 363] width 187 height 46
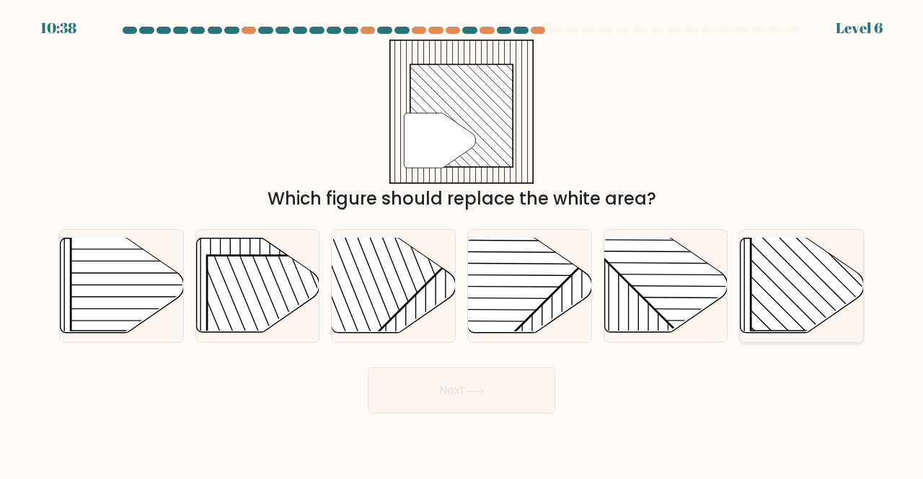
click at [745, 299] on icon at bounding box center [801, 286] width 123 height 94
click at [462, 244] on input "f." at bounding box center [461, 242] width 1 height 4
radio input "true"
click at [464, 394] on button "Next" at bounding box center [461, 391] width 187 height 46
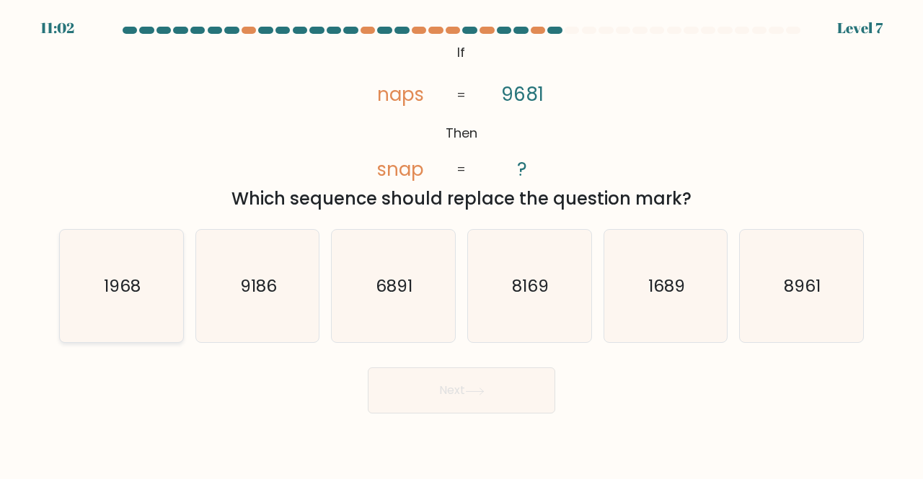
click at [161, 319] on icon "1968" at bounding box center [121, 286] width 113 height 113
click at [461, 244] on input "a. 1968" at bounding box center [461, 242] width 1 height 4
radio input "true"
click at [474, 393] on icon at bounding box center [474, 392] width 19 height 8
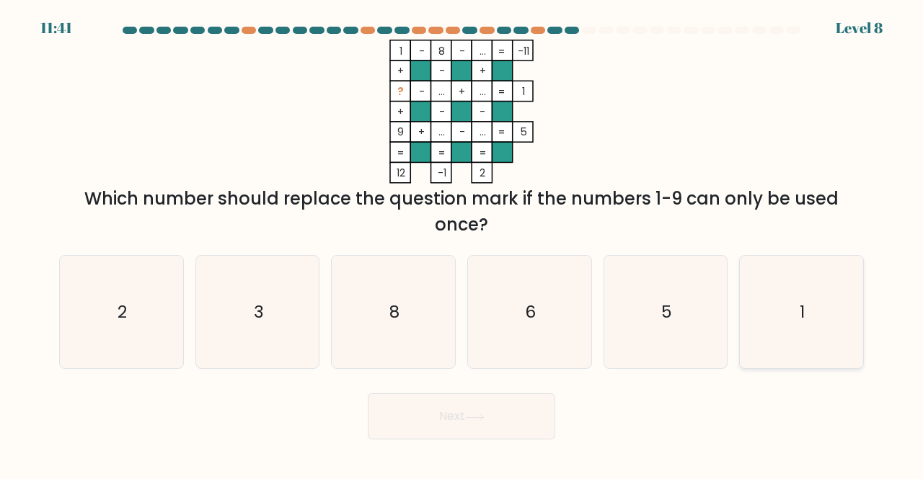
click at [763, 311] on icon "1" at bounding box center [801, 312] width 113 height 113
click at [462, 244] on input "f. 1" at bounding box center [461, 242] width 1 height 4
radio input "true"
click at [457, 422] on button "Next" at bounding box center [461, 417] width 187 height 46
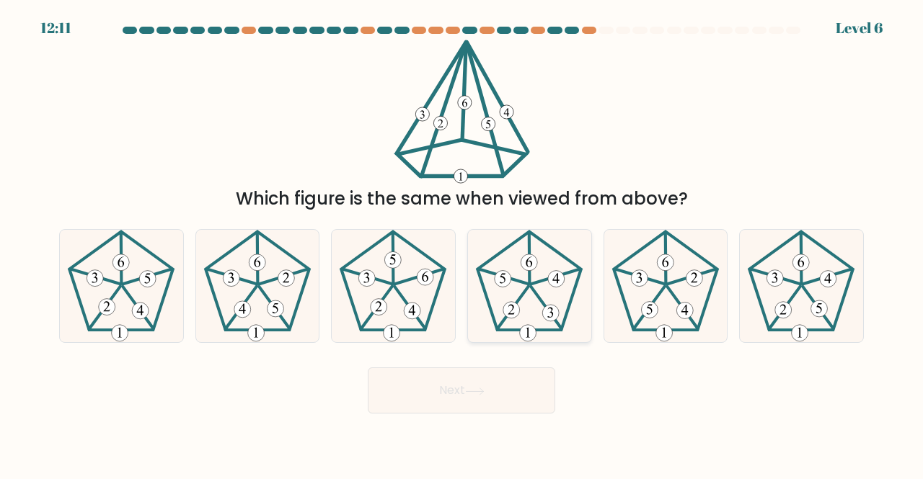
click at [518, 316] on icon at bounding box center [529, 286] width 113 height 113
click at [462, 244] on input "d." at bounding box center [461, 242] width 1 height 4
radio input "true"
click at [480, 396] on button "Next" at bounding box center [461, 391] width 187 height 46
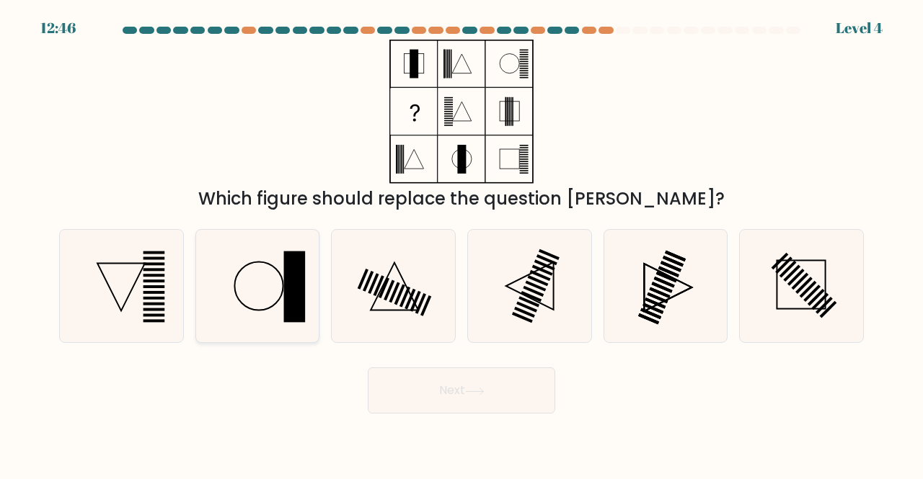
click at [270, 263] on icon at bounding box center [257, 286] width 113 height 113
click at [461, 244] on input "b." at bounding box center [461, 242] width 1 height 4
radio input "true"
click at [450, 396] on button "Next" at bounding box center [461, 391] width 187 height 46
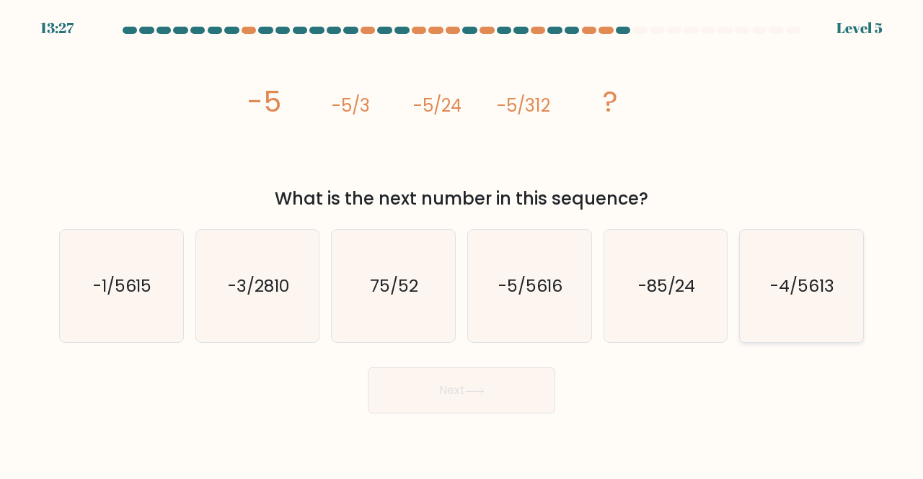
click at [774, 299] on icon "-4/5613" at bounding box center [801, 286] width 113 height 113
click at [462, 244] on input "f. -4/5613" at bounding box center [461, 242] width 1 height 4
radio input "true"
click at [267, 290] on text "-3/2810" at bounding box center [258, 286] width 61 height 24
click at [461, 244] on input "b. -3/2810" at bounding box center [461, 242] width 1 height 4
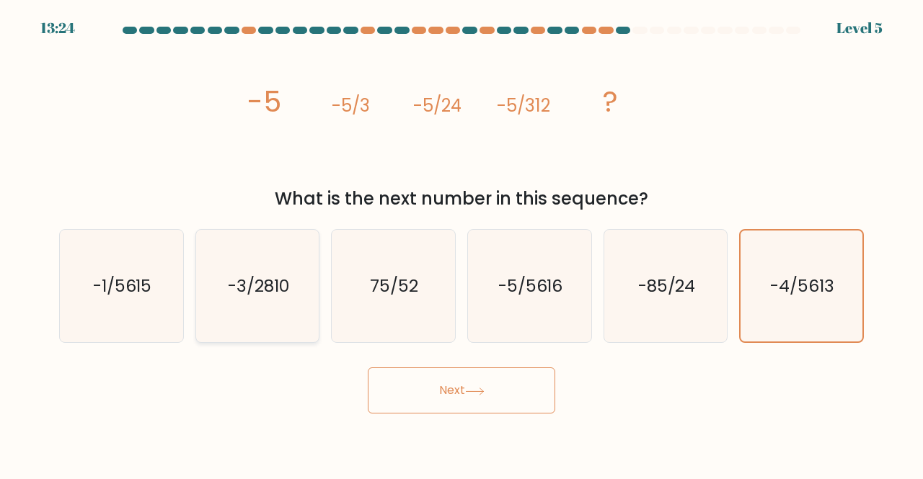
radio input "true"
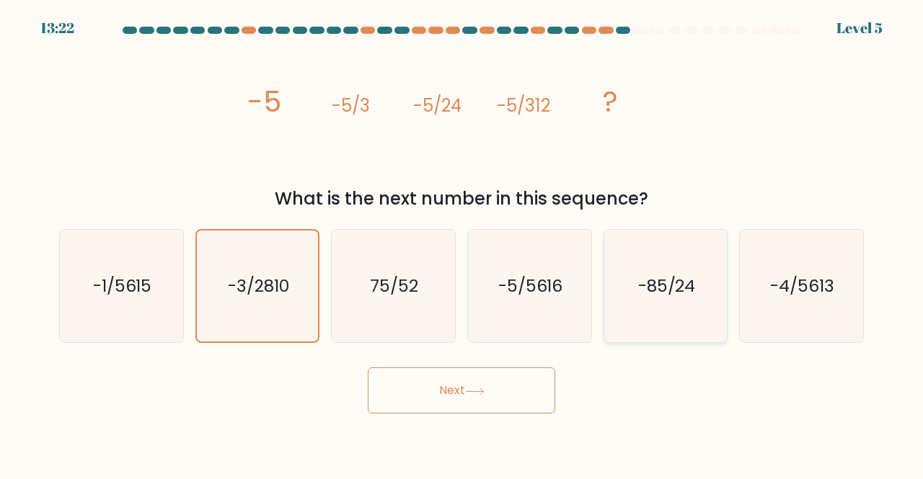
click at [638, 288] on text "-85/24" at bounding box center [667, 286] width 58 height 24
click at [462, 244] on input "e. -85/24" at bounding box center [461, 242] width 1 height 4
radio input "true"
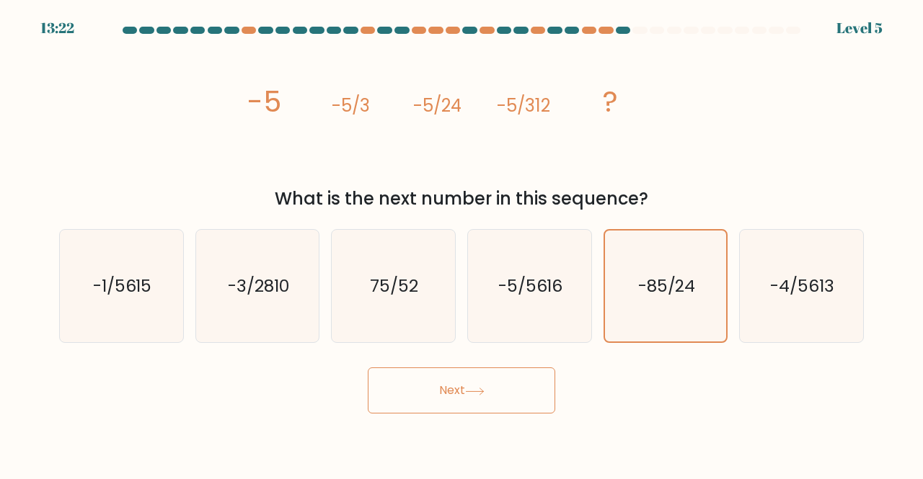
click at [432, 414] on body "13:22 Level 5" at bounding box center [461, 239] width 923 height 479
click at [437, 390] on button "Next" at bounding box center [461, 391] width 187 height 46
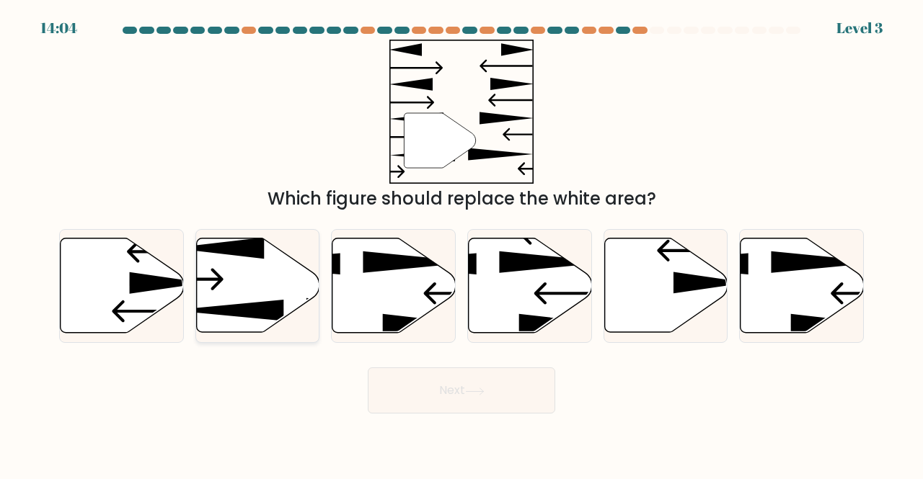
click at [262, 299] on icon at bounding box center [257, 286] width 123 height 94
click at [461, 244] on input "b." at bounding box center [461, 242] width 1 height 4
radio input "true"
click at [432, 396] on button "Next" at bounding box center [461, 391] width 187 height 46
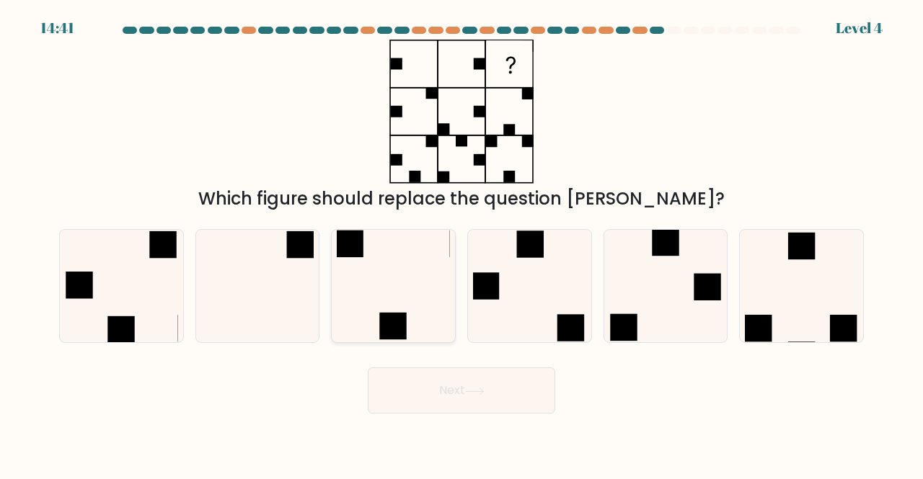
click at [392, 334] on rect at bounding box center [393, 326] width 27 height 27
click at [461, 244] on input "c." at bounding box center [461, 242] width 1 height 4
radio input "true"
click at [445, 381] on button "Next" at bounding box center [461, 391] width 187 height 46
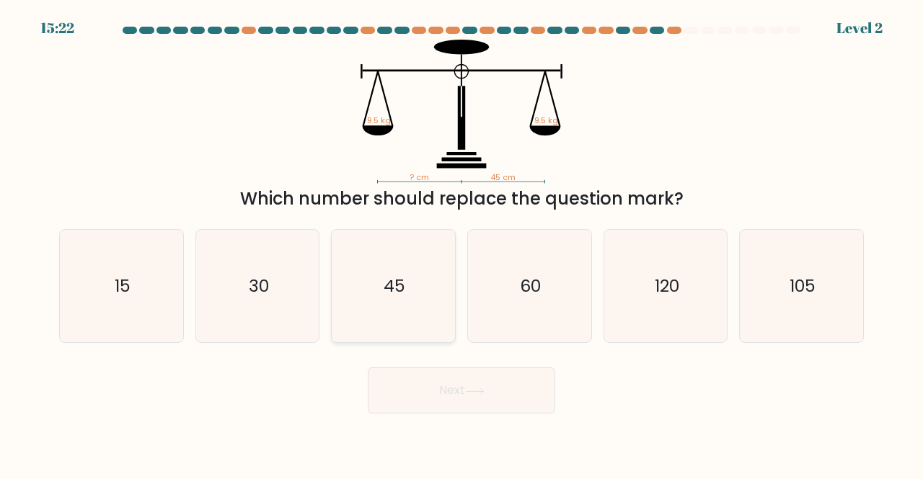
click at [398, 309] on icon "45" at bounding box center [393, 286] width 113 height 113
click at [461, 244] on input "c. 45" at bounding box center [461, 242] width 1 height 4
radio input "true"
click at [438, 376] on button "Next" at bounding box center [461, 391] width 187 height 46
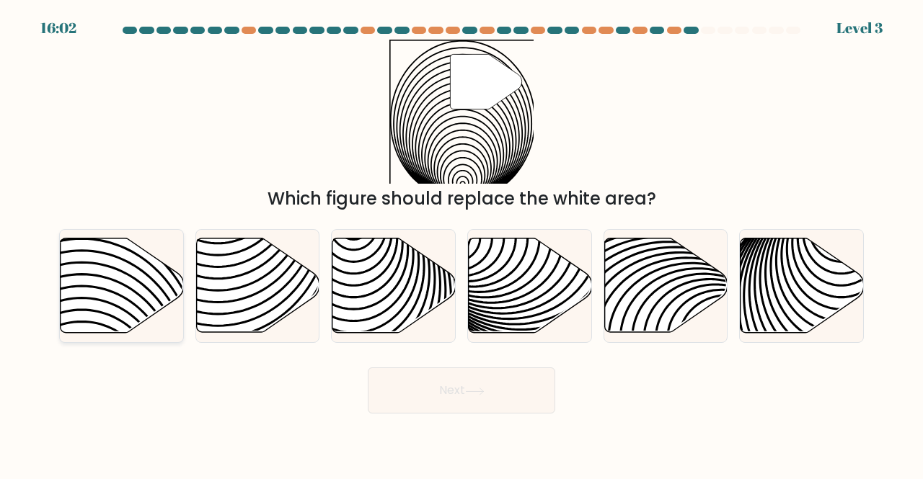
click at [123, 272] on icon at bounding box center [81, 340] width 248 height 248
click at [461, 244] on input "a." at bounding box center [461, 242] width 1 height 4
radio input "true"
click at [419, 389] on button "Next" at bounding box center [461, 391] width 187 height 46
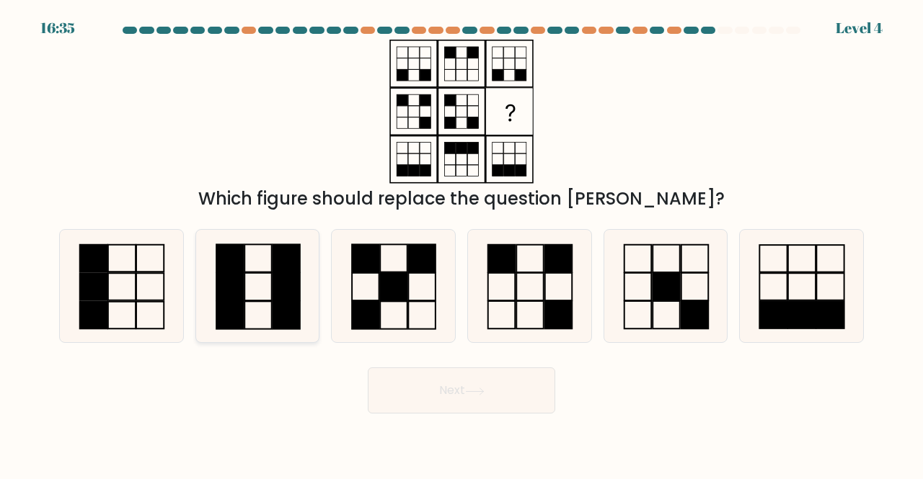
click at [275, 292] on rect at bounding box center [285, 286] width 27 height 27
click at [461, 244] on input "b." at bounding box center [461, 242] width 1 height 4
radio input "true"
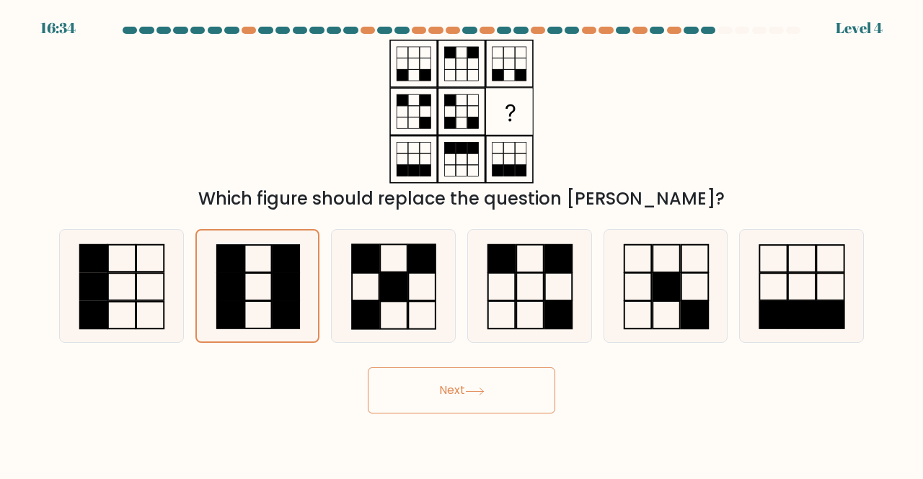
click at [404, 397] on button "Next" at bounding box center [461, 391] width 187 height 46
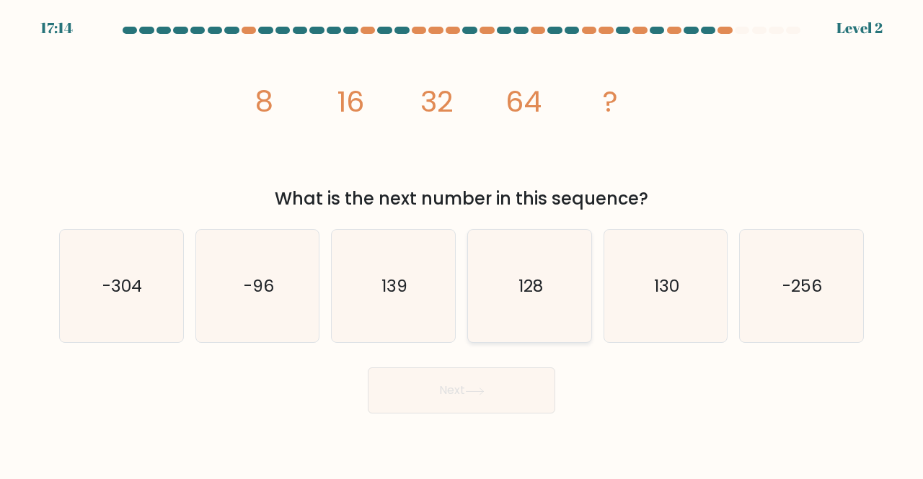
click at [559, 293] on icon "128" at bounding box center [529, 286] width 113 height 113
click at [462, 244] on input "d. 128" at bounding box center [461, 242] width 1 height 4
radio input "true"
click at [480, 383] on button "Next" at bounding box center [461, 391] width 187 height 46
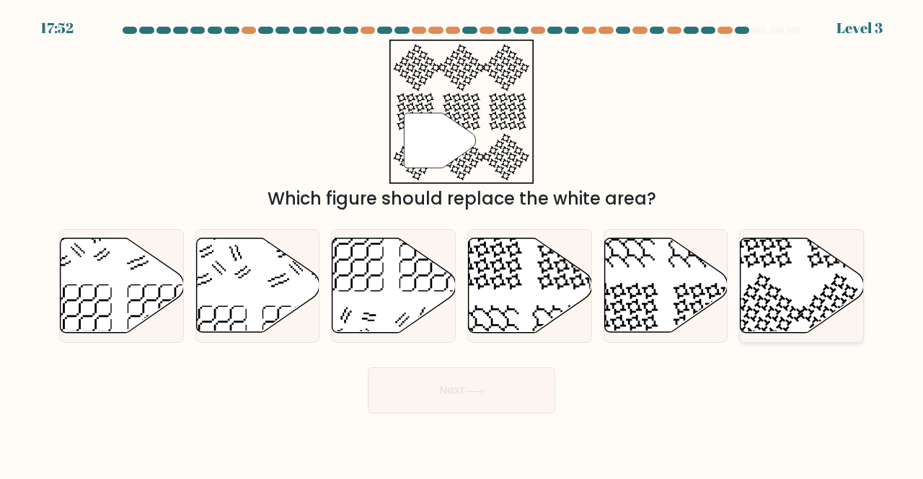
click at [782, 306] on icon at bounding box center [801, 286] width 123 height 94
click at [462, 244] on input "f." at bounding box center [461, 242] width 1 height 4
radio input "true"
click at [497, 381] on button "Next" at bounding box center [461, 391] width 187 height 46
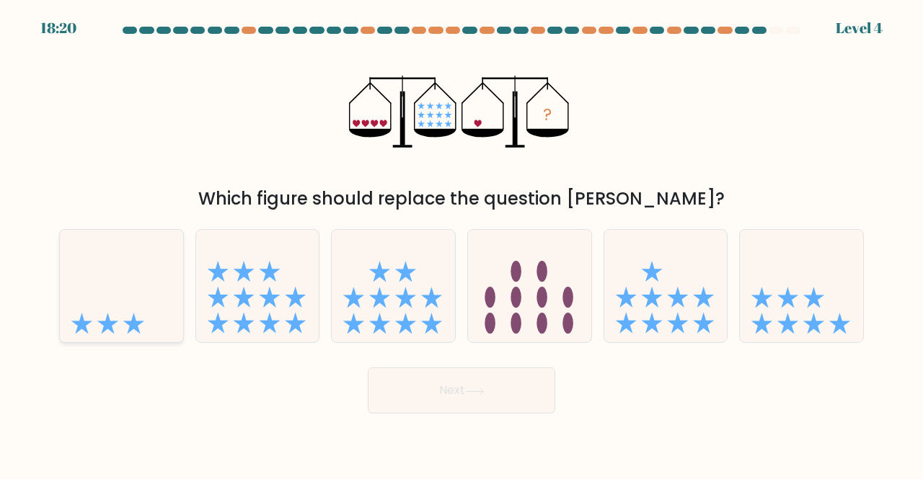
click at [151, 289] on icon at bounding box center [121, 286] width 123 height 102
click at [461, 244] on input "a." at bounding box center [461, 242] width 1 height 4
radio input "true"
click at [428, 381] on button "Next" at bounding box center [461, 391] width 187 height 46
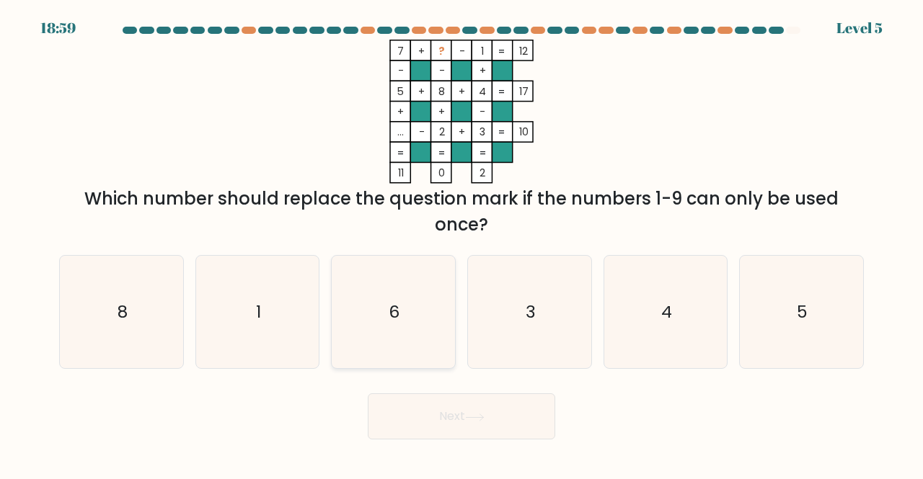
click at [425, 296] on icon "6" at bounding box center [393, 312] width 113 height 113
click at [461, 244] on input "c. 6" at bounding box center [461, 242] width 1 height 4
radio input "true"
click at [459, 422] on button "Next" at bounding box center [461, 417] width 187 height 46
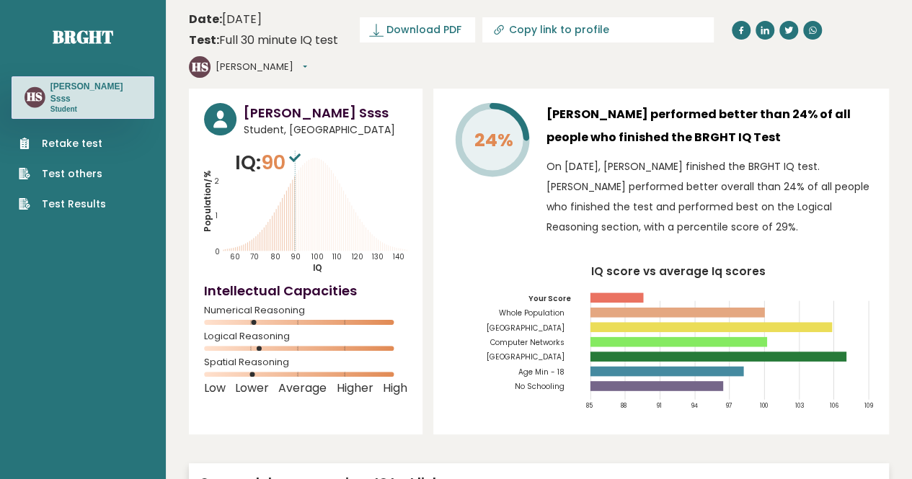
click at [381, 164] on icon "Population/% IQ 0 1 2 60 70 80 90 100 110 120 130 140" at bounding box center [305, 210] width 203 height 125
click at [281, 123] on span "Student, Finland" at bounding box center [326, 130] width 164 height 15
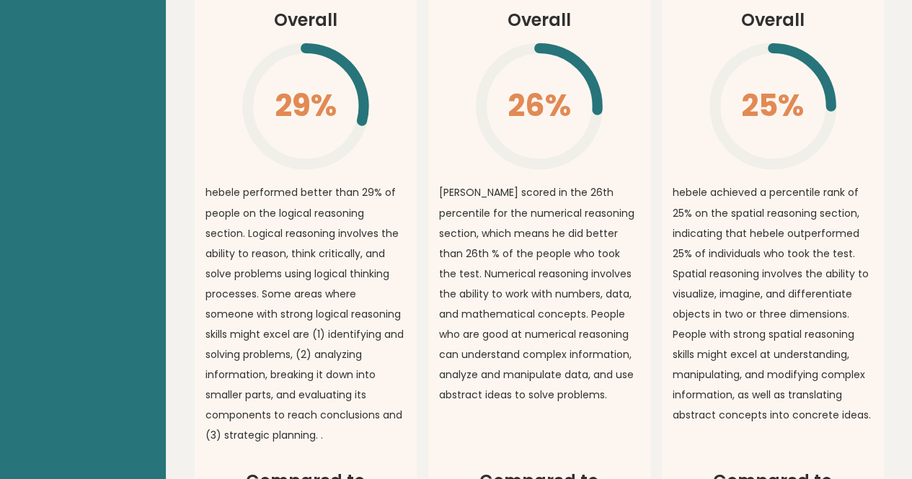
scroll to position [800, 0]
